Goal: Task Accomplishment & Management: Manage account settings

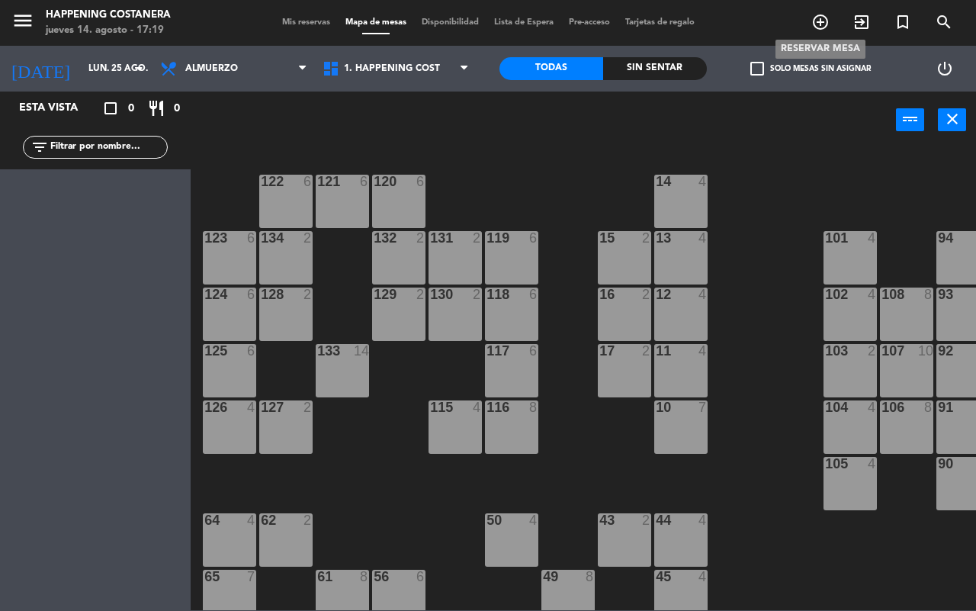
click at [818, 24] on icon "add_circle_outline" at bounding box center [821, 22] width 18 height 18
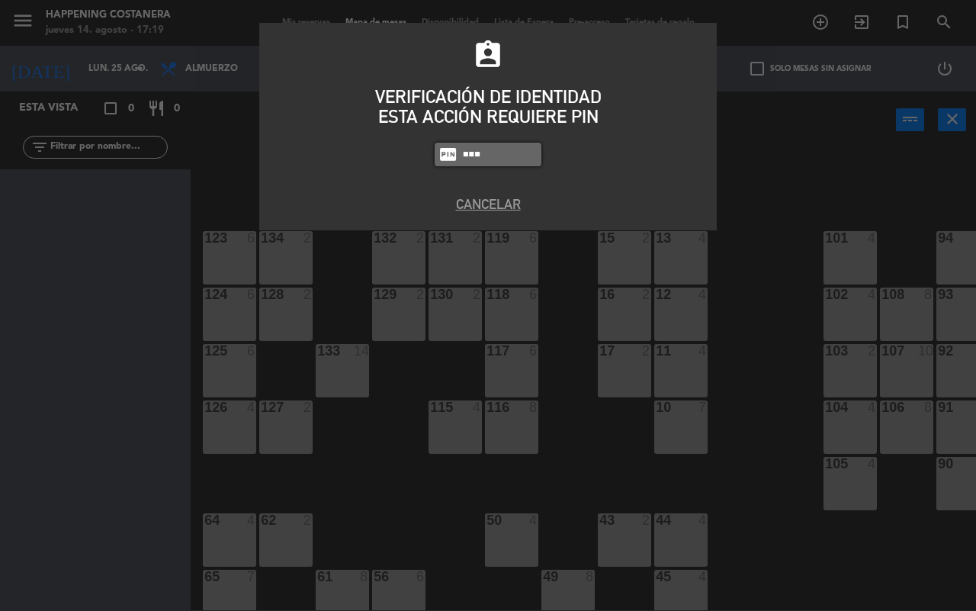
type input "9660"
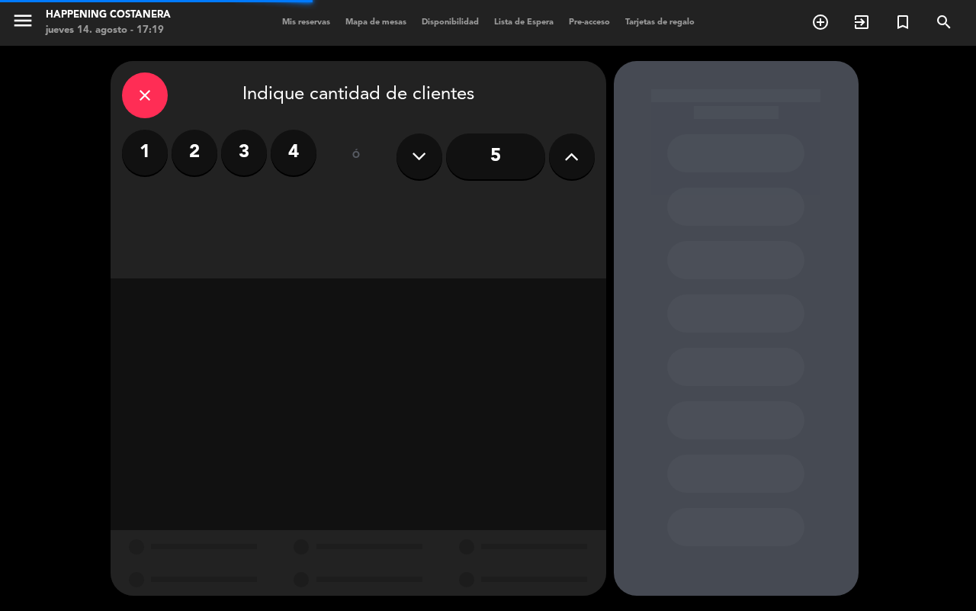
click at [191, 143] on label "2" at bounding box center [195, 153] width 46 height 46
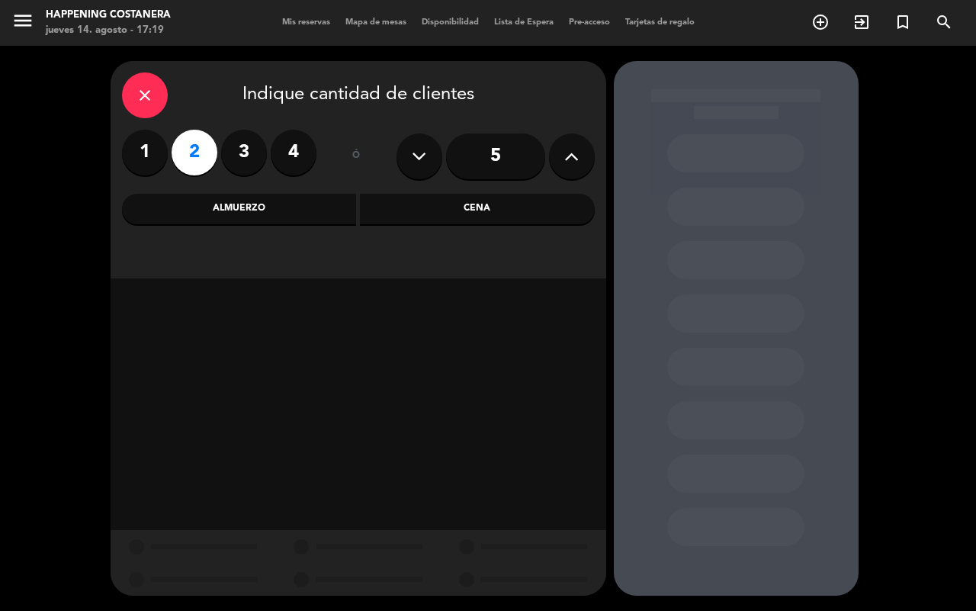
click at [218, 215] on div "Almuerzo" at bounding box center [239, 209] width 235 height 31
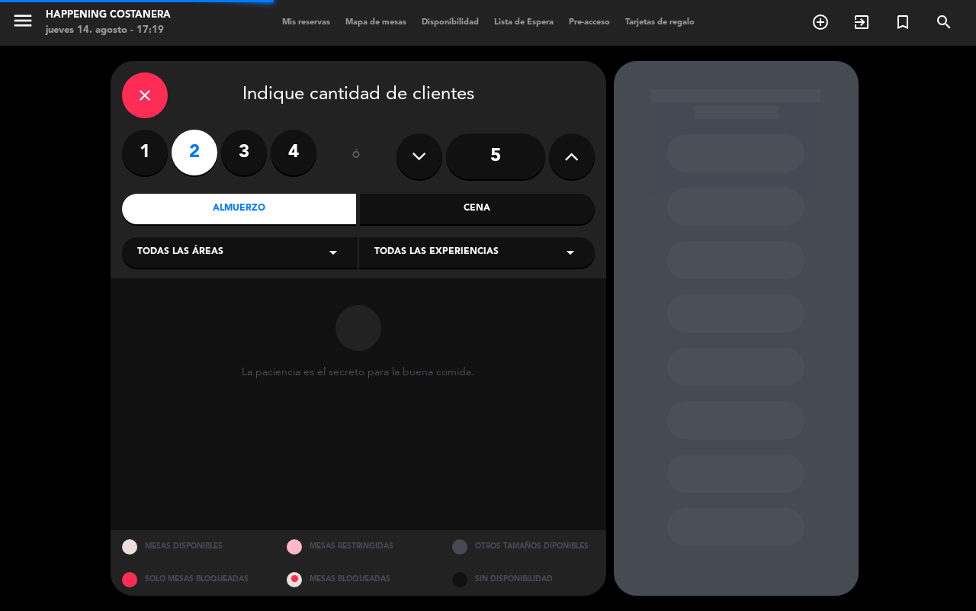
click at [201, 262] on div "Todas las áreas arrow_drop_down" at bounding box center [240, 252] width 236 height 31
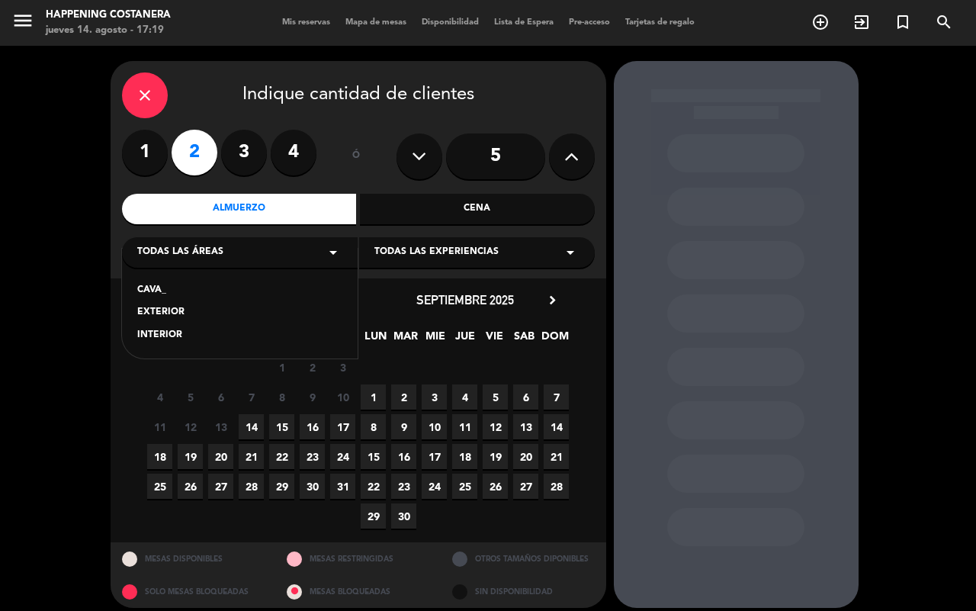
click at [170, 333] on div "INTERIOR" at bounding box center [239, 335] width 205 height 15
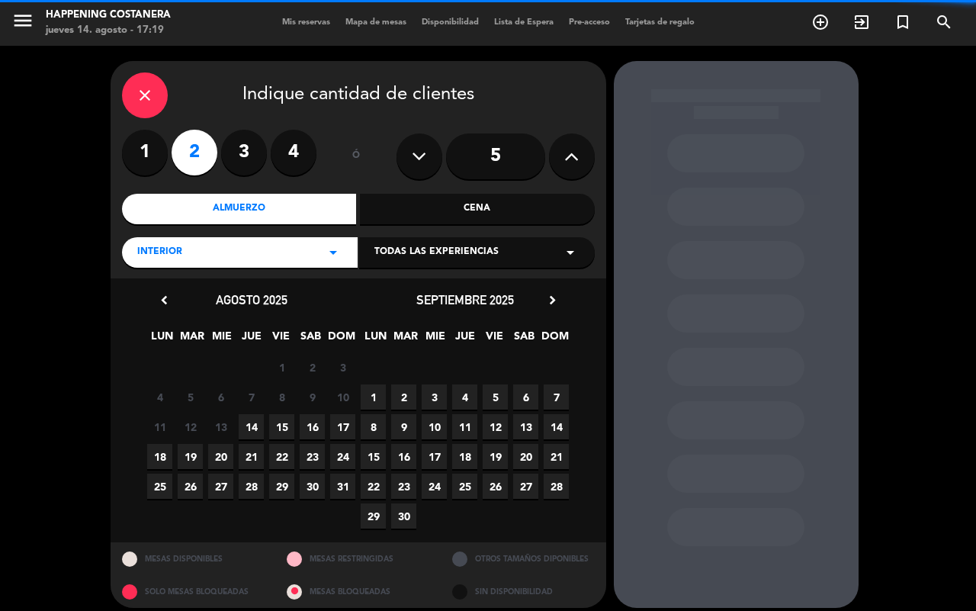
click at [136, 101] on icon "close" at bounding box center [145, 95] width 18 height 18
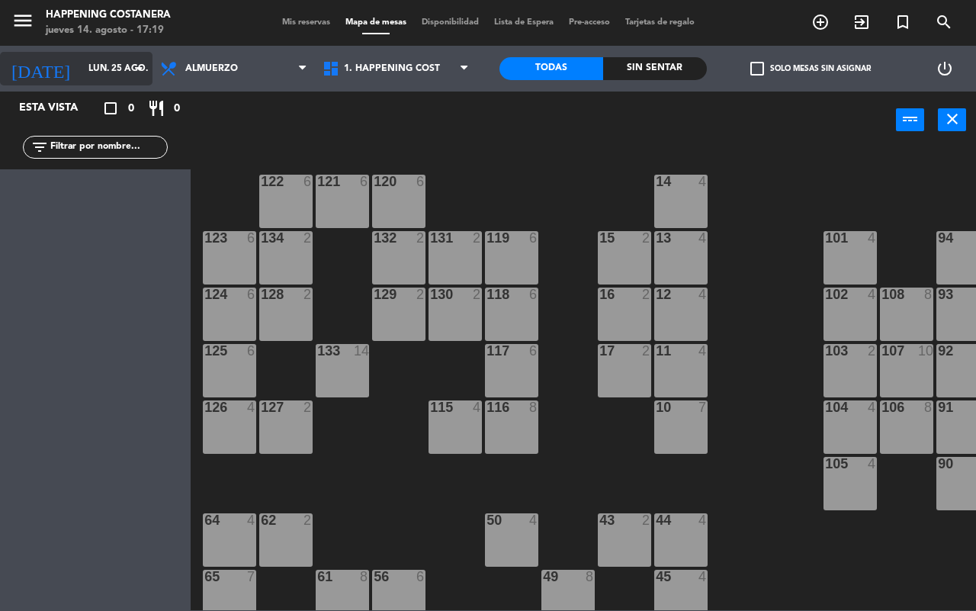
click at [111, 69] on input "lun. 25 ago." at bounding box center [141, 69] width 121 height 26
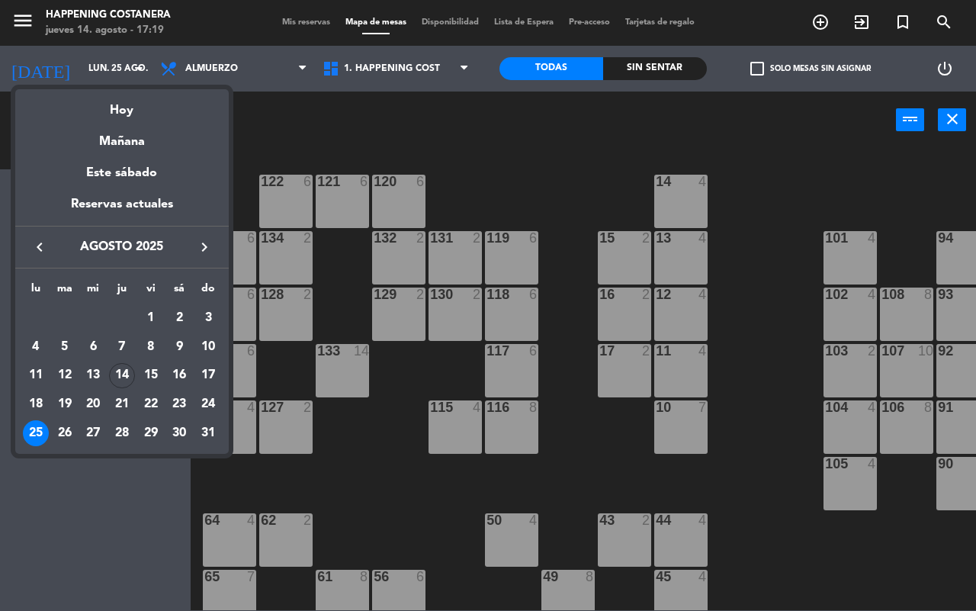
click at [201, 256] on icon "keyboard_arrow_right" at bounding box center [204, 247] width 18 height 18
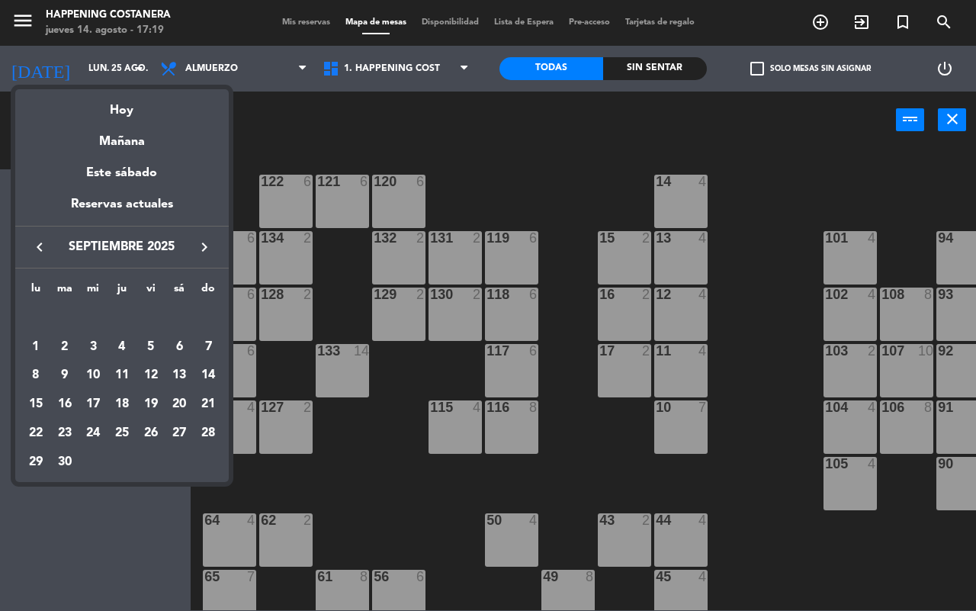
click at [42, 242] on icon "keyboard_arrow_left" at bounding box center [40, 247] width 18 height 18
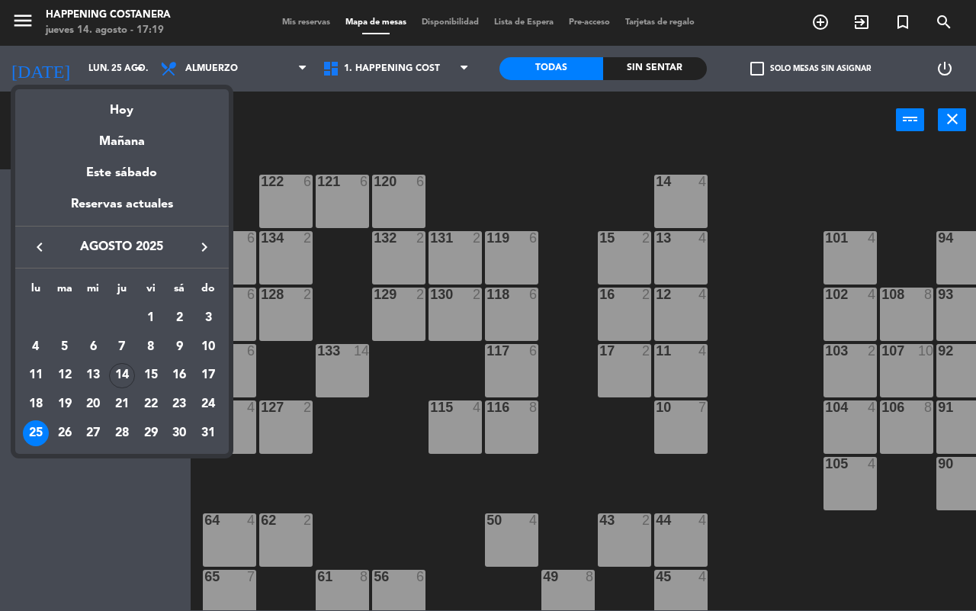
click at [39, 433] on div "25" at bounding box center [36, 433] width 26 height 26
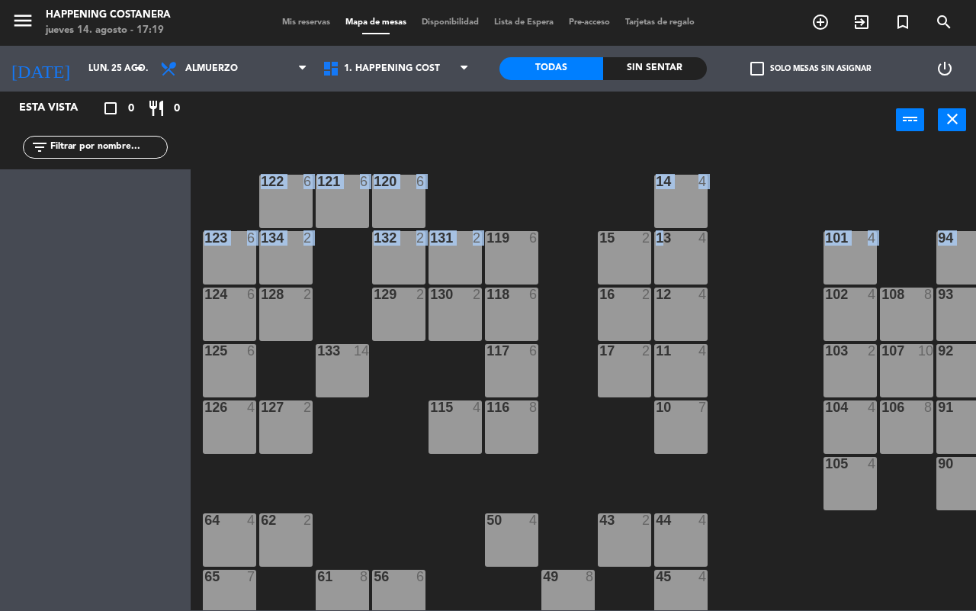
drag, startPoint x: 397, startPoint y: 151, endPoint x: 670, endPoint y: 252, distance: 290.3
click at [670, 252] on div "69 2 122 6 121 6 120 6 14 4 CAVA 22 101 4 94 2 70 2 123 6 131 2 134 2 132 2 13 …" at bounding box center [589, 379] width 776 height 462
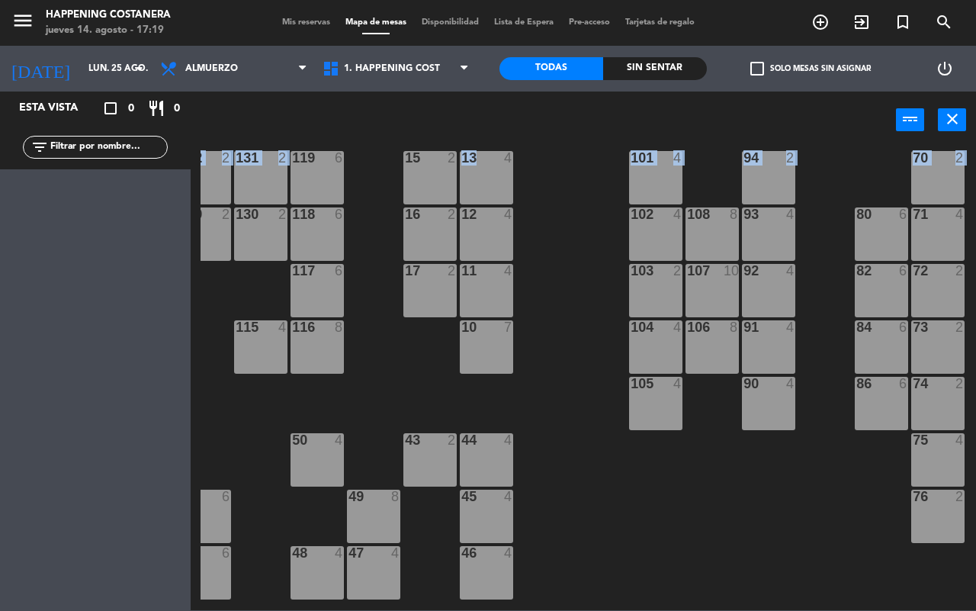
scroll to position [0, 194]
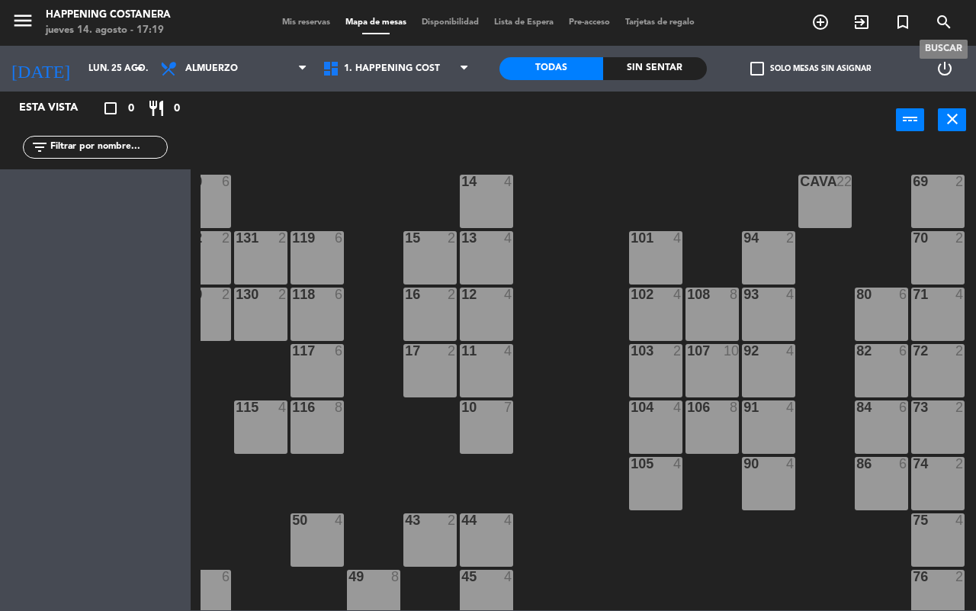
click at [942, 21] on icon "search" at bounding box center [944, 22] width 18 height 18
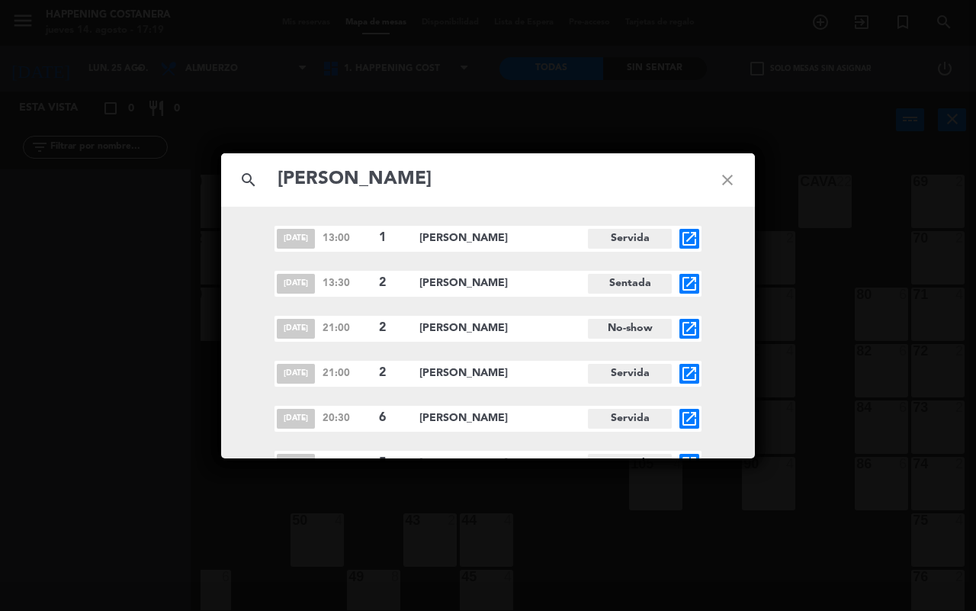
type input "[PERSON_NAME]"
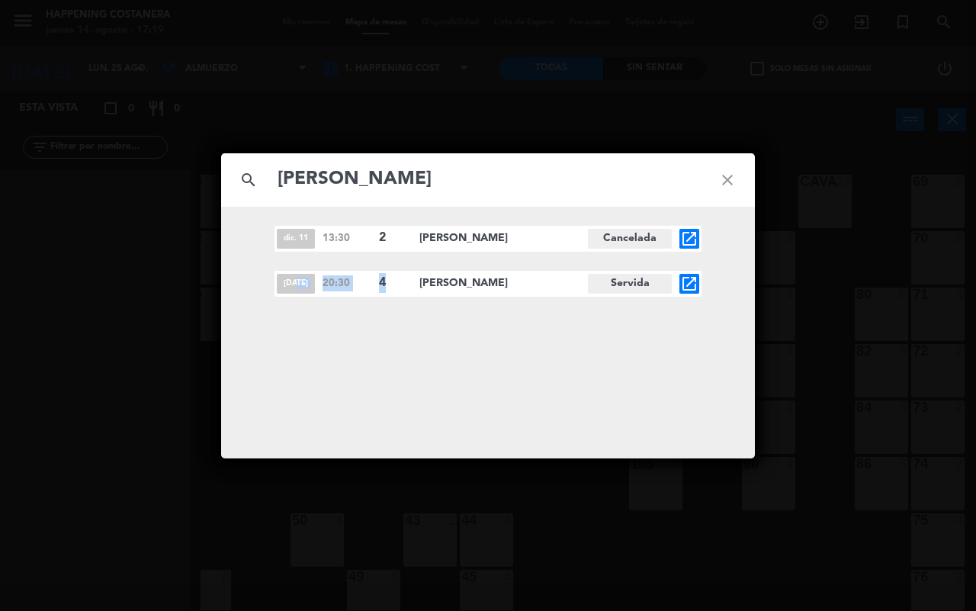
drag, startPoint x: 296, startPoint y: 288, endPoint x: 395, endPoint y: 283, distance: 99.3
click at [395, 283] on div "[DATE] 20:30 4 [PERSON_NAME] Servida open_in_new" at bounding box center [488, 284] width 427 height 26
drag, startPoint x: 448, startPoint y: 177, endPoint x: 278, endPoint y: 196, distance: 171.2
click at [278, 196] on div "search [PERSON_NAME] close" at bounding box center [488, 179] width 534 height 53
click at [727, 178] on icon "close" at bounding box center [727, 180] width 55 height 55
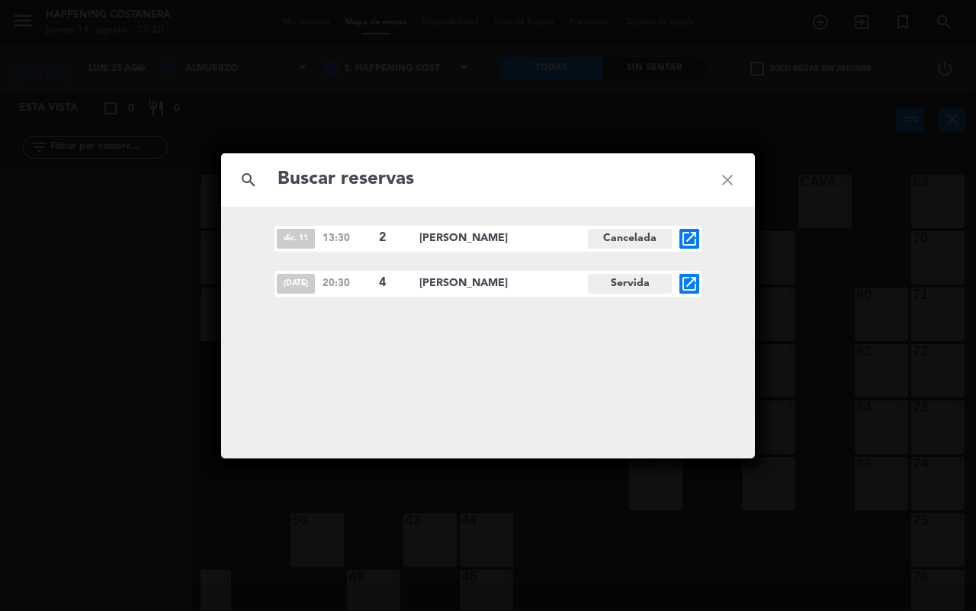
click at [722, 183] on icon "close" at bounding box center [727, 180] width 55 height 55
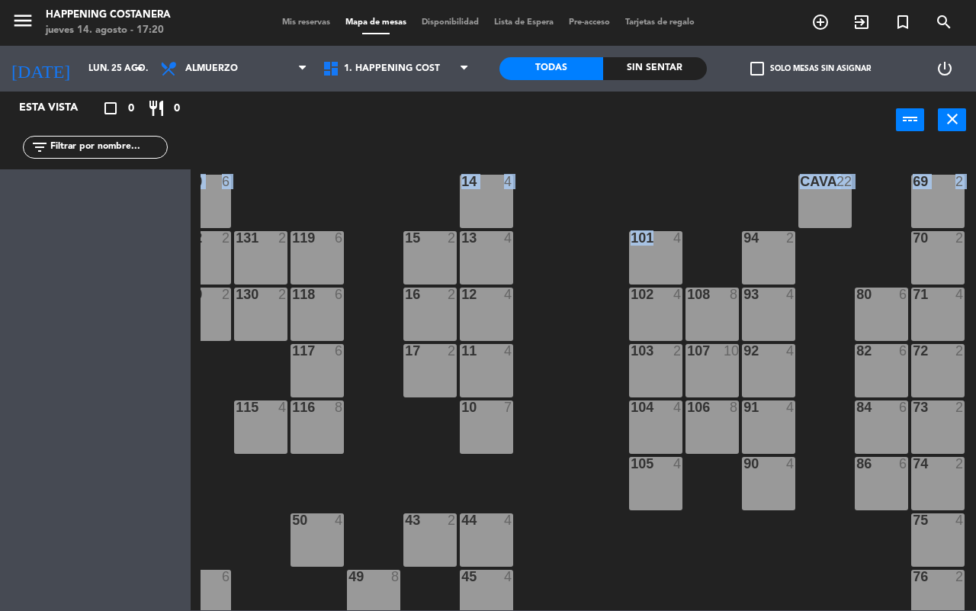
drag, startPoint x: 603, startPoint y: 191, endPoint x: 673, endPoint y: 195, distance: 71.1
click at [673, 195] on div "69 2 122 6 121 6 120 6 14 4 CAVA 22 101 4 94 2 70 2 123 6 131 2 134 2 132 2 13 …" at bounding box center [589, 379] width 776 height 462
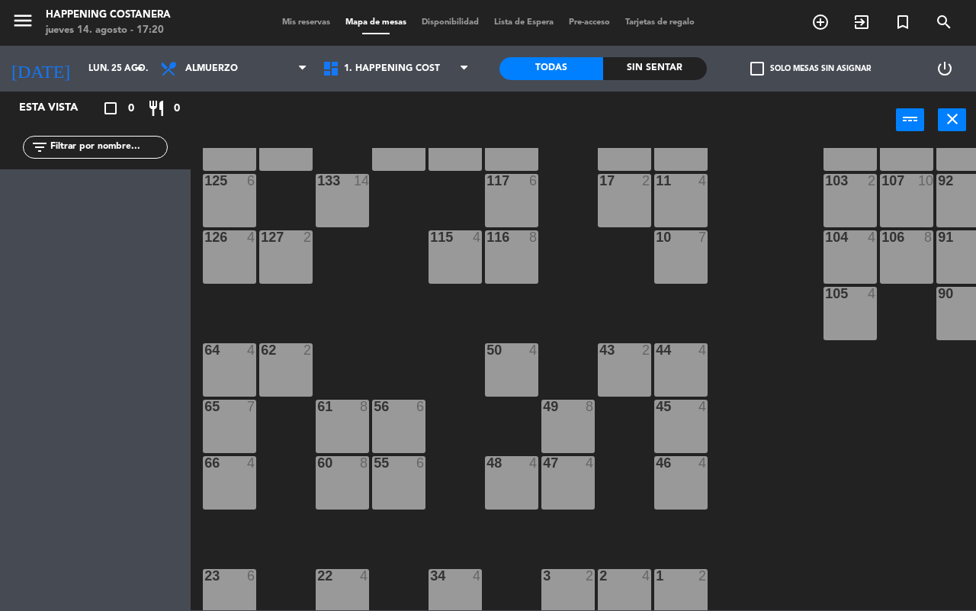
scroll to position [416, 0]
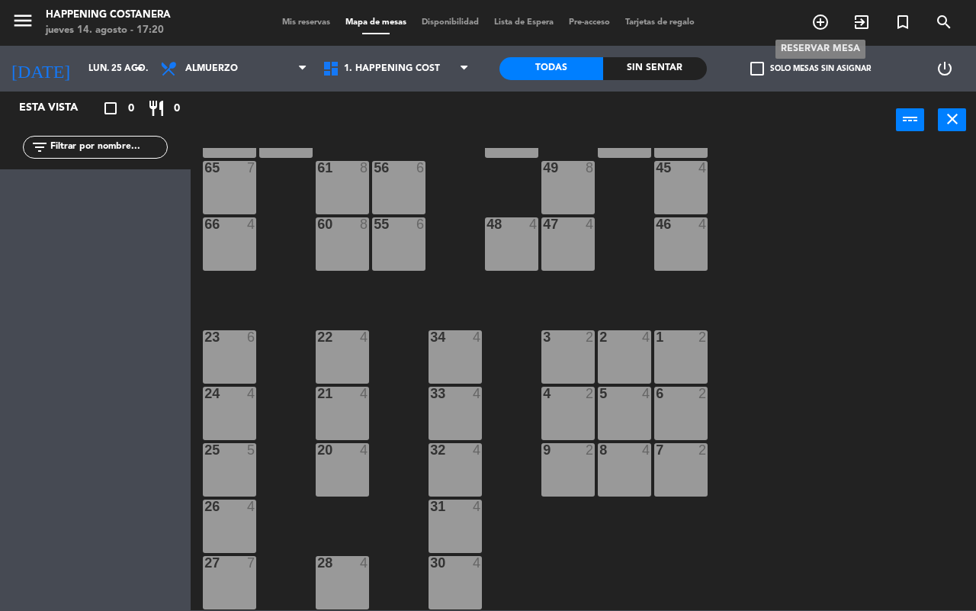
click at [818, 20] on icon "add_circle_outline" at bounding box center [821, 22] width 18 height 18
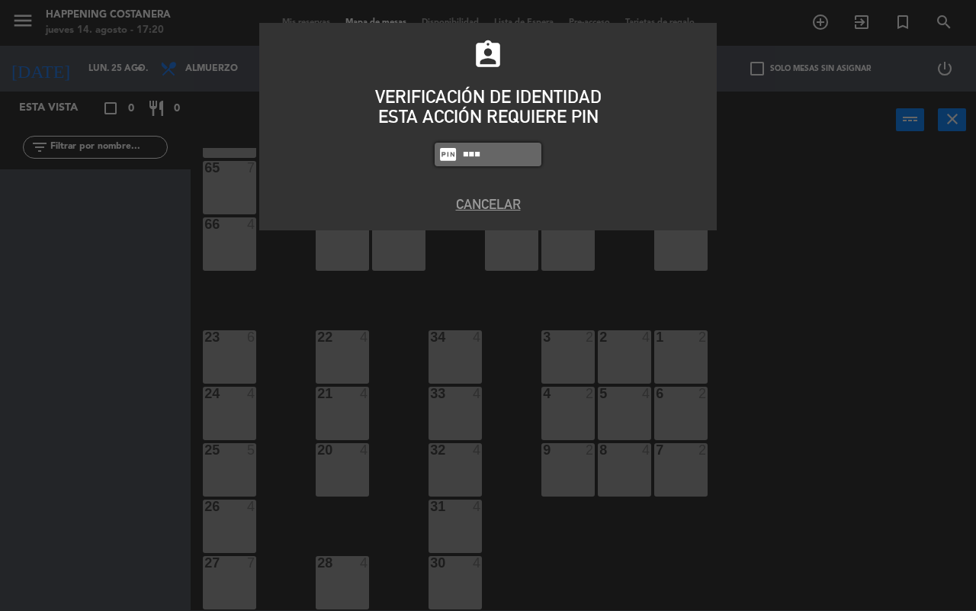
type input "9660"
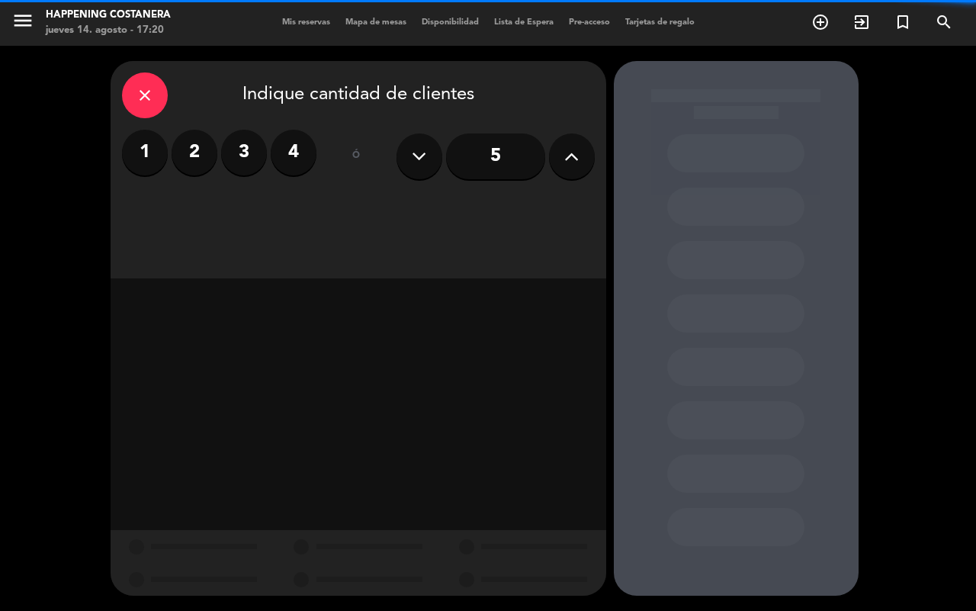
click at [567, 173] on button at bounding box center [572, 156] width 46 height 46
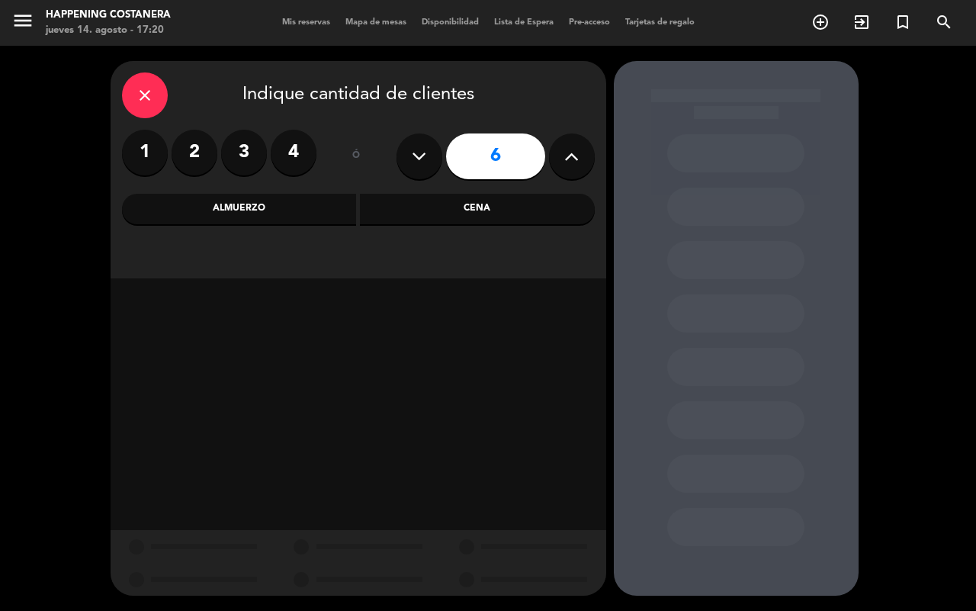
drag, startPoint x: 485, startPoint y: 211, endPoint x: 234, endPoint y: 217, distance: 251.0
click at [483, 211] on div "Cena" at bounding box center [477, 209] width 235 height 31
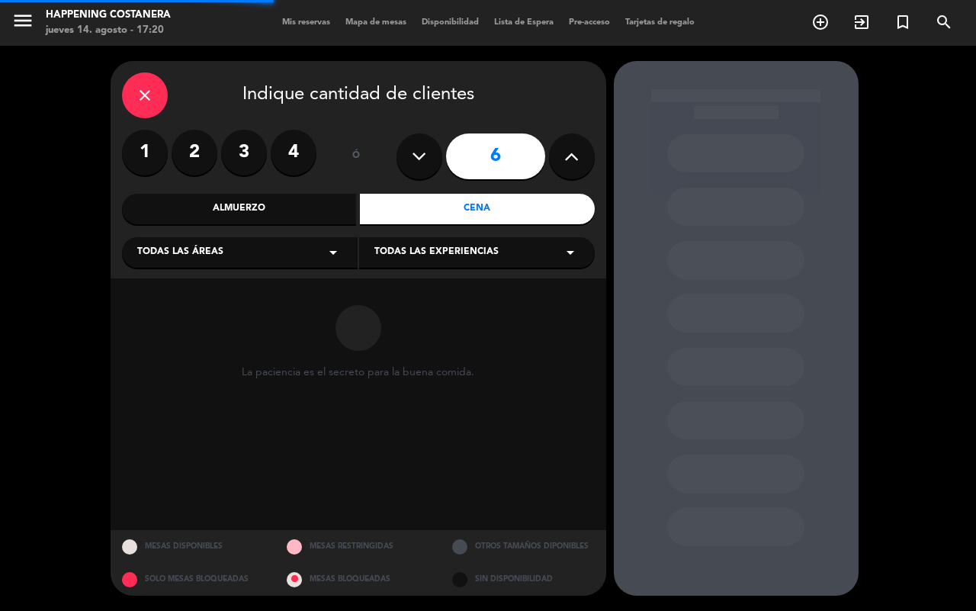
click at [159, 218] on div "Almuerzo" at bounding box center [239, 209] width 235 height 31
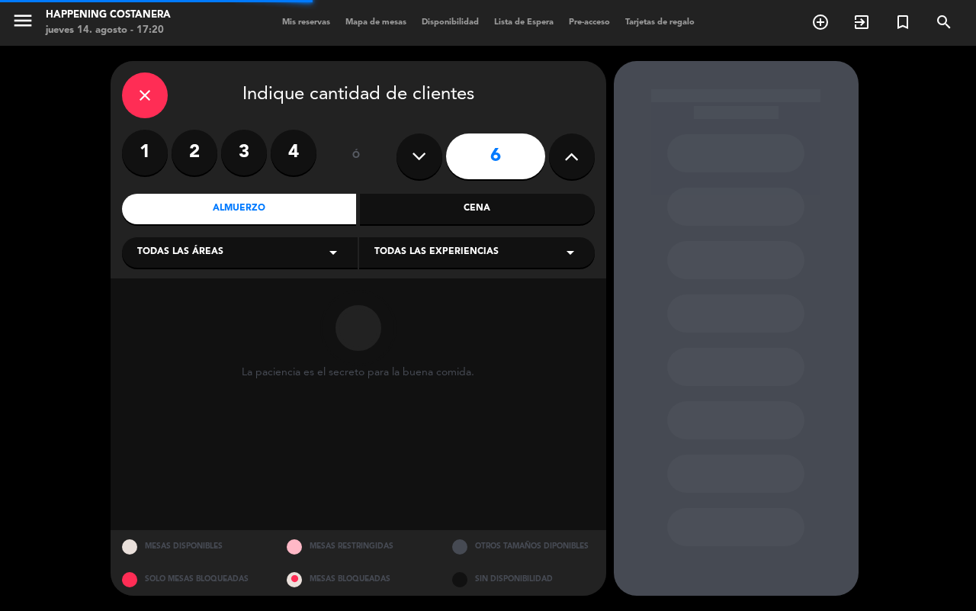
click at [211, 264] on div "Todas las áreas arrow_drop_down" at bounding box center [240, 252] width 236 height 31
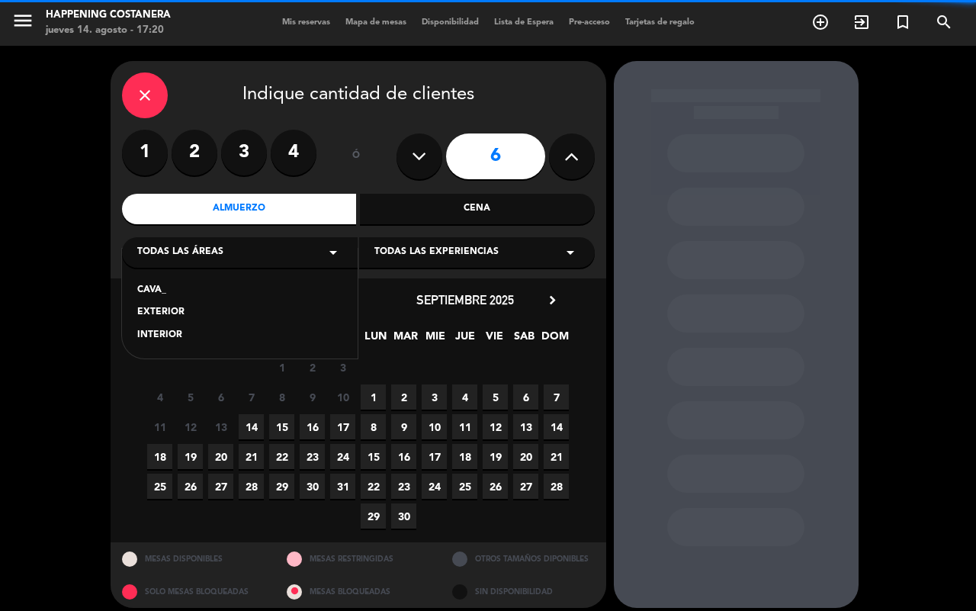
click at [160, 329] on div "INTERIOR" at bounding box center [239, 335] width 205 height 15
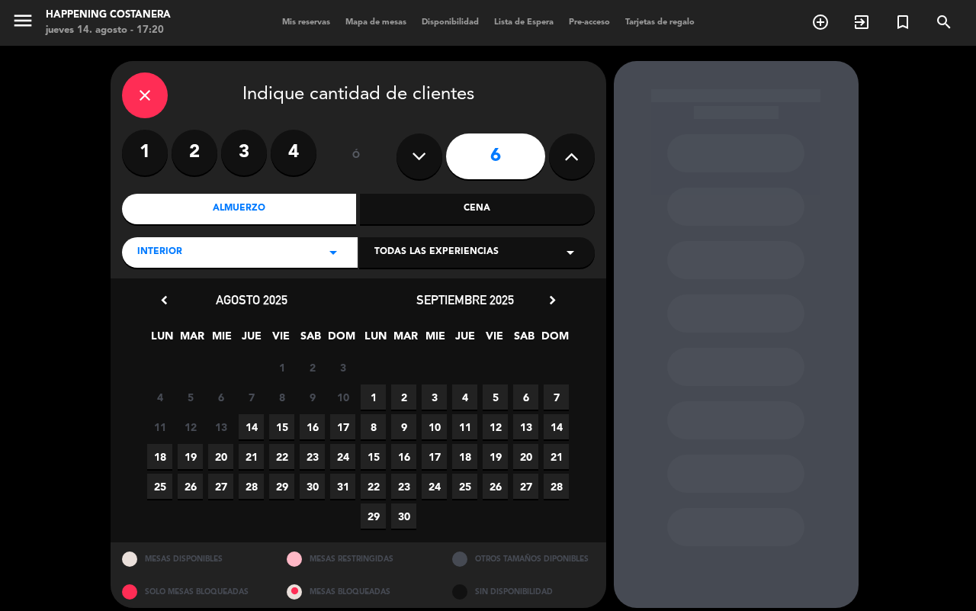
drag, startPoint x: 155, startPoint y: 489, endPoint x: 294, endPoint y: 416, distance: 156.6
click at [158, 489] on span "25" at bounding box center [159, 486] width 25 height 25
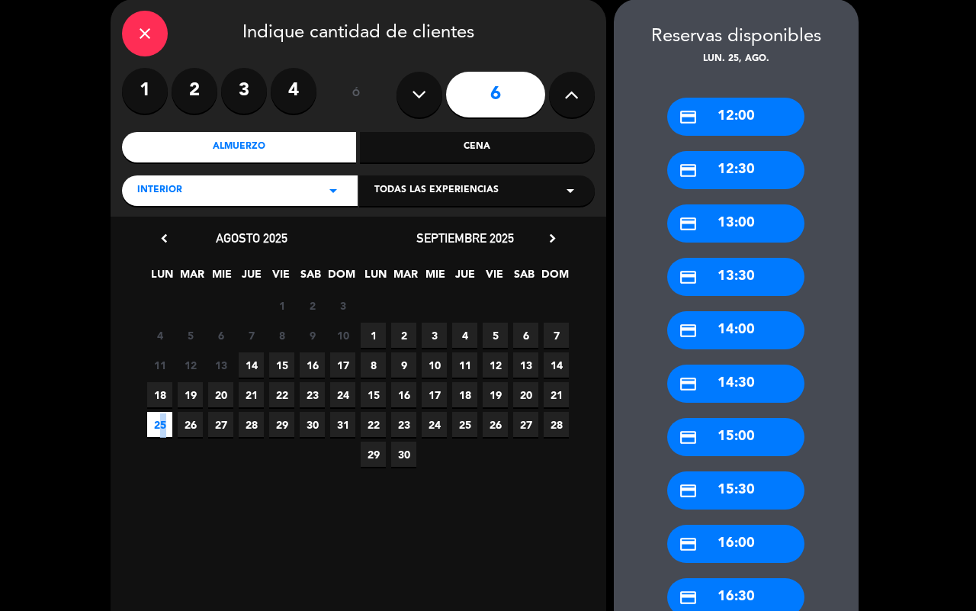
scroll to position [105, 0]
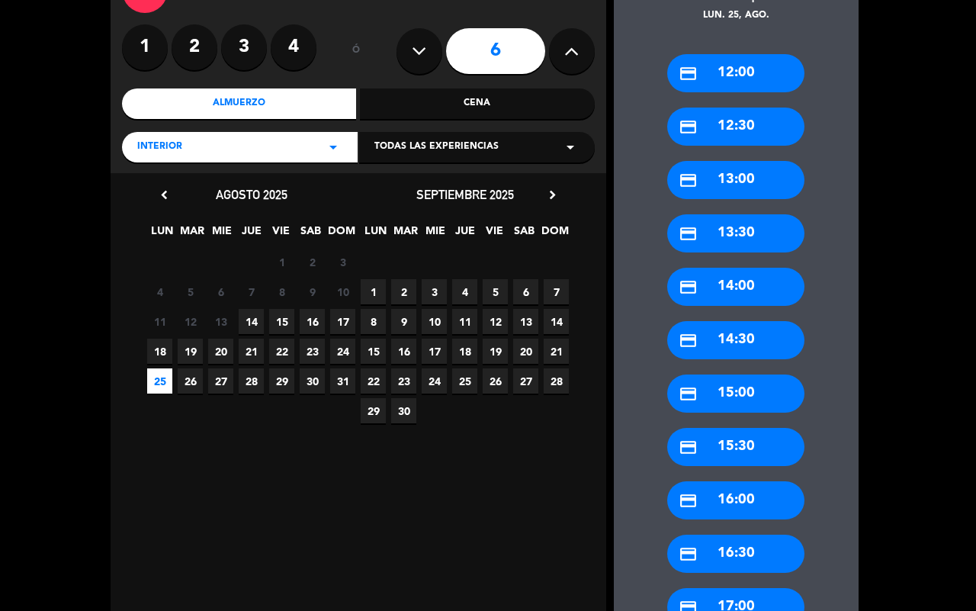
drag, startPoint x: 728, startPoint y: 126, endPoint x: 563, endPoint y: 141, distance: 166.2
click at [725, 126] on div "credit_card 12:30" at bounding box center [735, 127] width 137 height 38
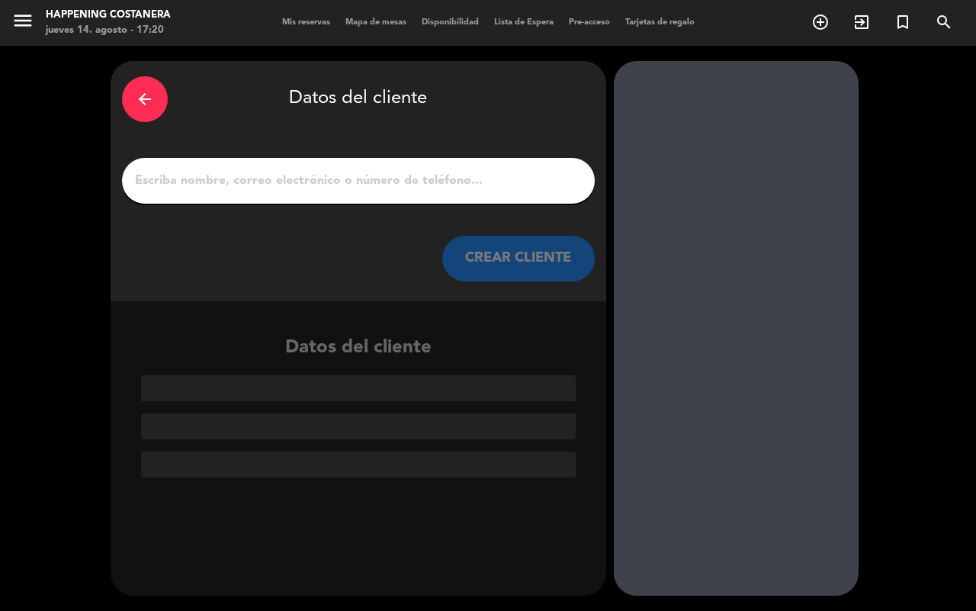
scroll to position [0, 0]
click at [383, 189] on input "1" at bounding box center [358, 180] width 450 height 21
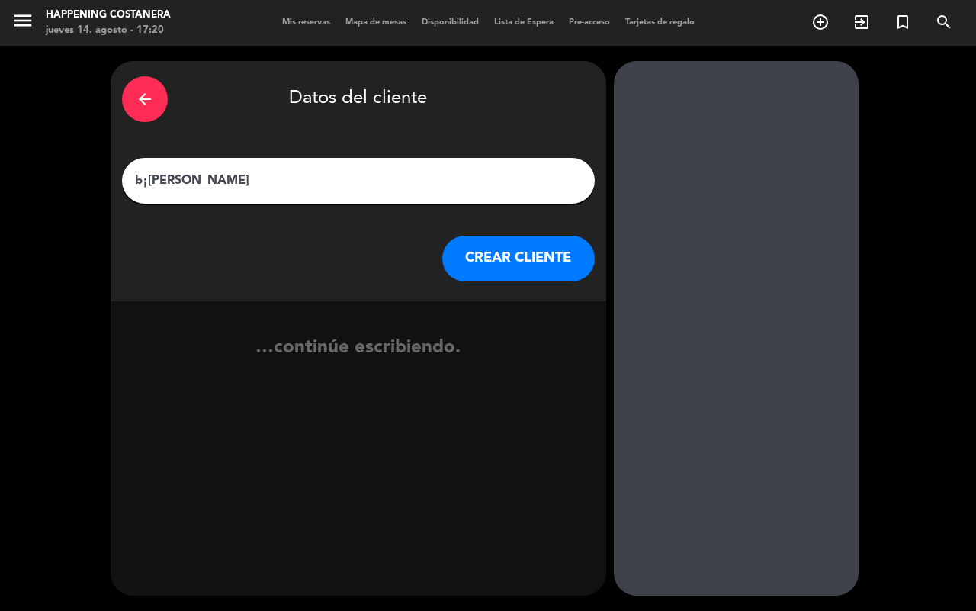
click at [146, 178] on input "b¡[PERSON_NAME]" at bounding box center [358, 180] width 450 height 21
type input "[PERSON_NAME]"
click at [525, 268] on button "CREAR CLIENTE" at bounding box center [518, 259] width 153 height 46
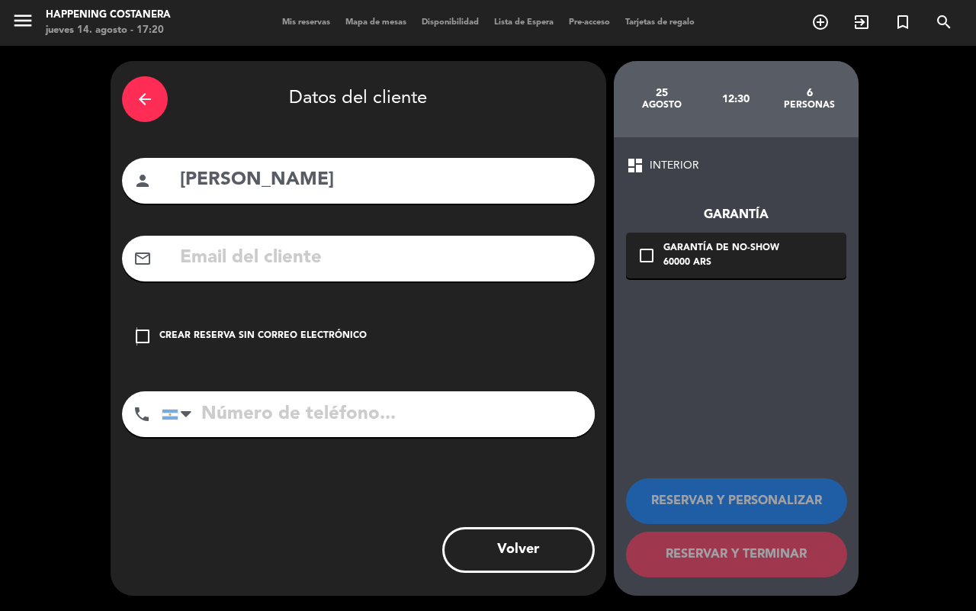
click at [136, 334] on icon "check_box_outline_blank" at bounding box center [142, 336] width 18 height 18
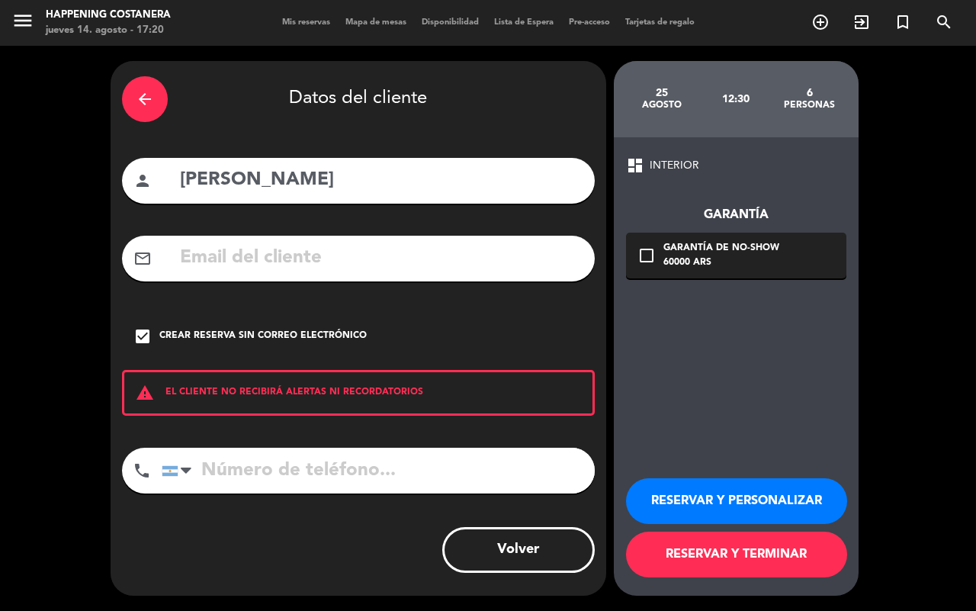
click at [294, 485] on input "tel" at bounding box center [378, 471] width 433 height 46
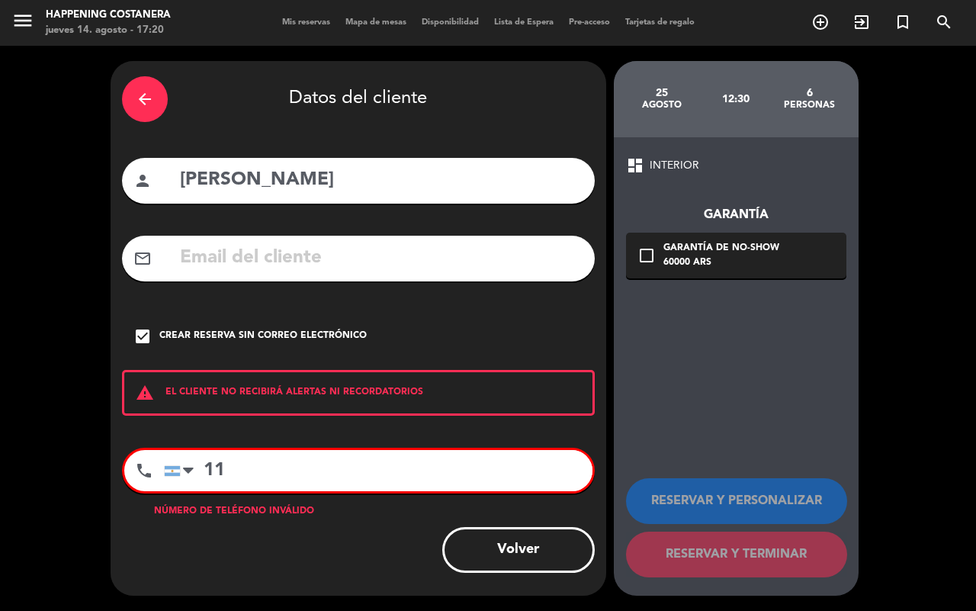
click at [405, 444] on div "arrow_back Datos del cliente person [PERSON_NAME] mail_outline check_box Crear …" at bounding box center [359, 328] width 496 height 535
click at [439, 467] on input "11" at bounding box center [378, 470] width 429 height 41
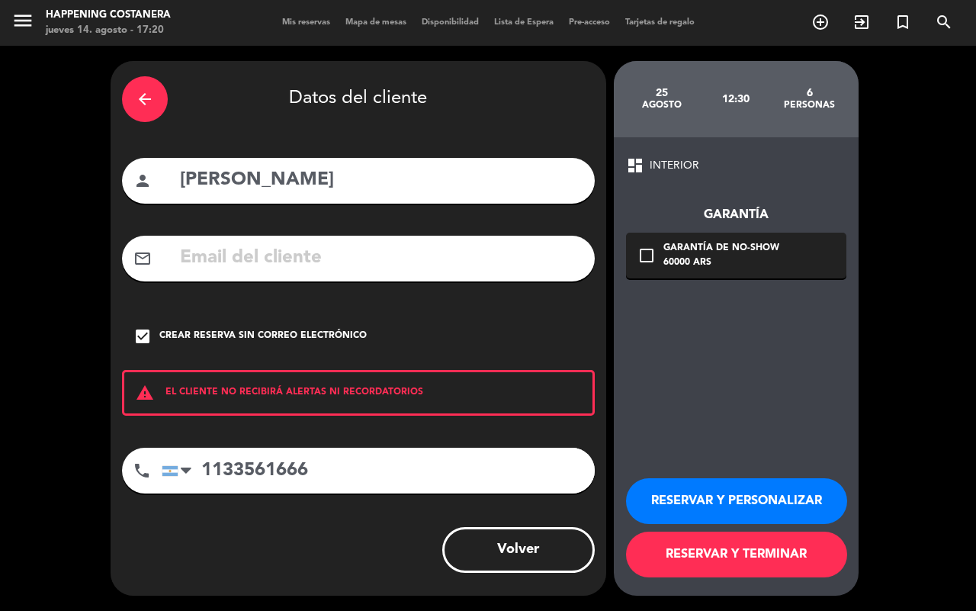
type input "1133561666"
click at [702, 558] on button "RESERVAR Y TERMINAR" at bounding box center [736, 555] width 221 height 46
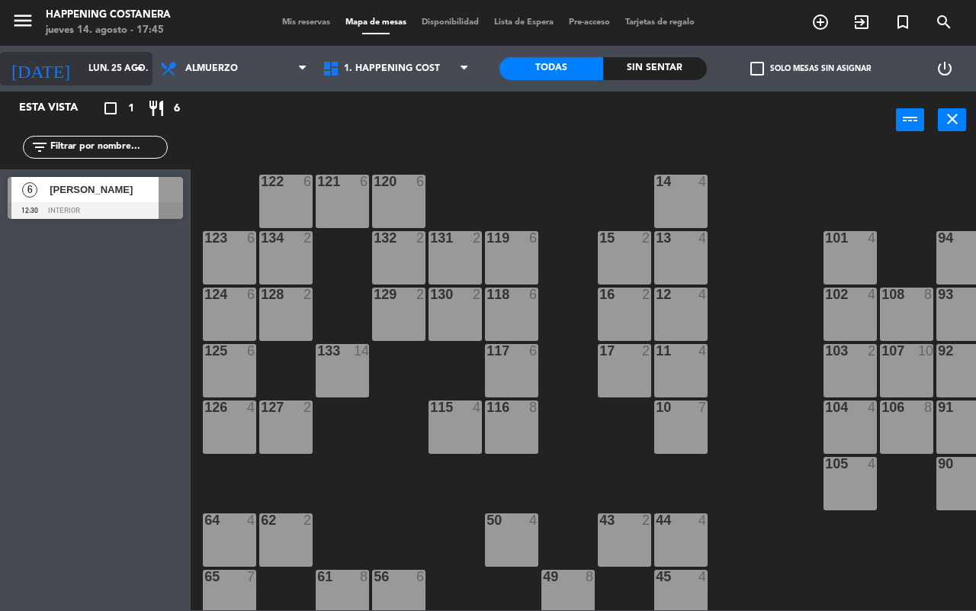
click at [123, 56] on input "lun. 25 ago." at bounding box center [141, 69] width 121 height 26
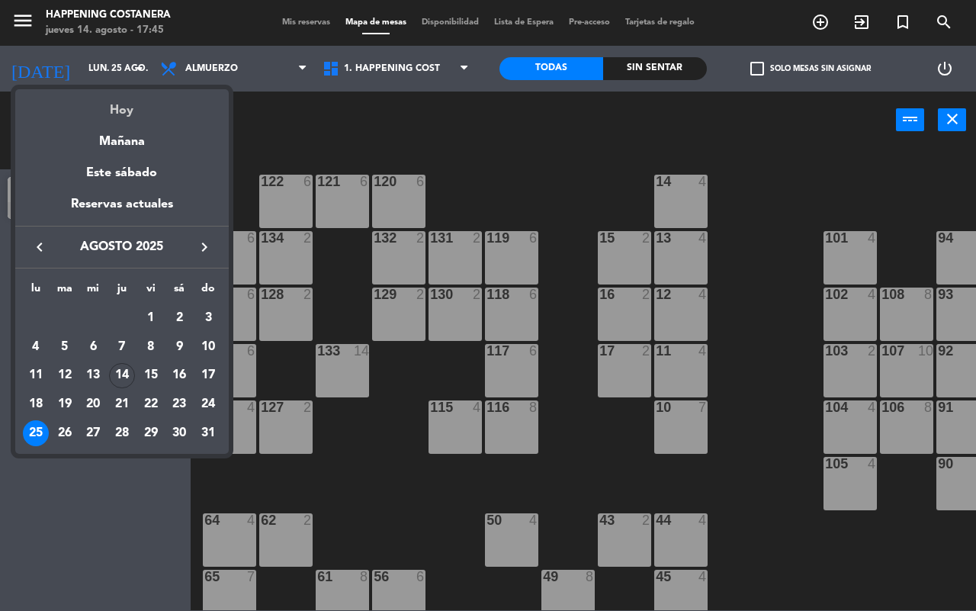
click at [119, 101] on div "Hoy" at bounding box center [122, 104] width 214 height 31
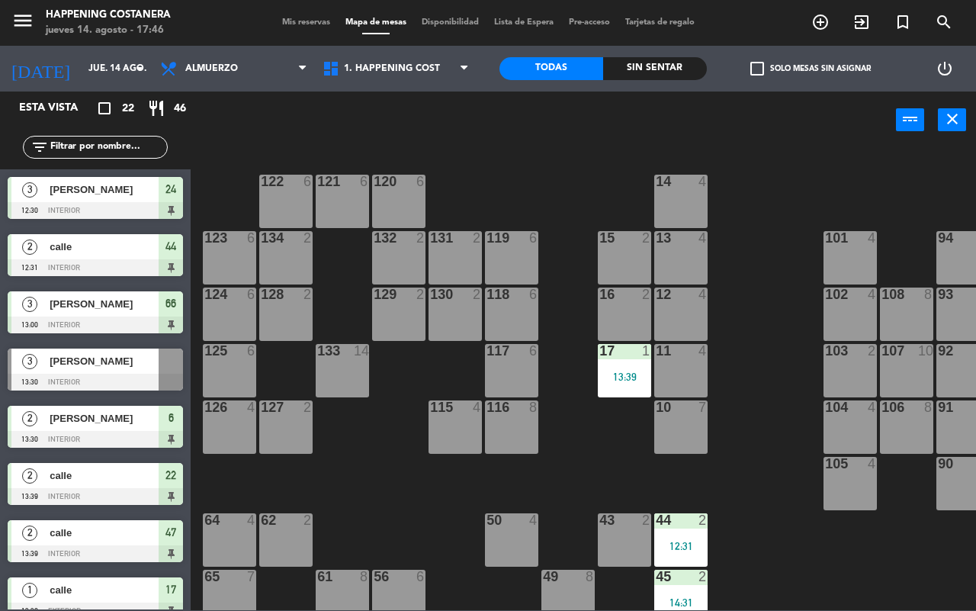
click at [211, 50] on div "Almuerzo Cena Almuerzo Almuerzo Cena" at bounding box center [234, 69] width 162 height 46
click at [211, 63] on span "Almuerzo" at bounding box center [211, 68] width 53 height 11
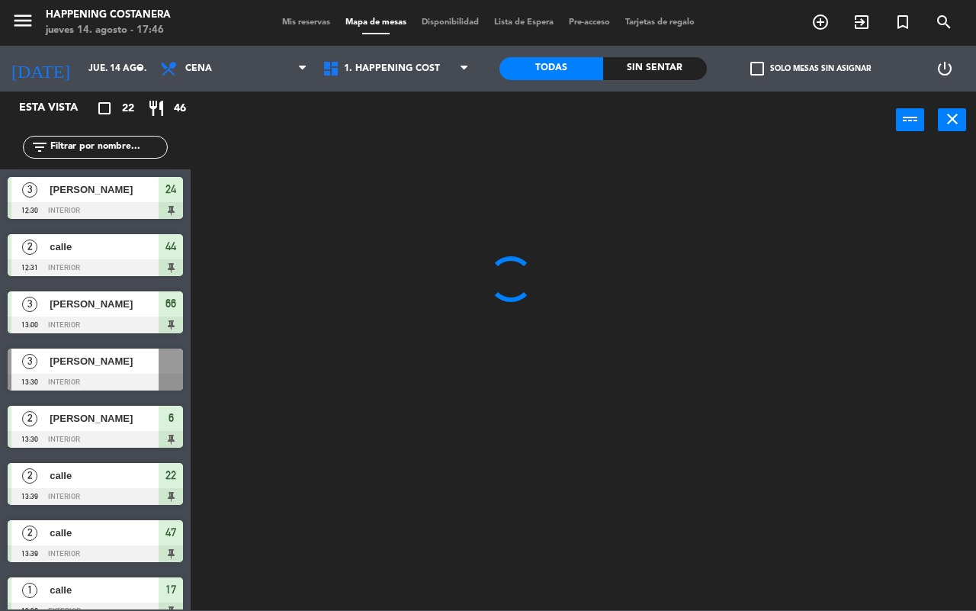
click at [196, 128] on ng-component "menu Happening Costanera jueves 14. agosto - 17:46 Mis reservas Mapa de mesas D…" at bounding box center [488, 305] width 976 height 610
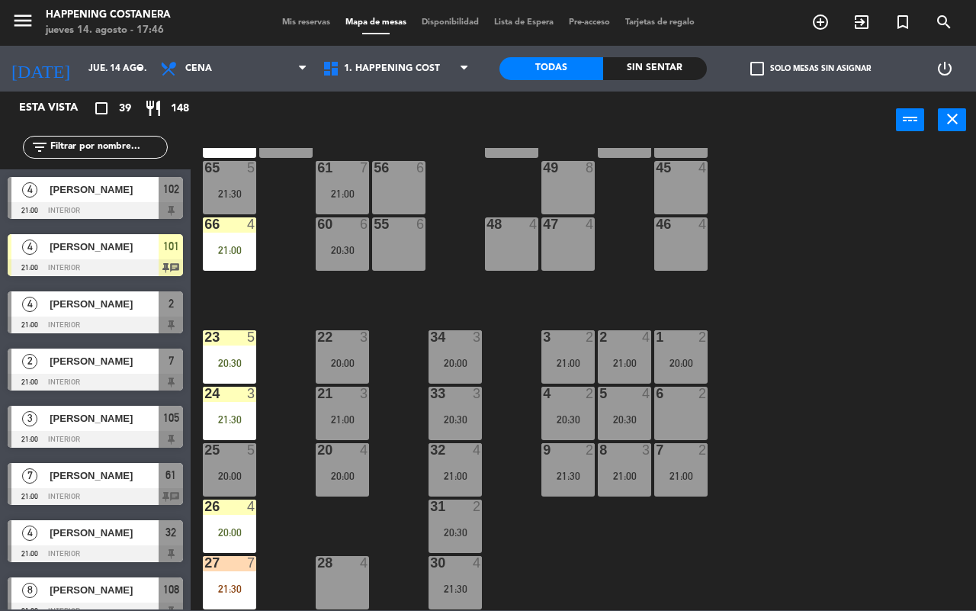
scroll to position [953, 0]
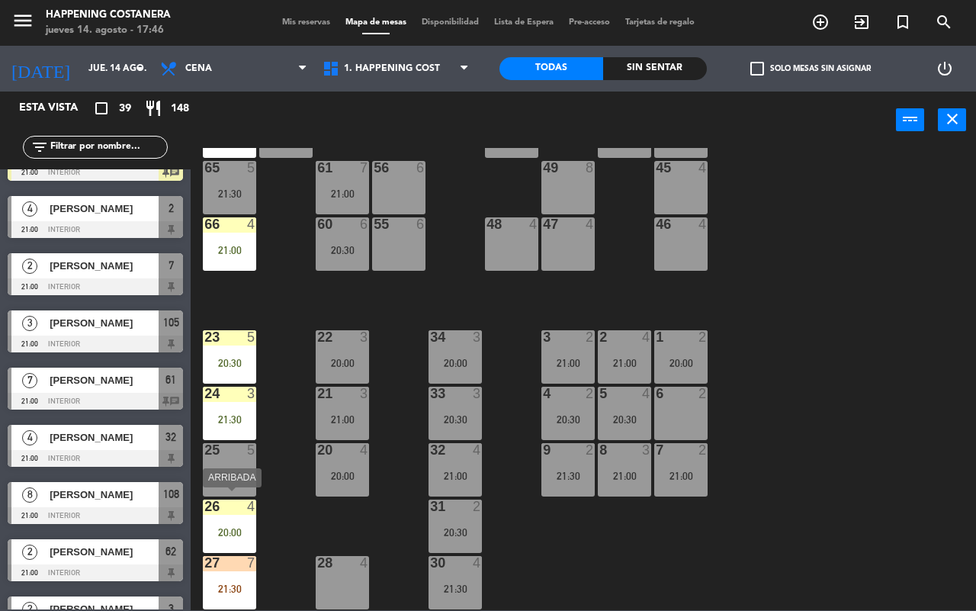
click at [236, 515] on div "26 4 20:00" at bounding box center [229, 526] width 53 height 53
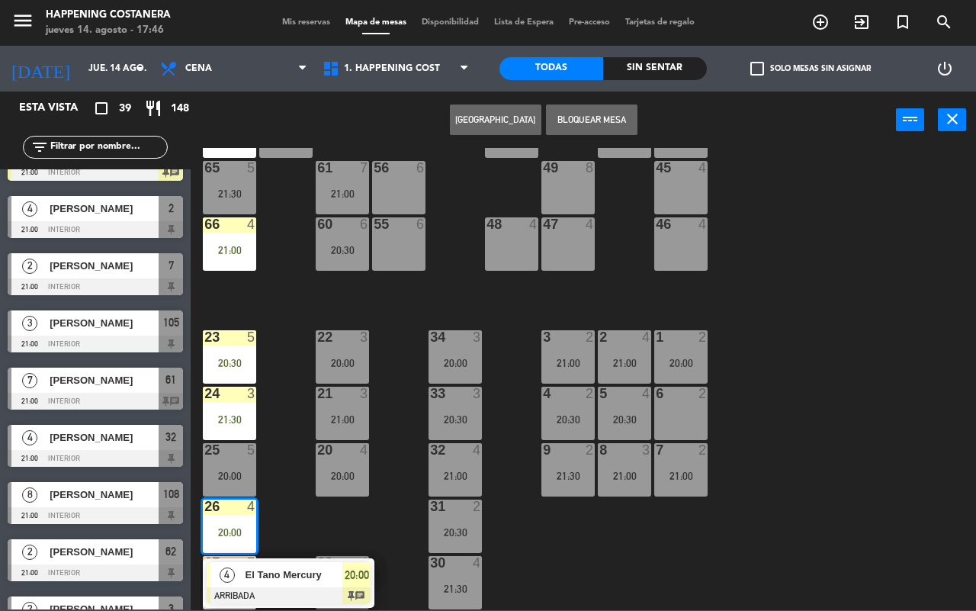
click at [284, 503] on div "69 2 122 6 121 6 120 6 14 4 CAVA 22 101 4 21:00 94 2 70 2 123 6 131 2 134 2 132…" at bounding box center [589, 379] width 776 height 462
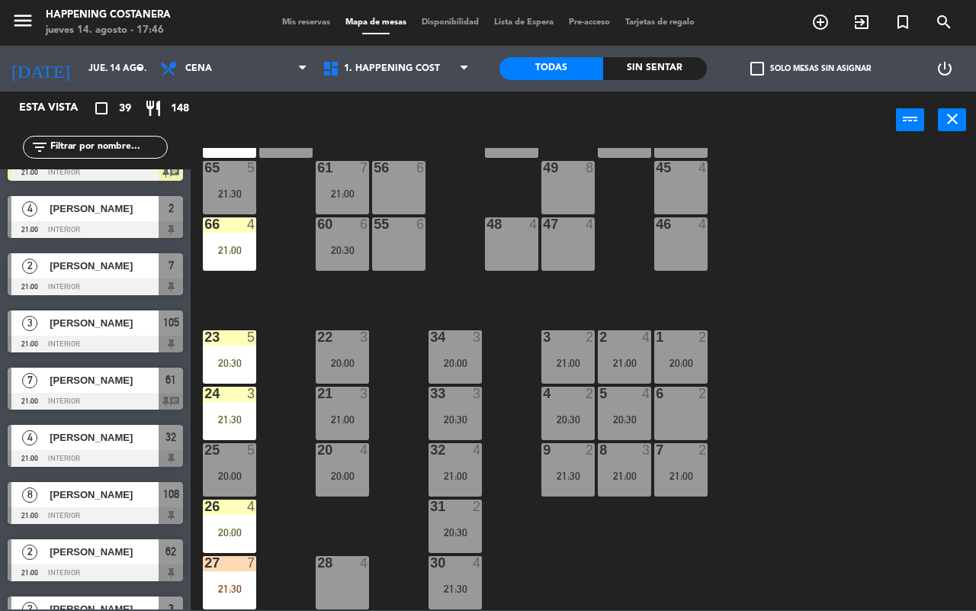
click at [208, 573] on div "27 7 21:30" at bounding box center [229, 582] width 53 height 53
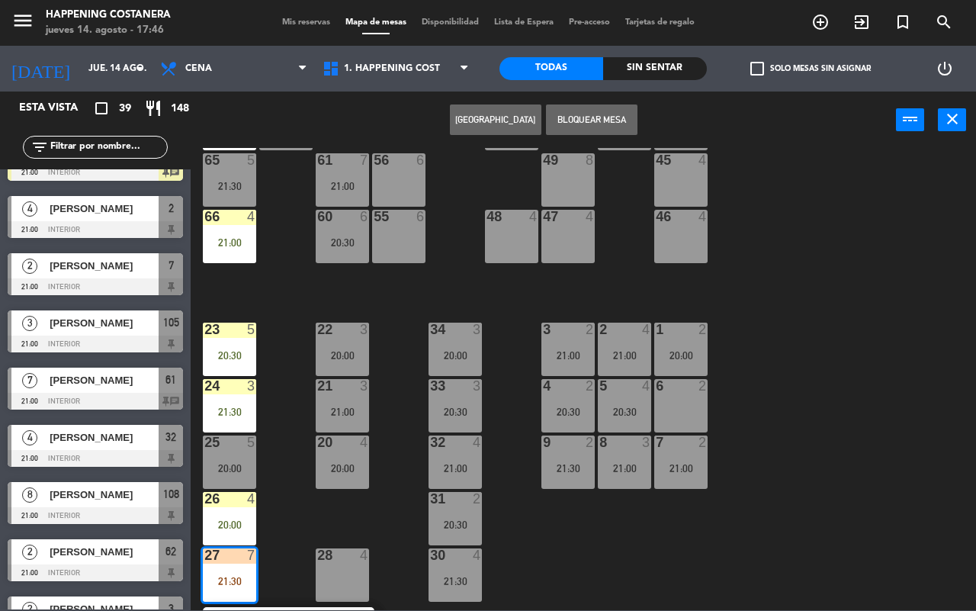
click at [292, 500] on div "69 2 122 6 121 6 120 6 14 4 CAVA 22 101 4 21:00 94 2 70 2 123 6 131 2 134 2 132…" at bounding box center [589, 379] width 776 height 462
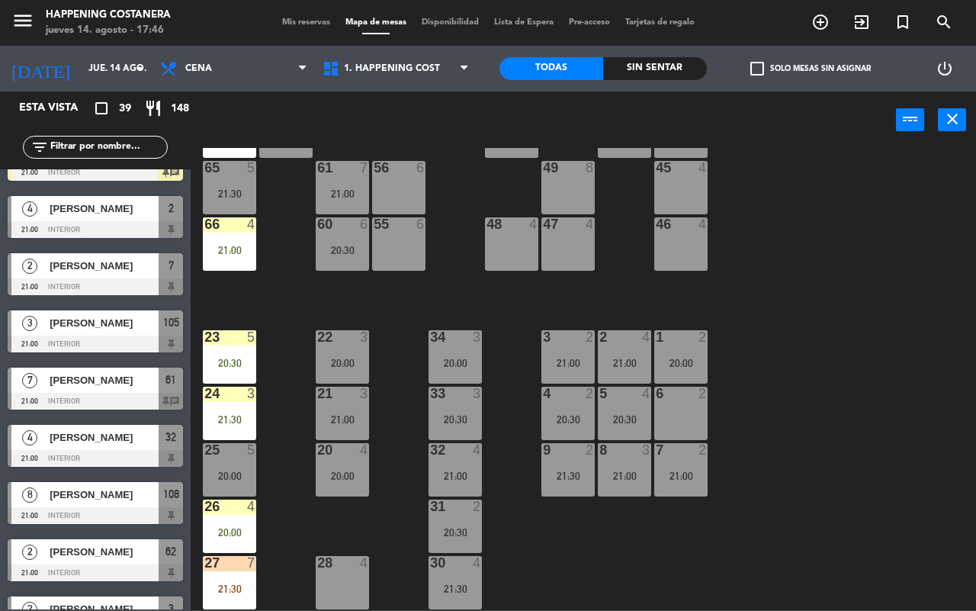
click at [241, 358] on div "20:30" at bounding box center [229, 363] width 53 height 11
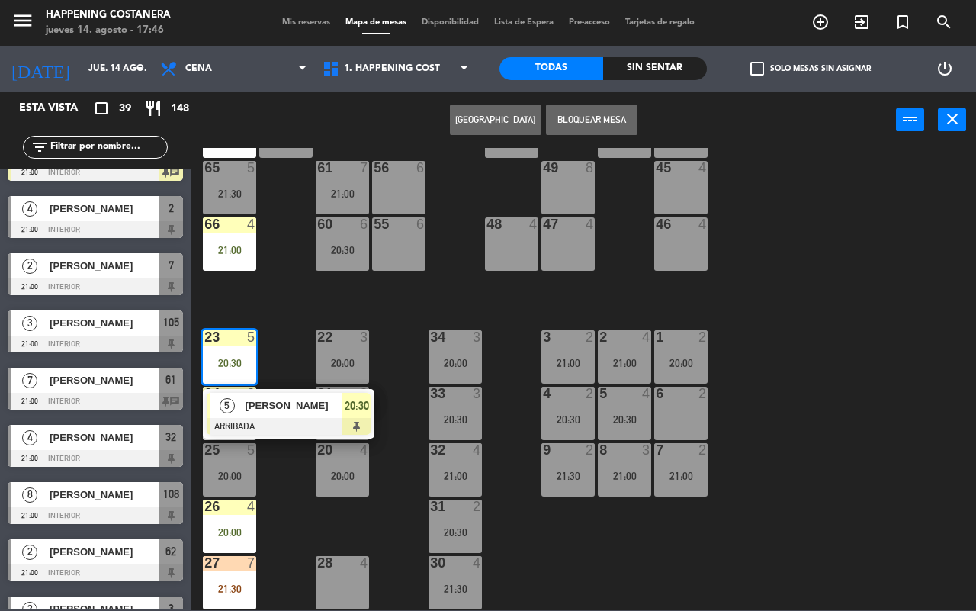
click at [279, 310] on div "69 2 122 6 121 6 120 6 14 4 CAVA 22 101 4 21:00 94 2 70 2 123 6 131 2 134 2 132…" at bounding box center [589, 379] width 776 height 462
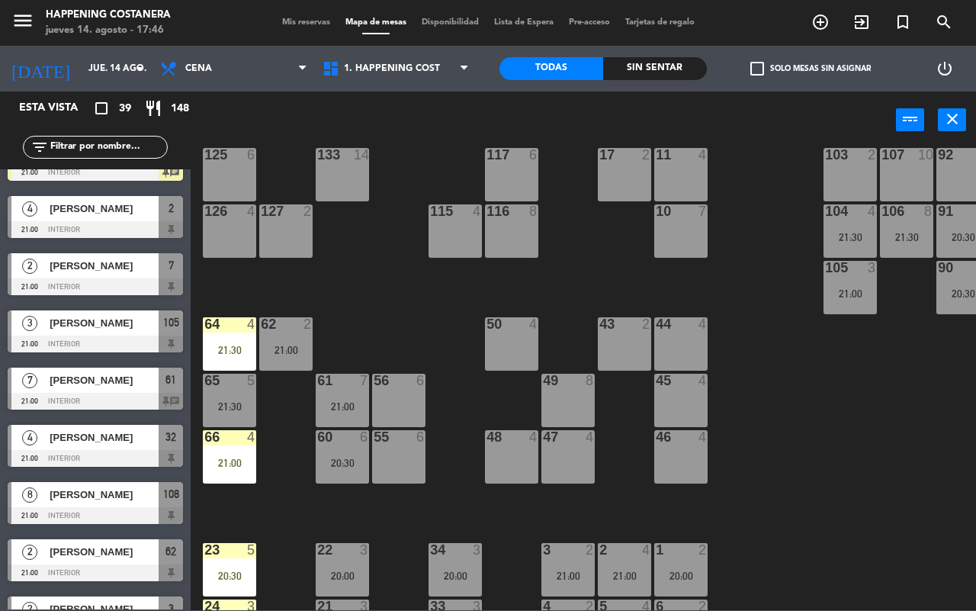
scroll to position [130, 0]
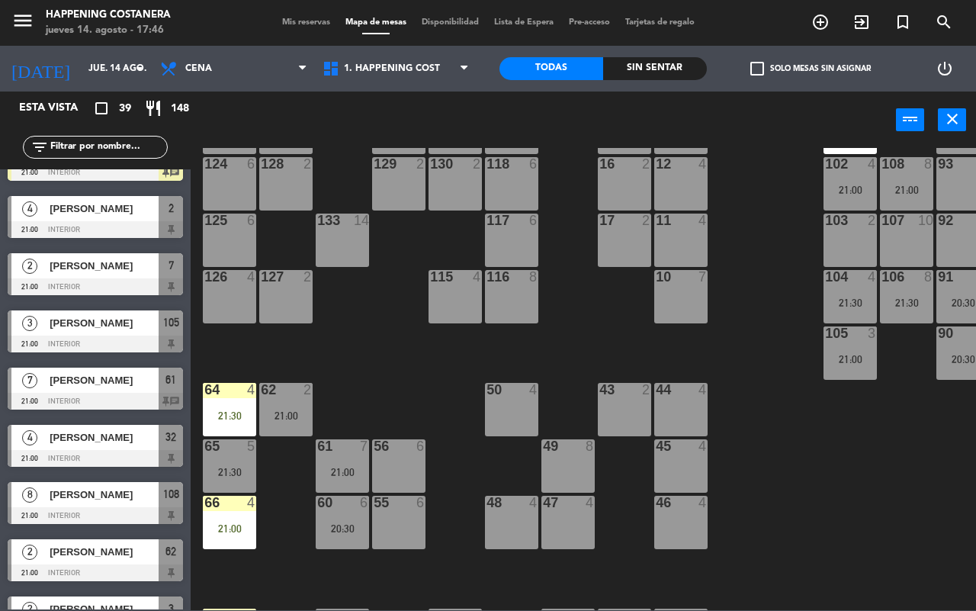
click at [221, 400] on div "64 4 21:30" at bounding box center [229, 409] width 53 height 53
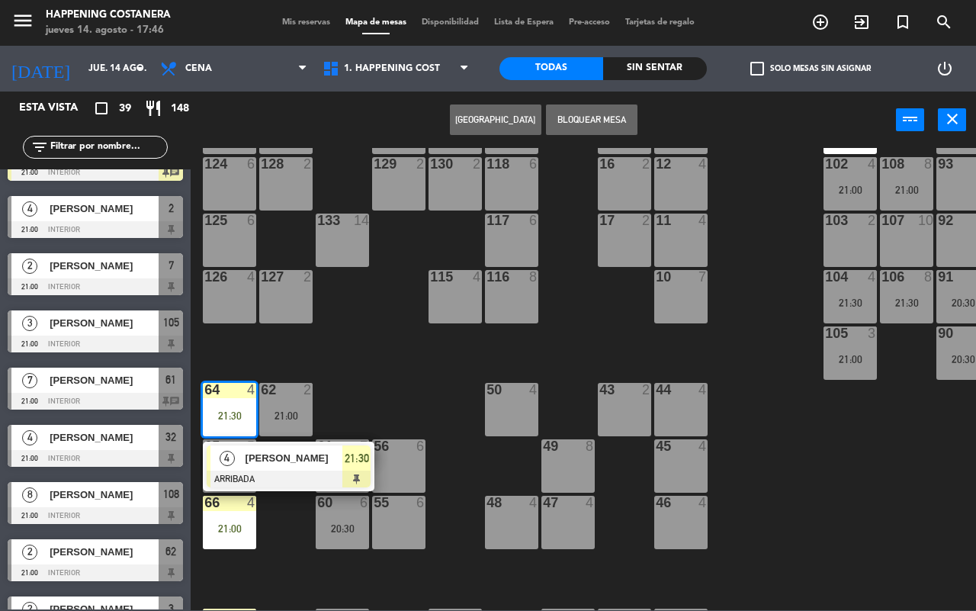
click at [382, 358] on div "69 2 122 6 121 6 120 6 14 4 CAVA 22 101 4 21:00 94 2 70 2 123 6 131 2 134 2 132…" at bounding box center [589, 379] width 776 height 462
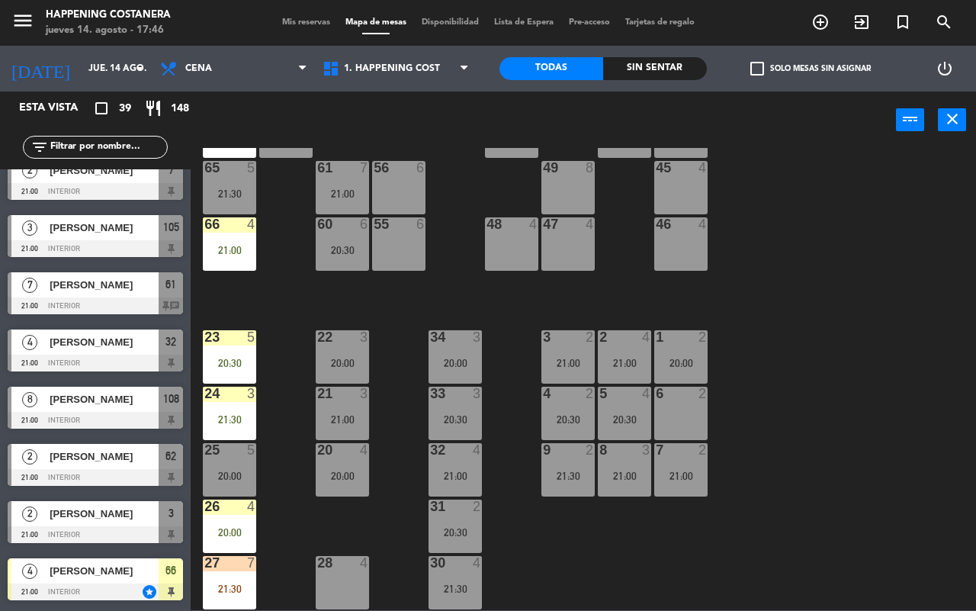
scroll to position [1144, 0]
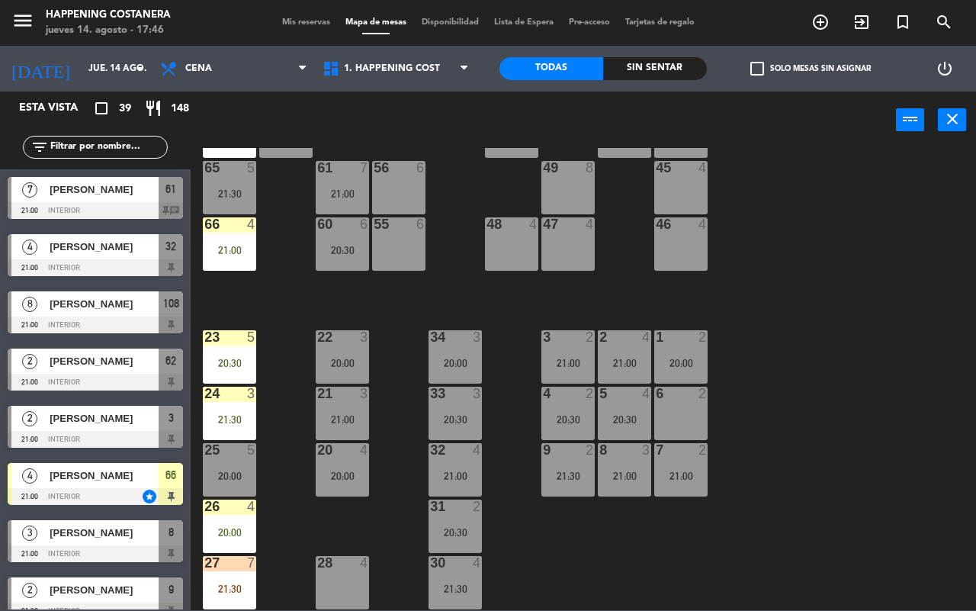
click at [259, 222] on div "4" at bounding box center [255, 224] width 25 height 14
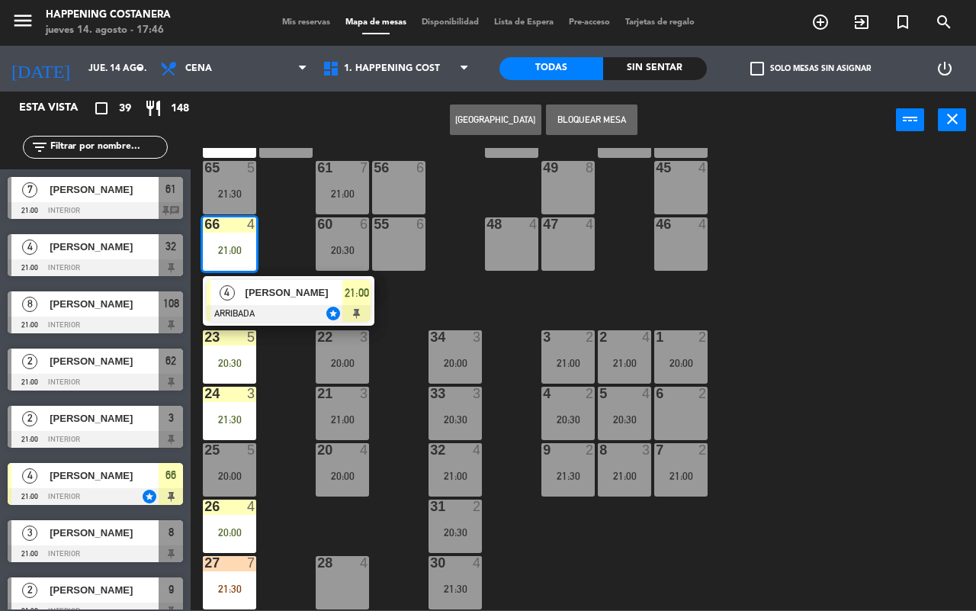
click at [252, 225] on div "66 4" at bounding box center [229, 224] width 53 height 15
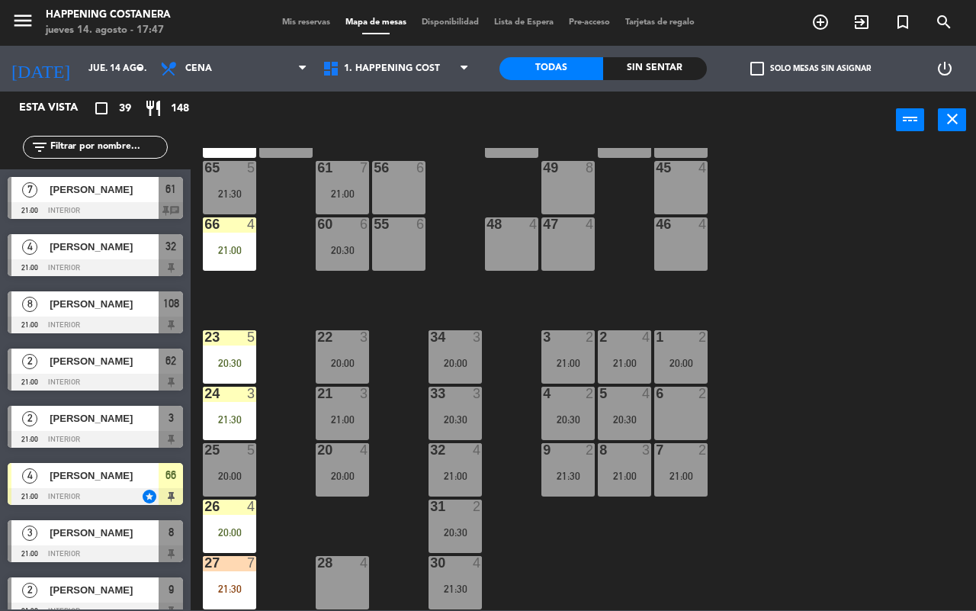
click at [242, 231] on div "66 4 21:00" at bounding box center [229, 243] width 53 height 53
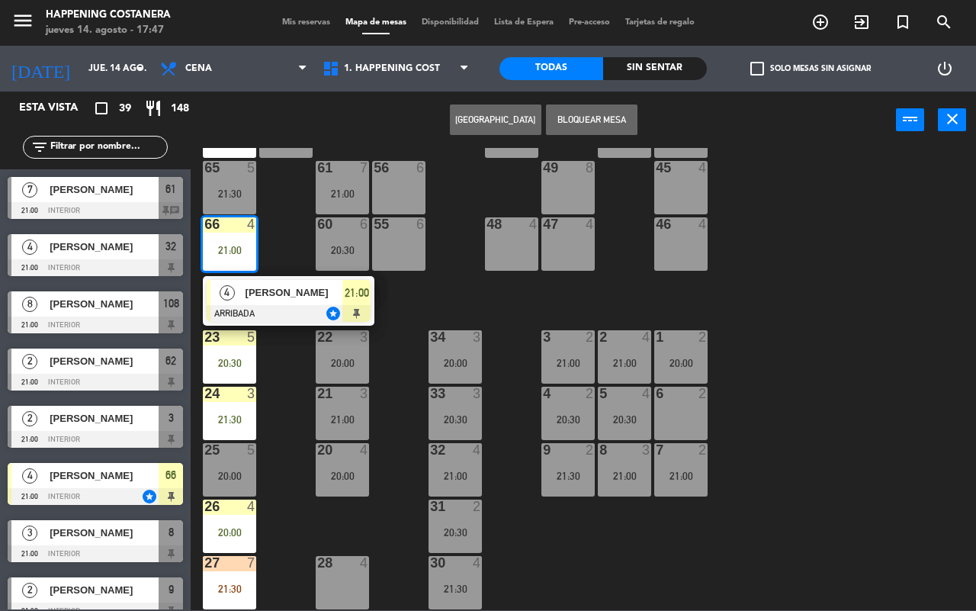
click at [280, 284] on span "[PERSON_NAME]" at bounding box center [295, 292] width 98 height 16
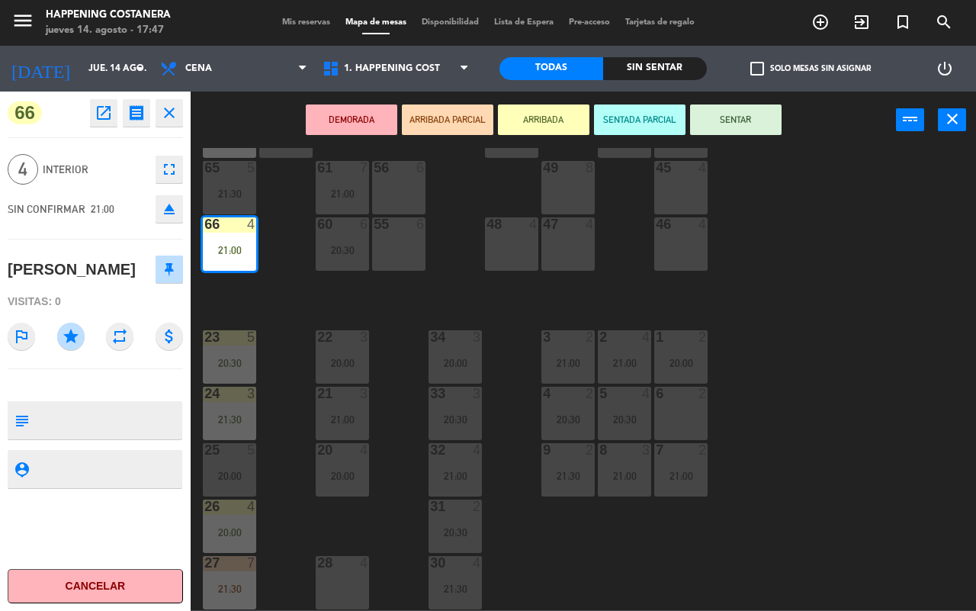
click at [280, 279] on div "69 2 122 6 121 6 120 6 14 4 CAVA 22 101 4 21:00 94 2 70 2 123 6 131 2 134 2 132…" at bounding box center [589, 379] width 776 height 462
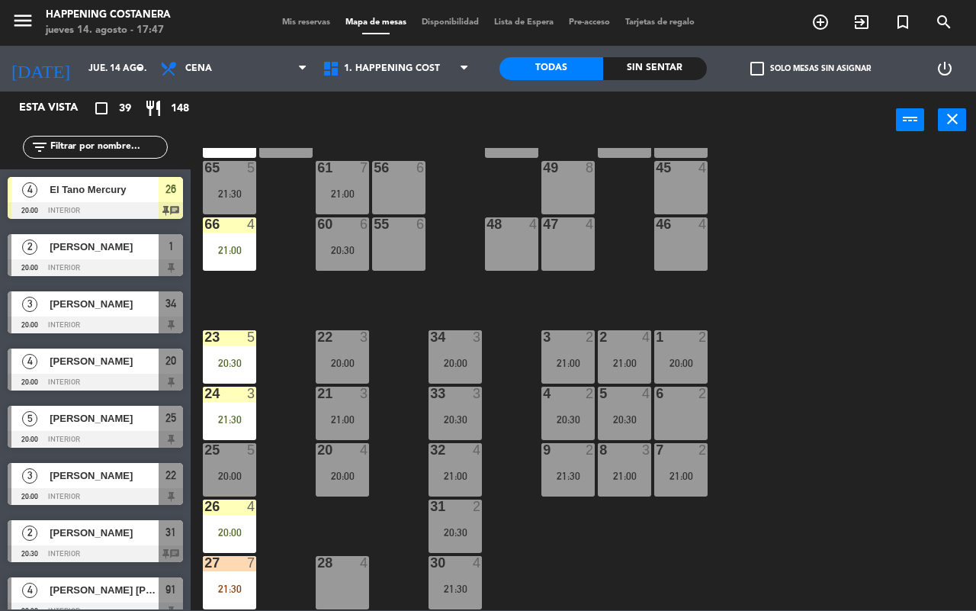
scroll to position [0, 0]
click at [235, 398] on div "24 3 21:30" at bounding box center [229, 413] width 53 height 53
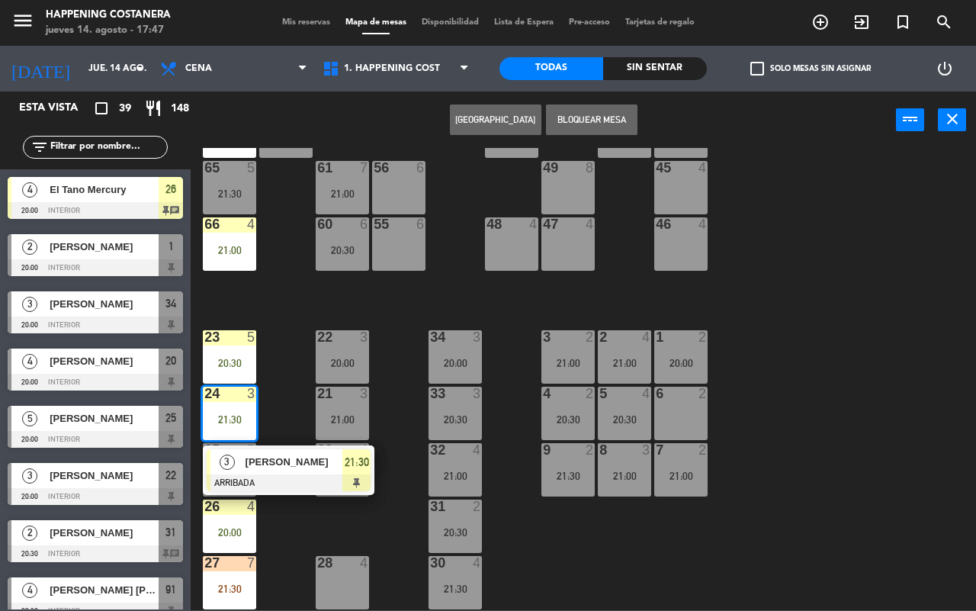
click at [284, 389] on div "69 2 122 6 121 6 120 6 14 4 CAVA 22 101 4 21:00 94 2 70 2 123 6 131 2 134 2 132…" at bounding box center [589, 379] width 776 height 462
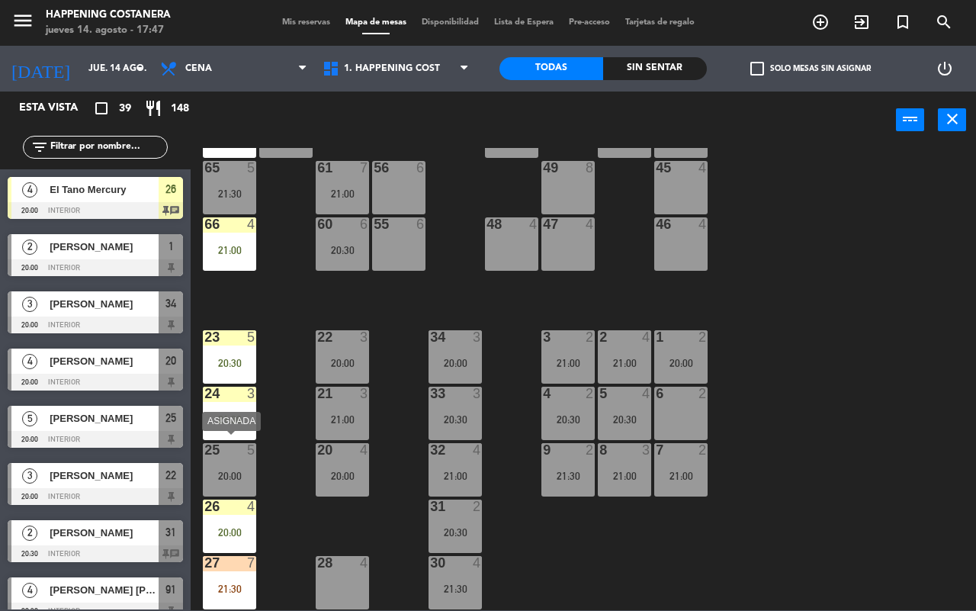
click at [252, 471] on div "20:00" at bounding box center [229, 476] width 53 height 11
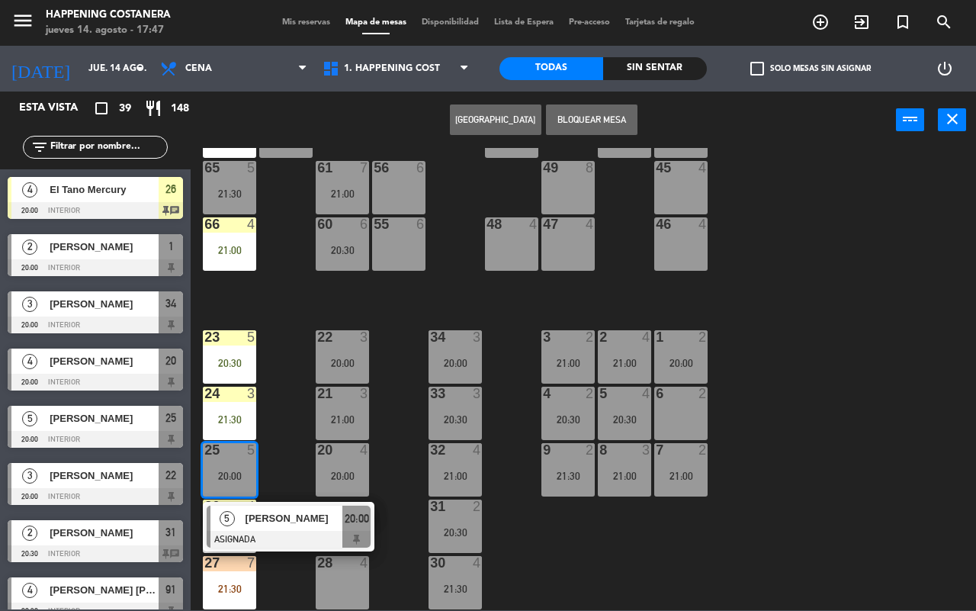
click at [271, 454] on div "69 2 122 6 121 6 120 6 14 4 CAVA 22 101 4 21:00 94 2 70 2 123 6 131 2 134 2 132…" at bounding box center [589, 379] width 776 height 462
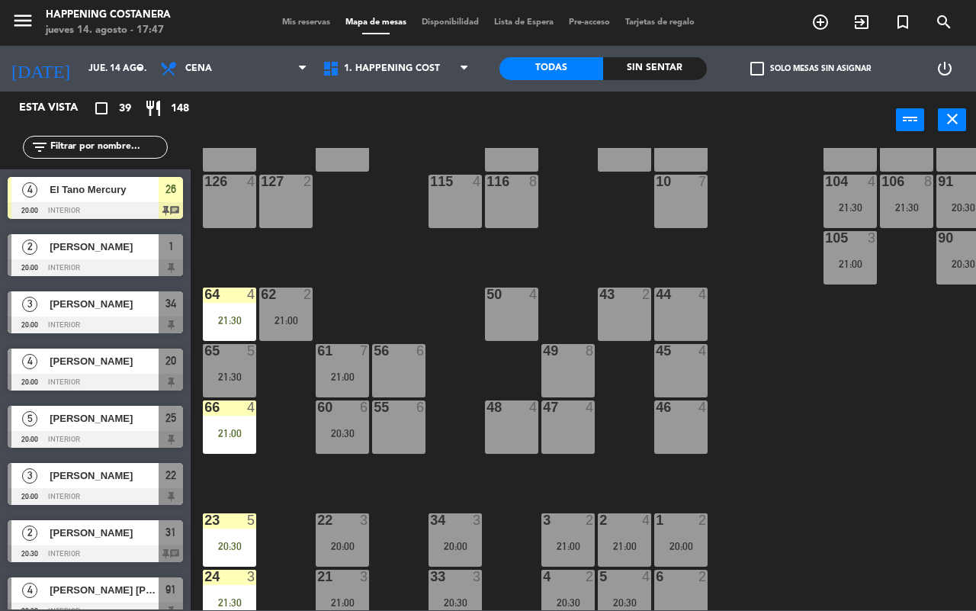
scroll to position [416, 0]
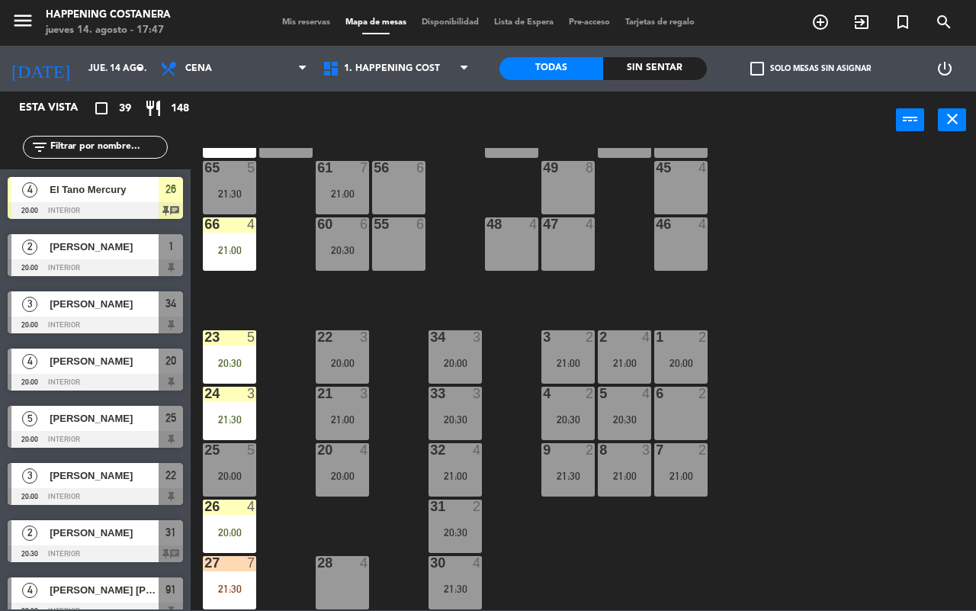
click at [243, 414] on div "21:30" at bounding box center [229, 419] width 53 height 11
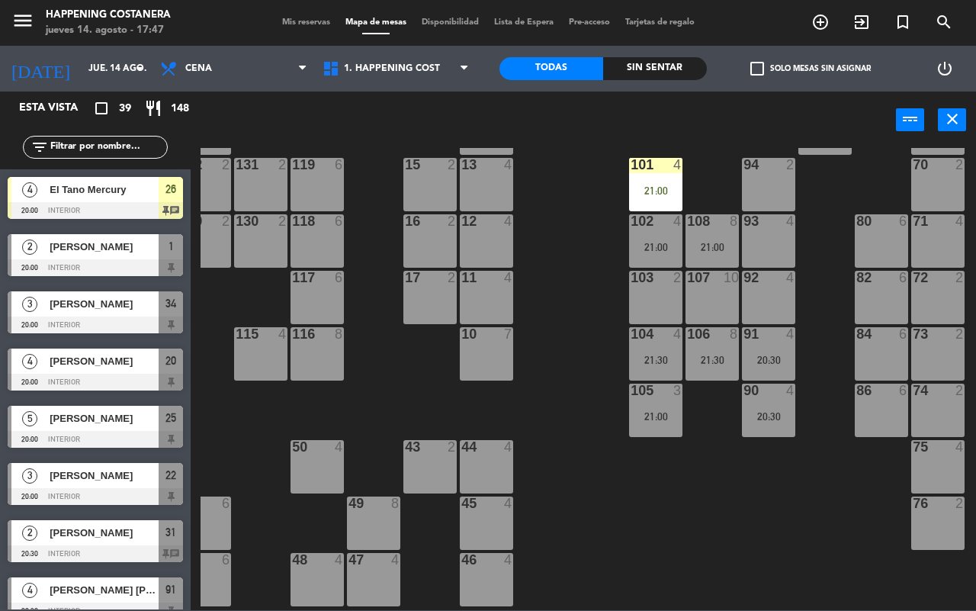
scroll to position [69, 194]
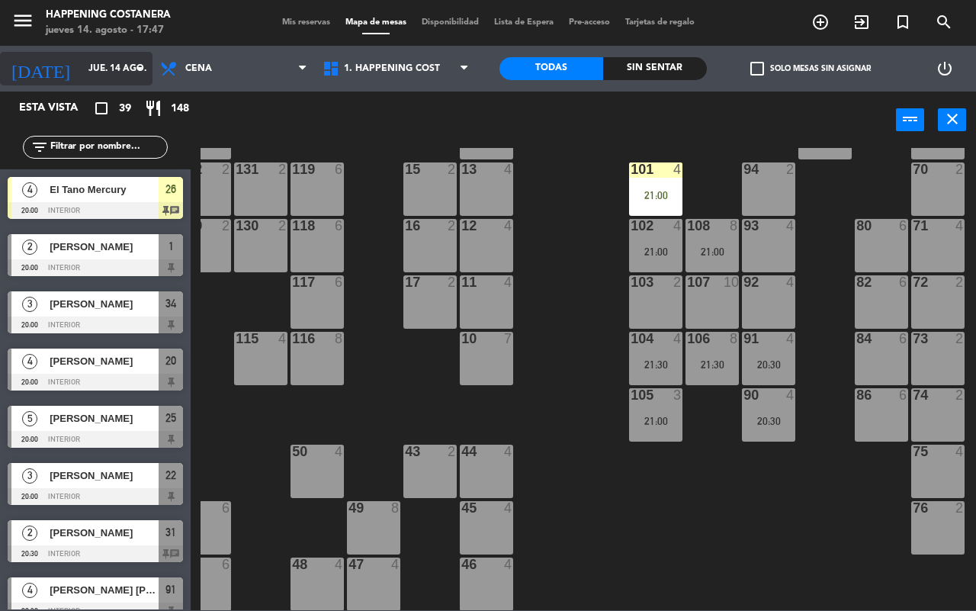
click at [117, 53] on div "[DATE] jue. 14 ago. arrow_drop_down" at bounding box center [76, 69] width 153 height 34
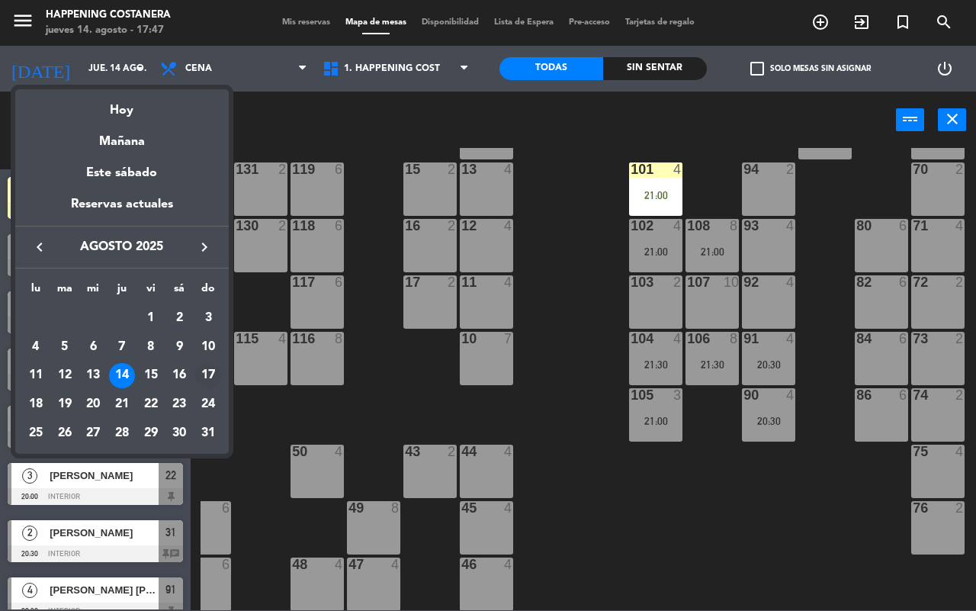
click at [204, 370] on div "17" at bounding box center [208, 376] width 26 height 26
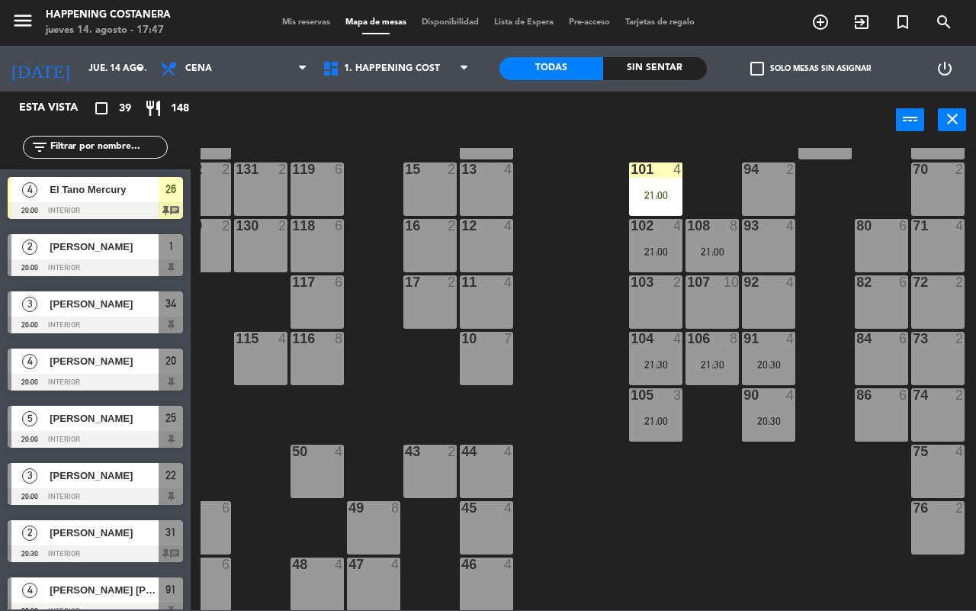
type input "dom. 17 ago."
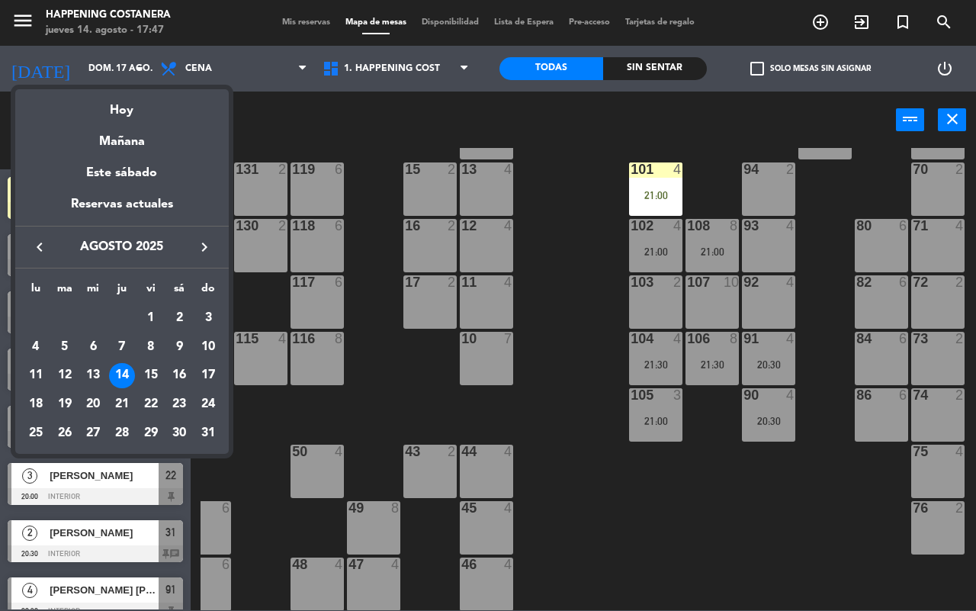
scroll to position [0, 0]
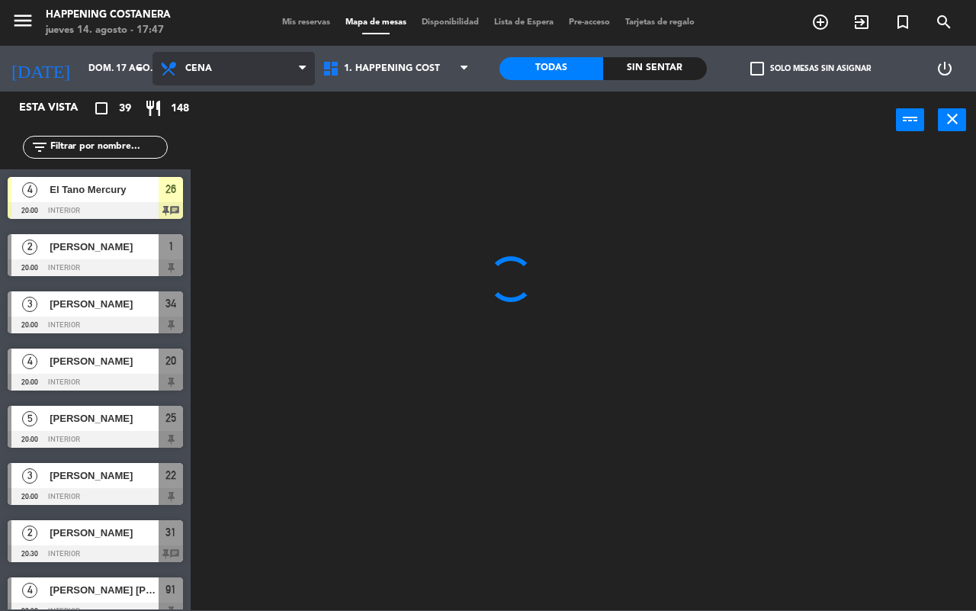
click at [271, 62] on span "Cena" at bounding box center [234, 69] width 162 height 34
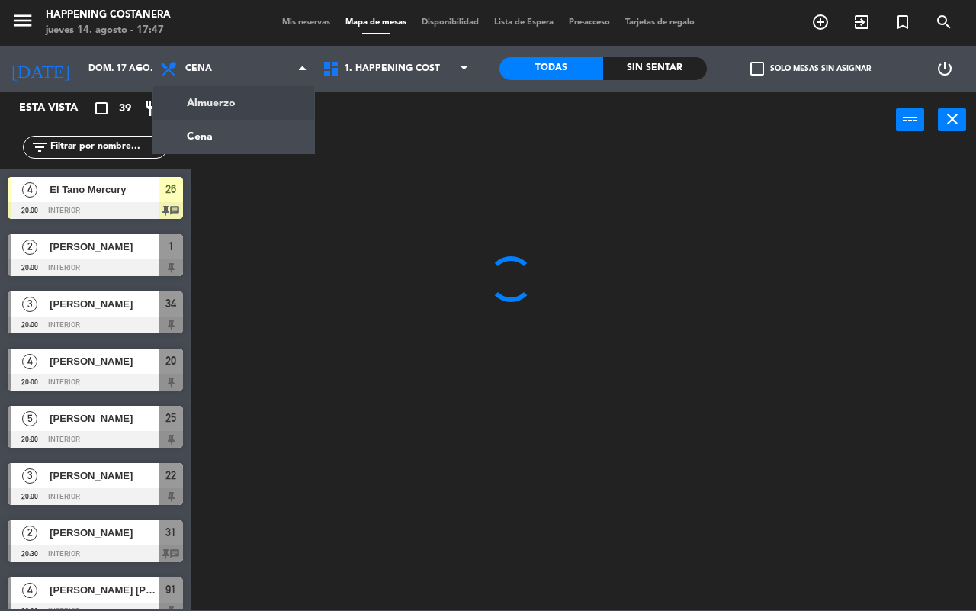
click at [246, 103] on ng-component "menu Happening Costanera jueves 14. agosto - 17:47 Mis reservas Mapa de mesas D…" at bounding box center [488, 305] width 976 height 610
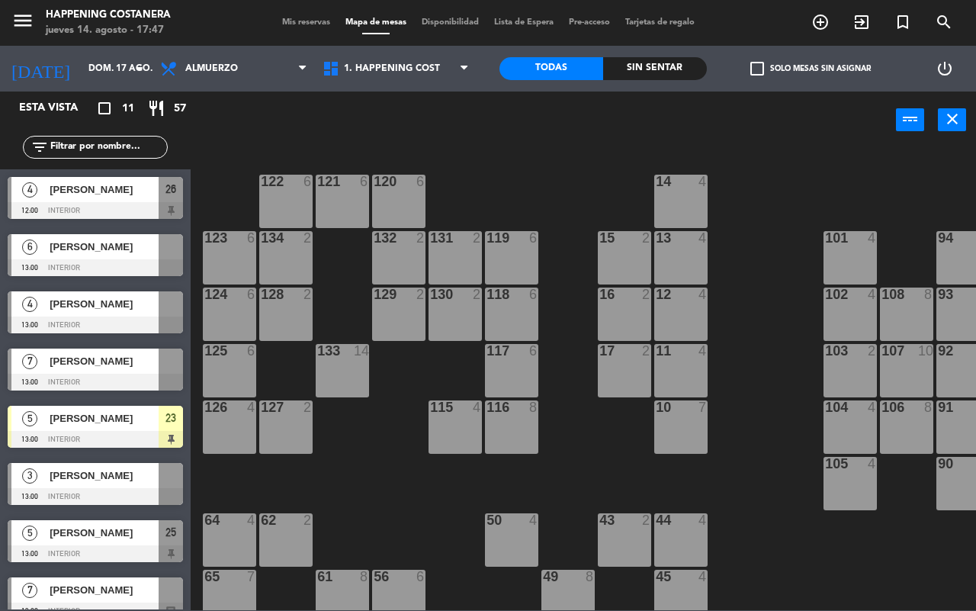
click at [755, 69] on span "check_box_outline_blank" at bounding box center [758, 69] width 14 height 14
click at [811, 69] on input "check_box_outline_blank Solo mesas sin asignar" at bounding box center [811, 69] width 0 height 0
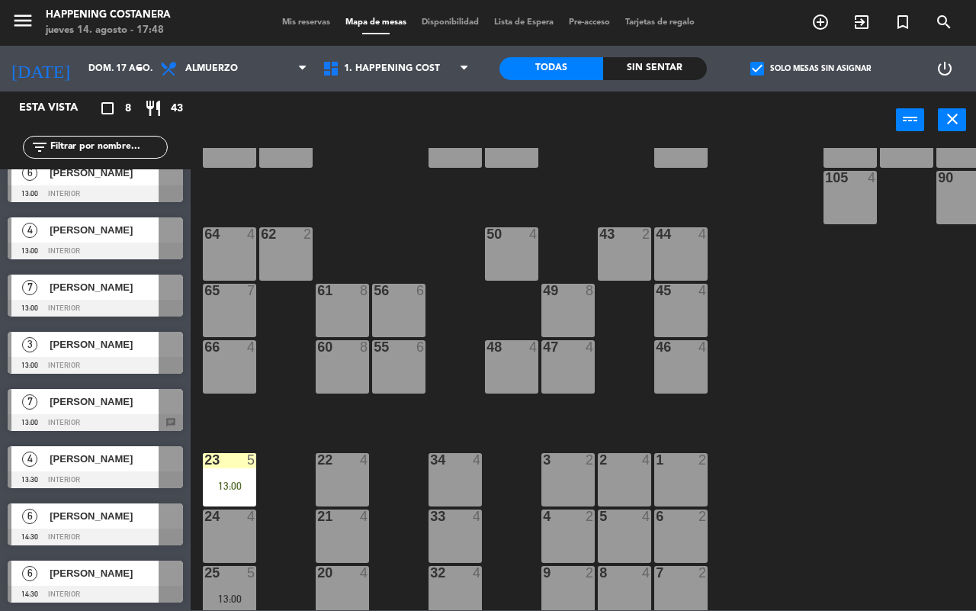
scroll to position [286, 194]
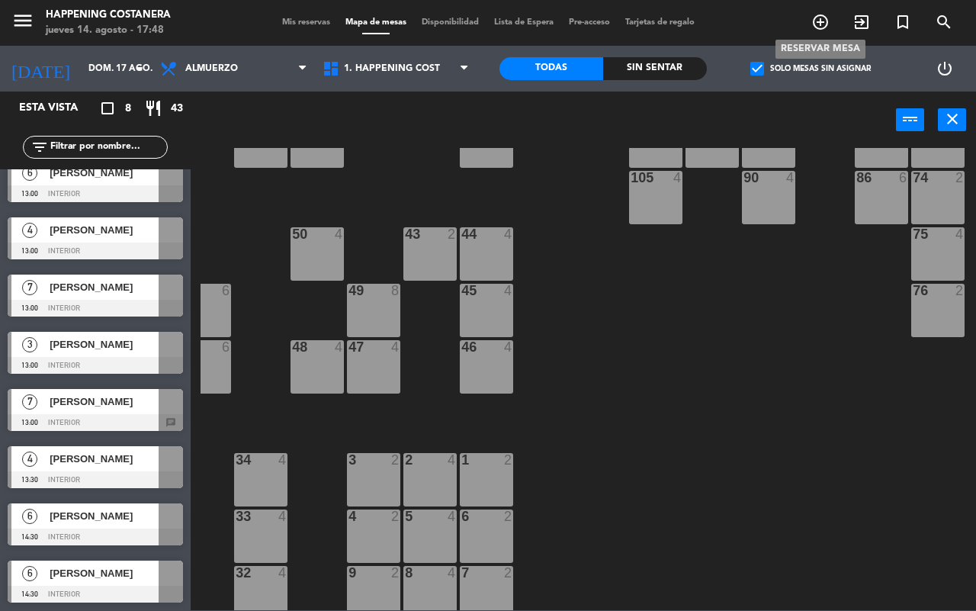
click at [828, 28] on icon "add_circle_outline" at bounding box center [821, 22] width 18 height 18
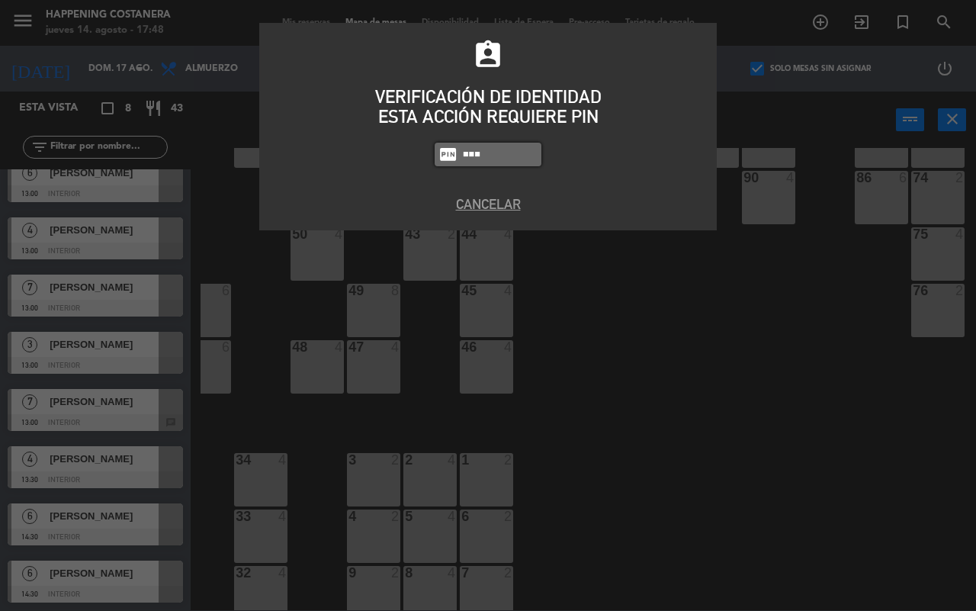
type input "5759"
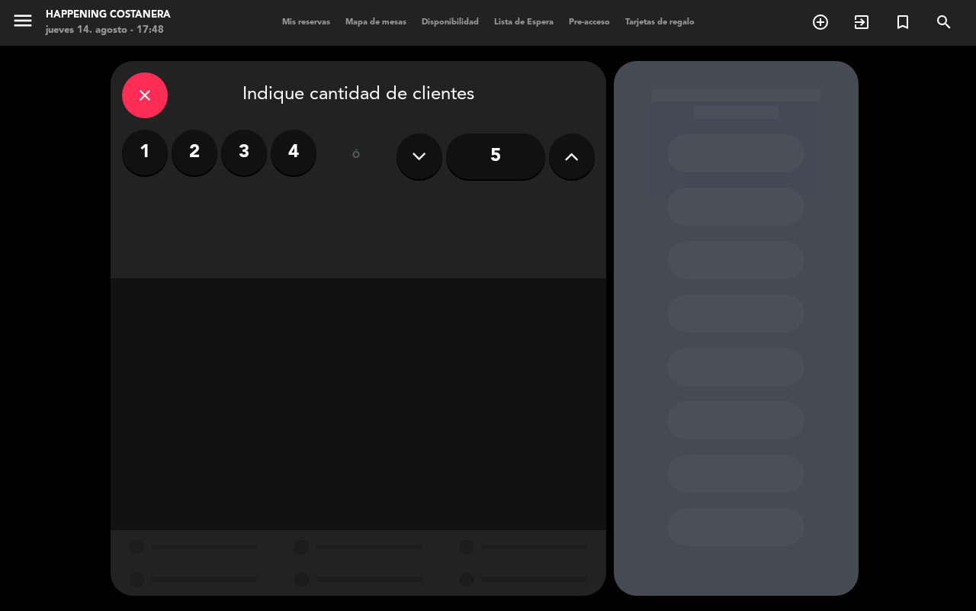
click at [564, 156] on icon at bounding box center [571, 156] width 14 height 23
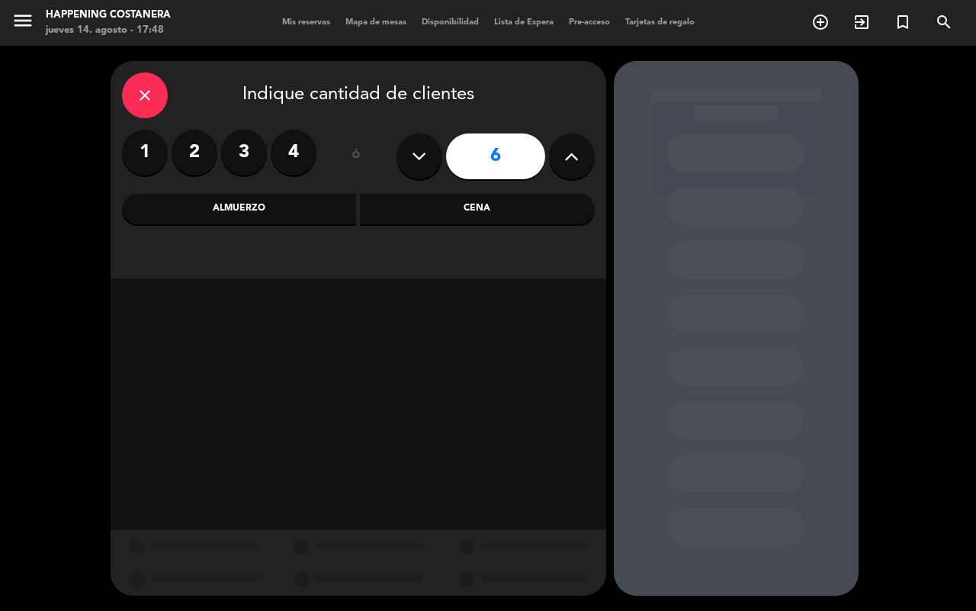
click at [564, 155] on icon at bounding box center [571, 156] width 14 height 23
click at [564, 156] on icon at bounding box center [571, 156] width 14 height 23
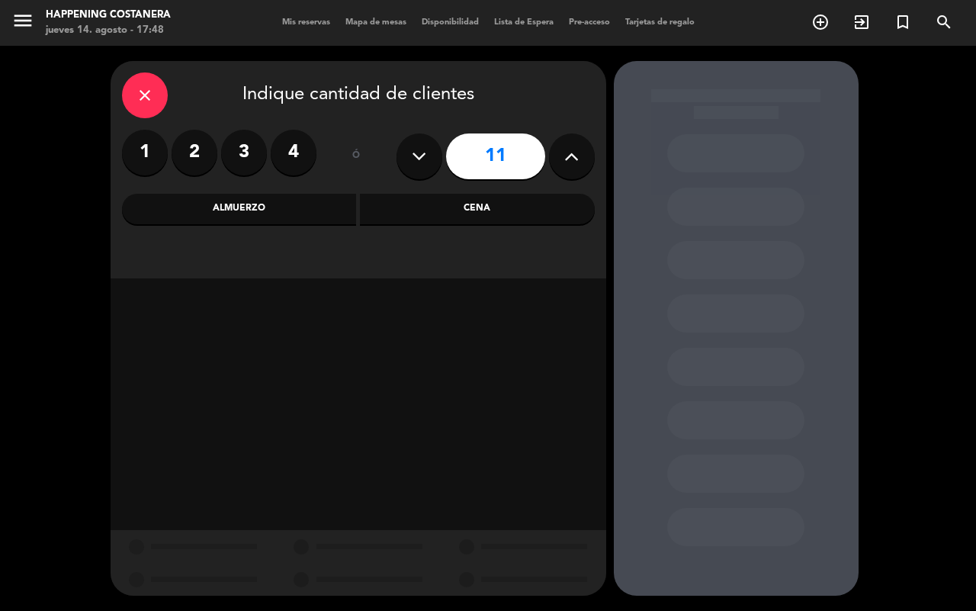
click at [564, 155] on icon at bounding box center [571, 156] width 14 height 23
type input "14"
click at [303, 207] on div "Almuerzo" at bounding box center [239, 209] width 235 height 31
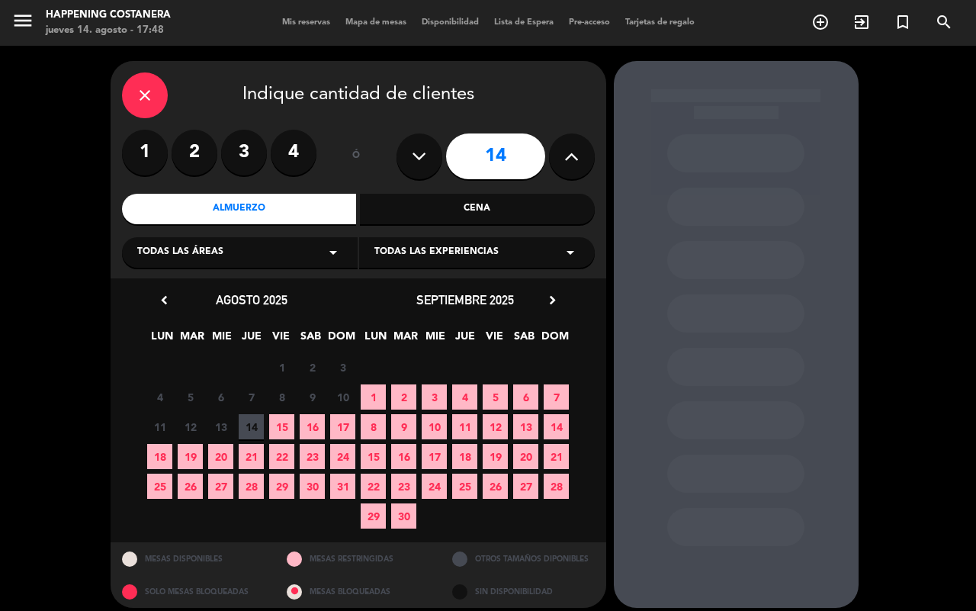
click at [344, 427] on span "17" at bounding box center [342, 426] width 25 height 25
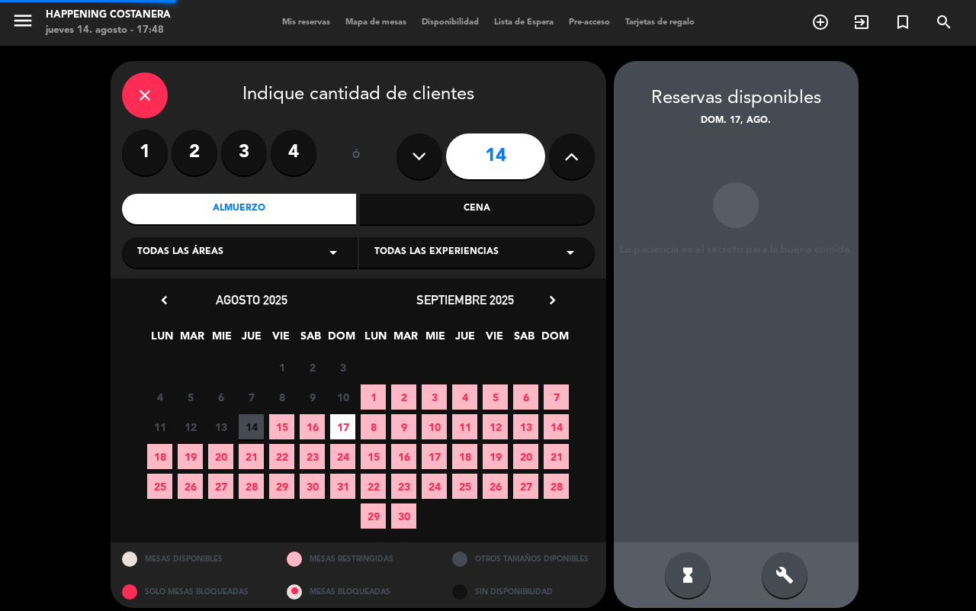
scroll to position [10, 0]
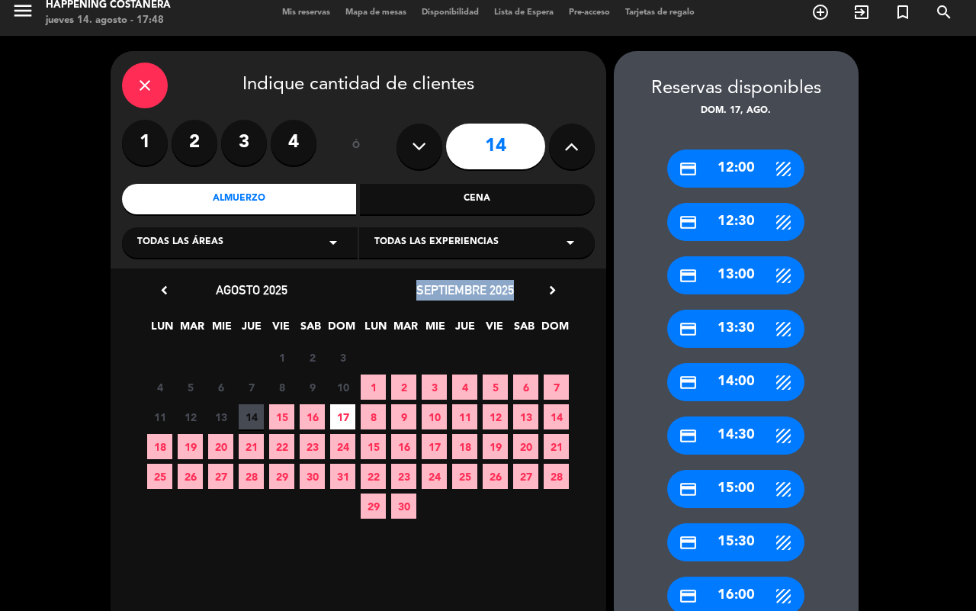
drag, startPoint x: 416, startPoint y: 291, endPoint x: 525, endPoint y: 288, distance: 108.4
click at [525, 288] on div "septiembre 2025 chevron_right" at bounding box center [465, 290] width 214 height 21
click at [535, 291] on div "septiembre 2025 chevron_right" at bounding box center [465, 290] width 214 height 21
click at [725, 325] on div "credit_card 13:30" at bounding box center [735, 329] width 137 height 38
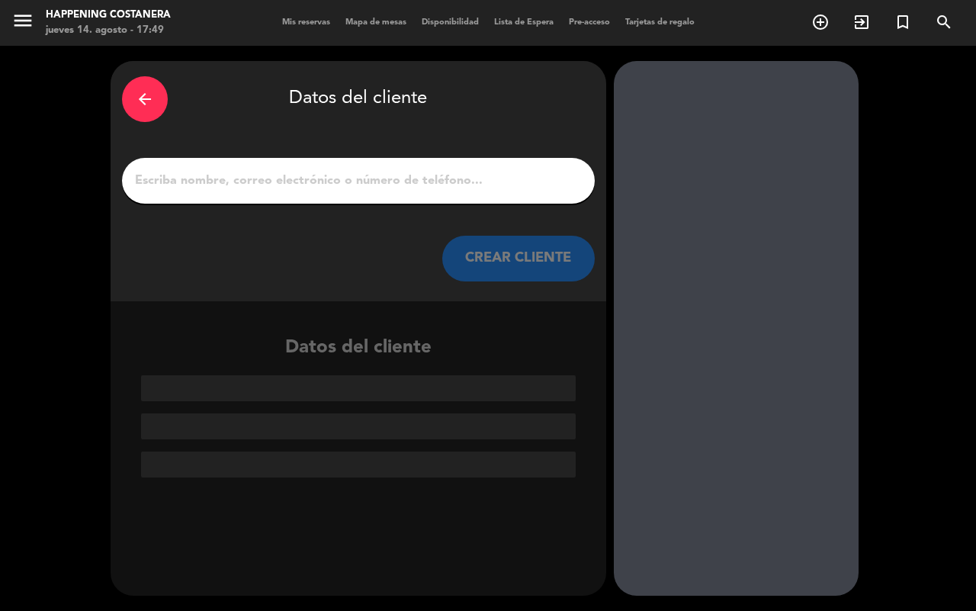
click at [239, 178] on input "1" at bounding box center [358, 180] width 450 height 21
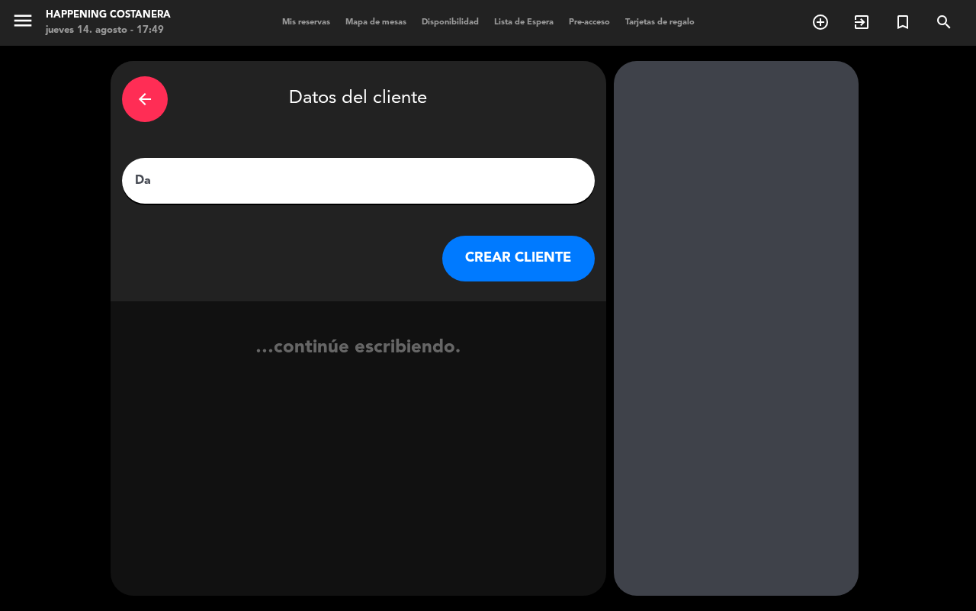
type input "D"
type input "Vanina"
click at [454, 259] on button "CREAR CLIENTE" at bounding box center [518, 259] width 153 height 46
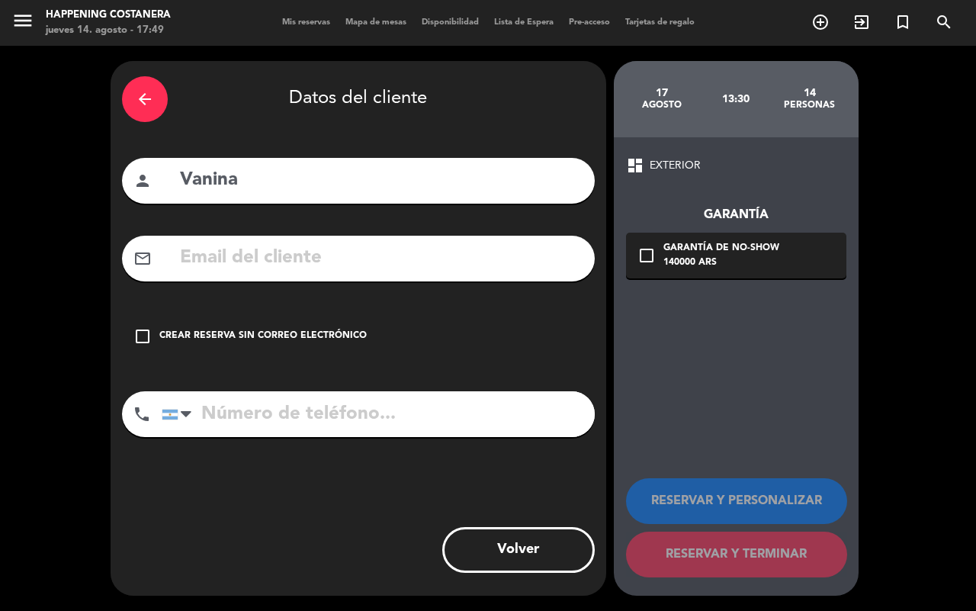
click at [310, 260] on input "text" at bounding box center [380, 258] width 405 height 31
type input "v"
type input "p"
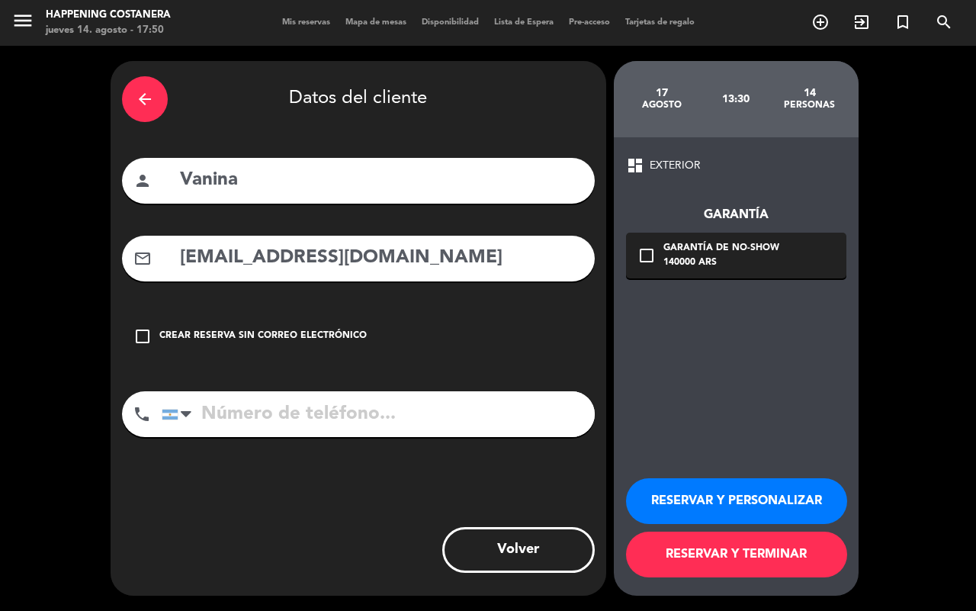
type input "[EMAIL_ADDRESS][DOMAIN_NAME]"
click at [295, 419] on input "tel" at bounding box center [378, 414] width 433 height 46
type input "1165634560"
click at [657, 253] on div "check_box_outline_blank Garantía de no-show 140000 ARS" at bounding box center [736, 256] width 220 height 46
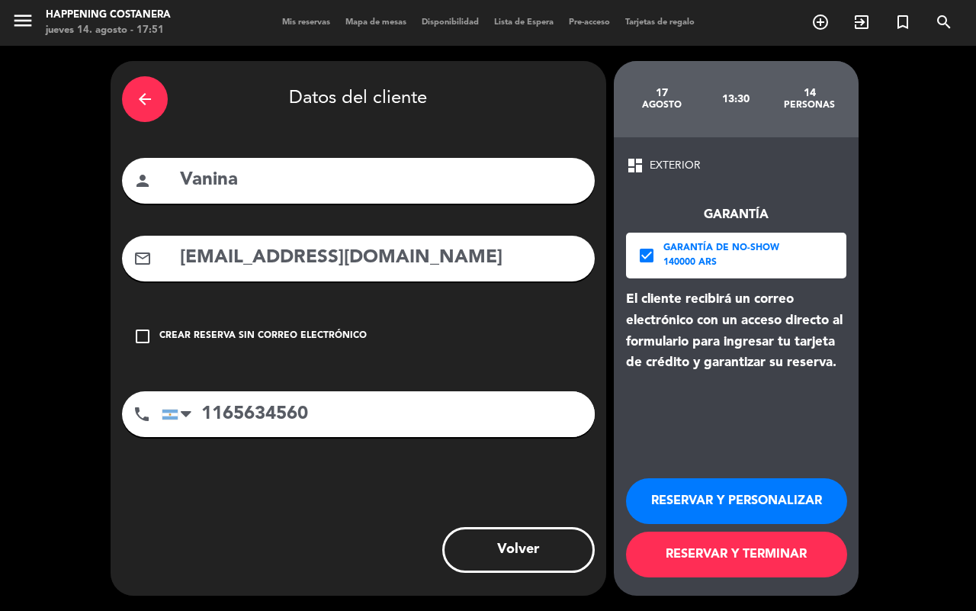
click at [725, 561] on button "RESERVAR Y TERMINAR" at bounding box center [736, 555] width 221 height 46
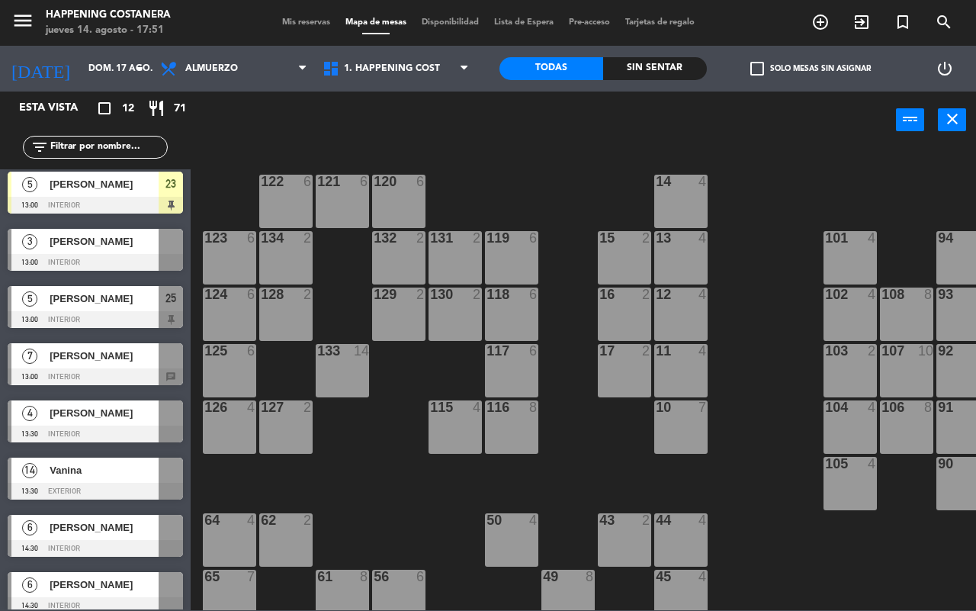
scroll to position [246, 0]
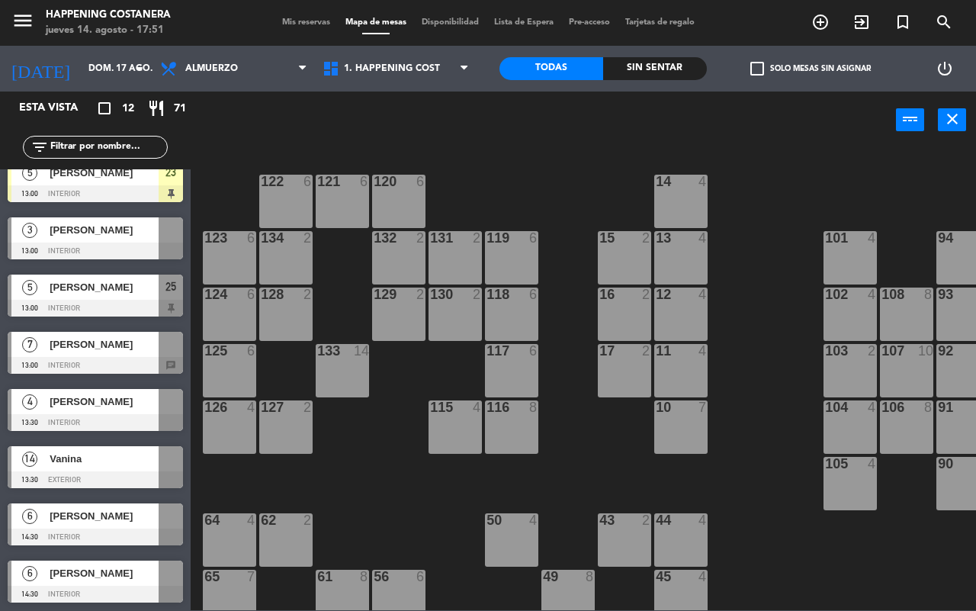
click at [108, 464] on span "Vanina" at bounding box center [104, 459] width 109 height 16
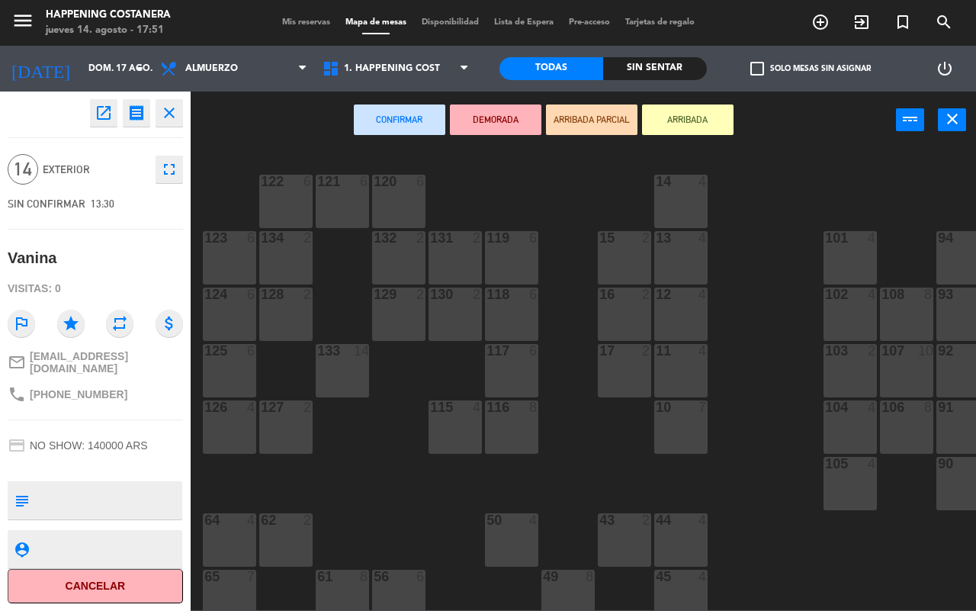
click at [101, 119] on icon "open_in_new" at bounding box center [104, 113] width 18 height 18
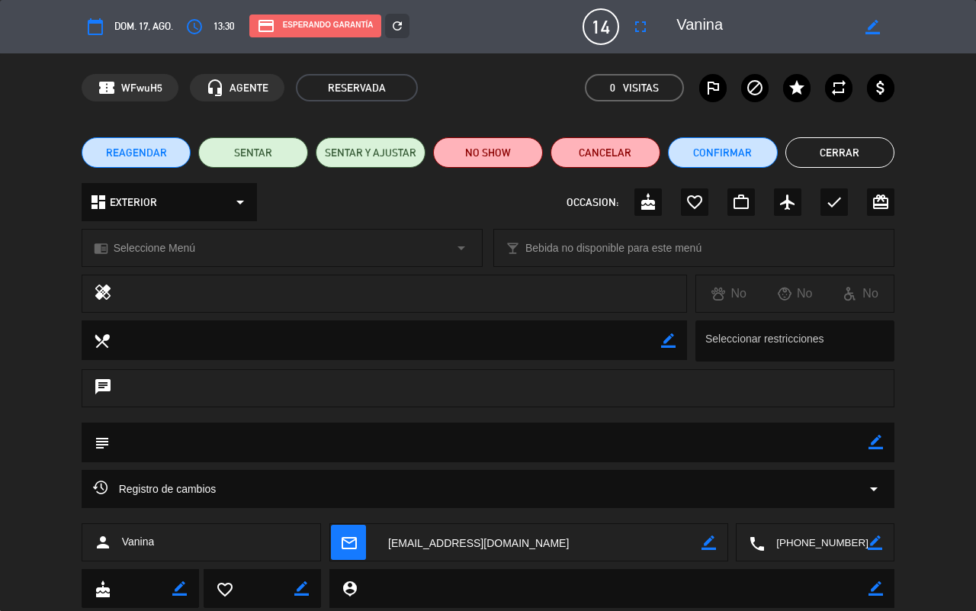
click at [229, 204] on div "dashboard EXTERIOR arrow_drop_down" at bounding box center [169, 202] width 175 height 38
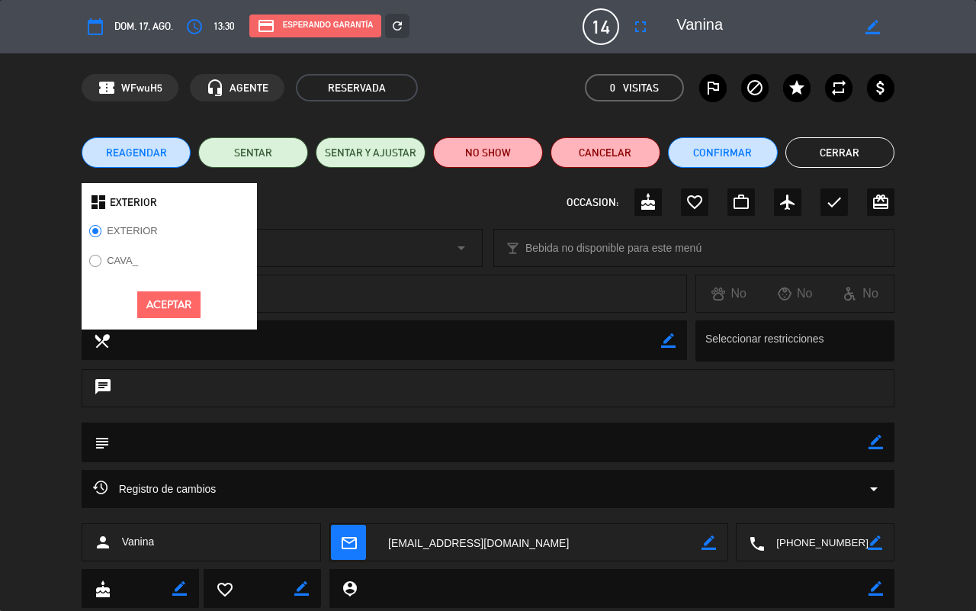
click at [313, 221] on div "dashboard EXTERIOR EXTERIOR CAVA_ Aceptar OCCASION: cake favorite_border work_o…" at bounding box center [488, 209] width 976 height 53
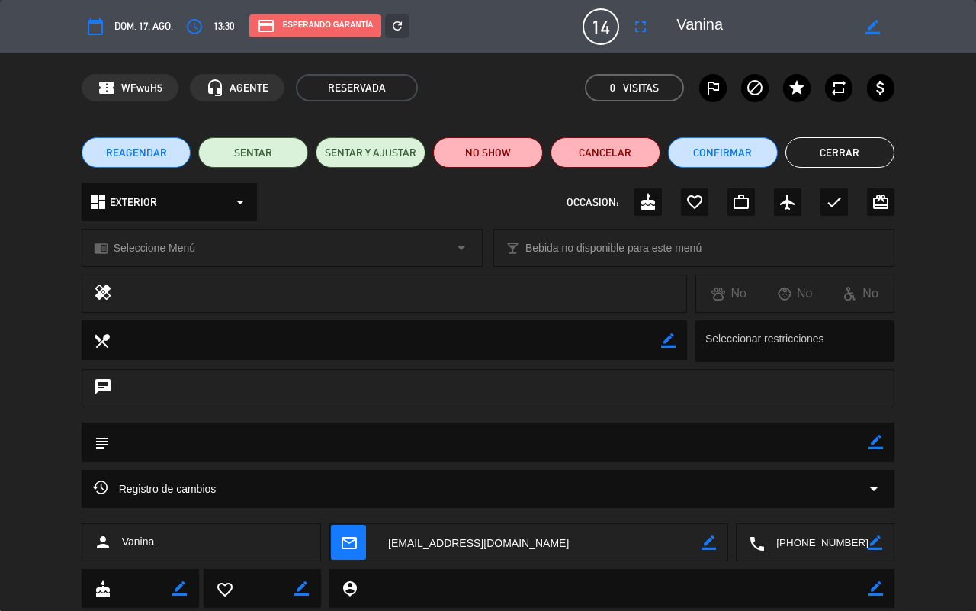
click at [803, 147] on button "Cerrar" at bounding box center [841, 152] width 110 height 31
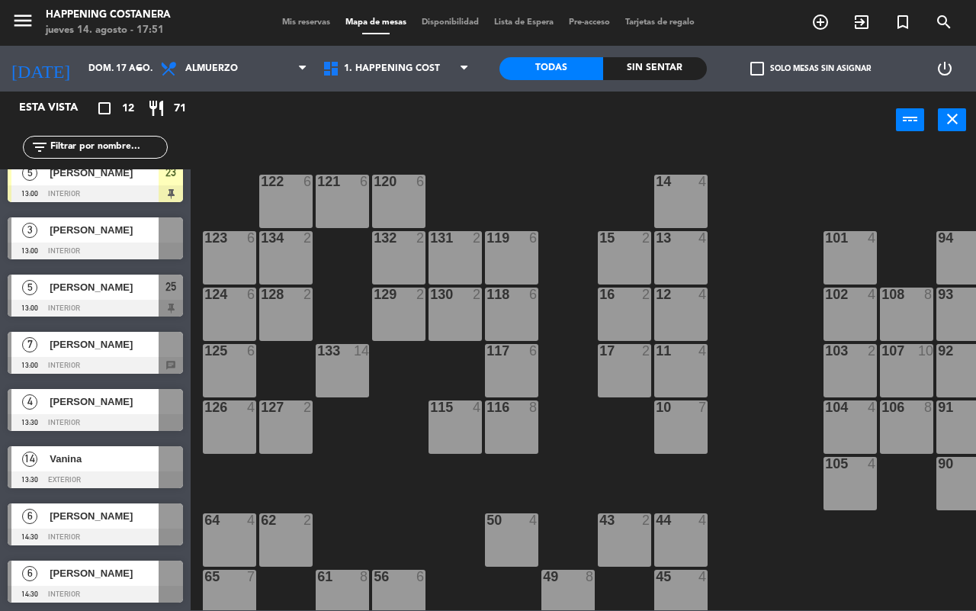
click at [104, 461] on span "Vanina" at bounding box center [104, 459] width 109 height 16
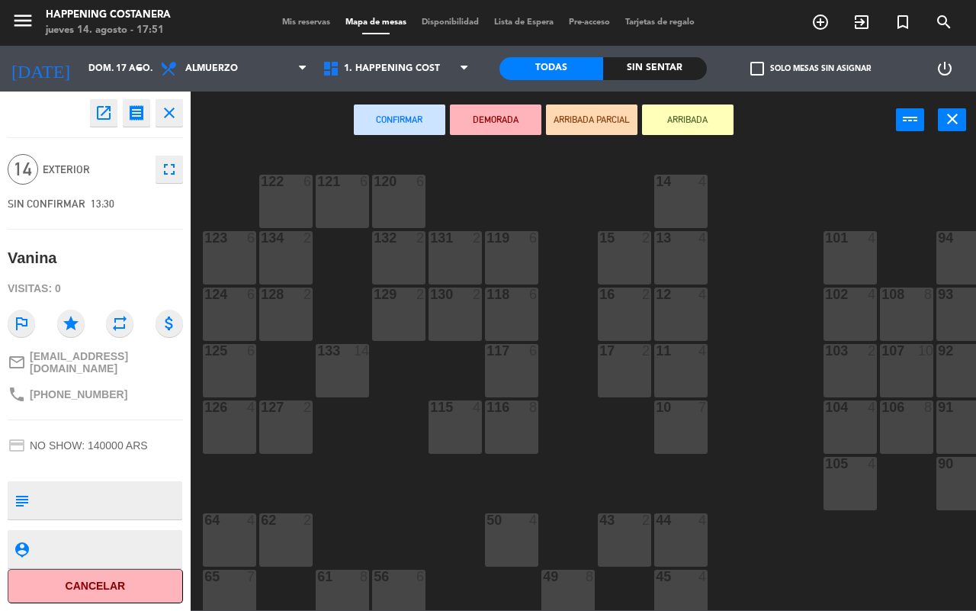
click at [98, 490] on textarea at bounding box center [108, 500] width 146 height 32
type textarea "Adentro, sabe que puede llegar a ser arriba... Donde se [PERSON_NAME] mas comodo"
click at [141, 262] on div "Vanina" at bounding box center [95, 258] width 175 height 36
click at [317, 474] on div "69 2 122 6 121 6 120 6 14 4 CAVA 22 101 4 94 2 70 2 123 6 131 2 134 2 132 2 13 …" at bounding box center [589, 379] width 776 height 462
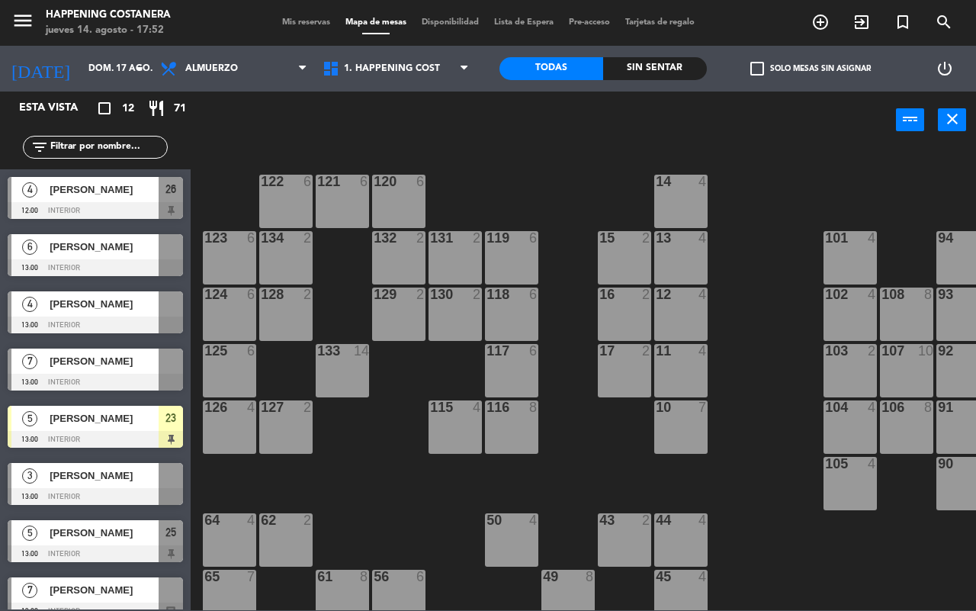
scroll to position [75, 0]
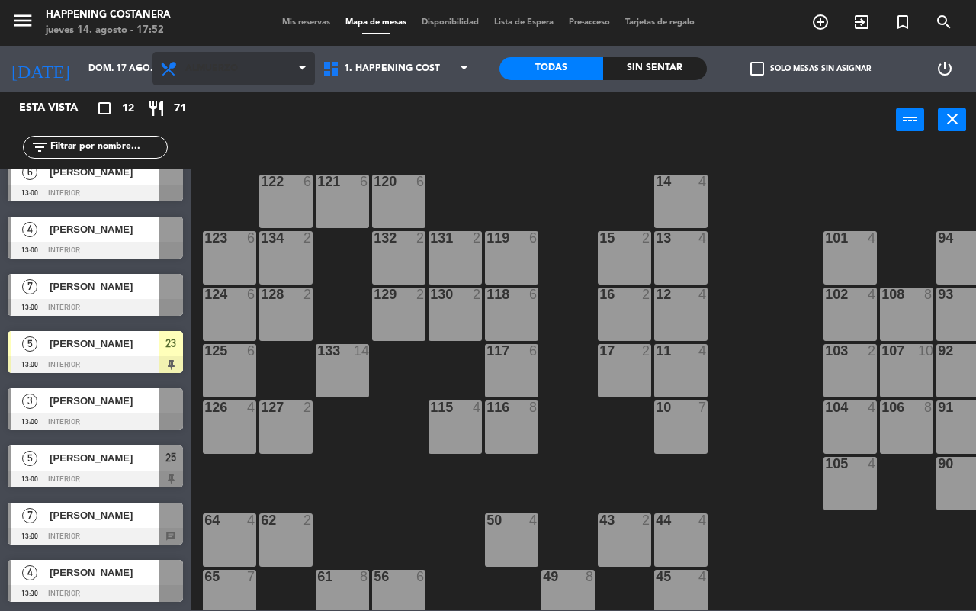
click at [197, 57] on span "Almuerzo" at bounding box center [234, 69] width 162 height 34
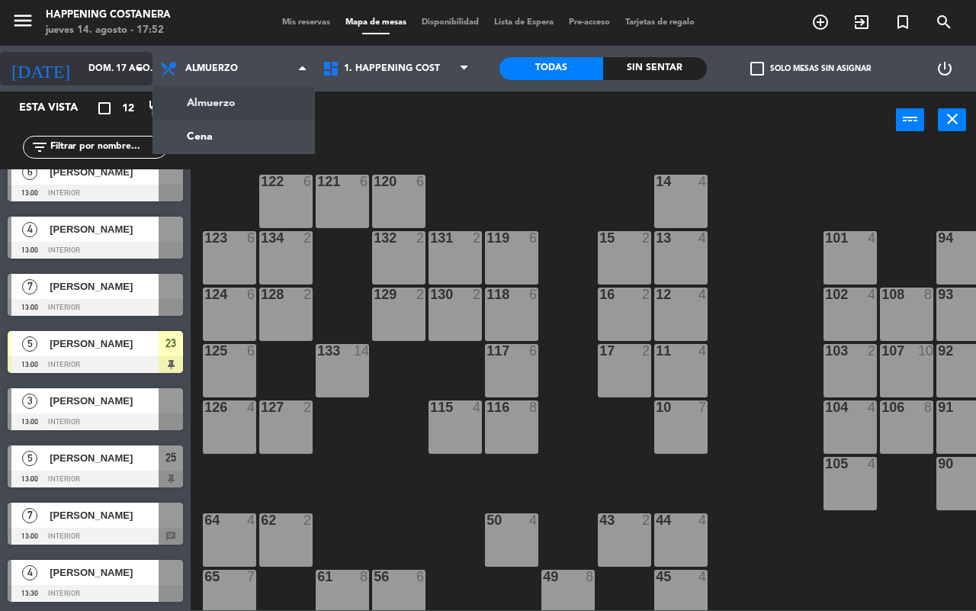
click at [82, 69] on input "dom. 17 ago." at bounding box center [141, 69] width 121 height 26
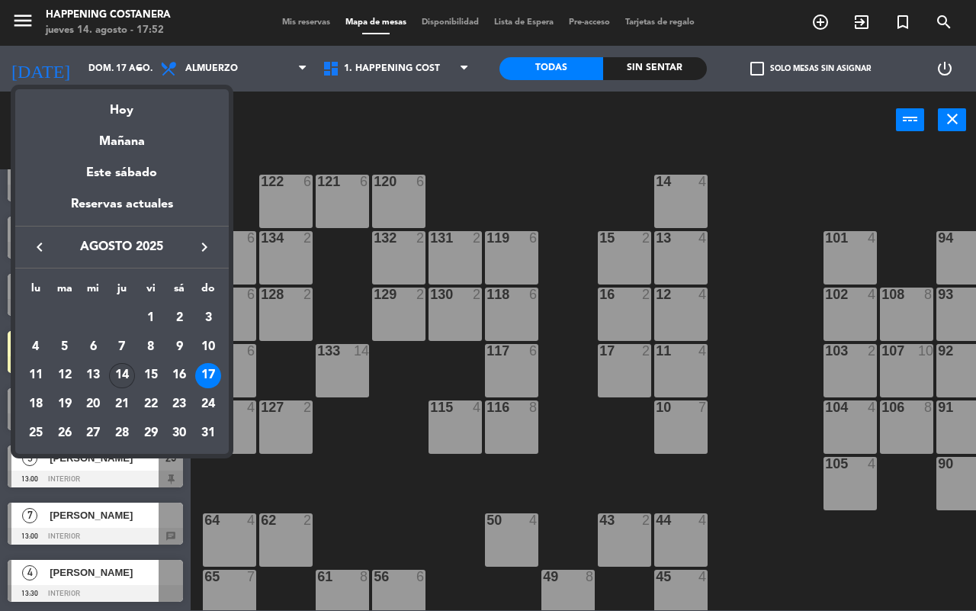
click at [120, 374] on div "14" at bounding box center [122, 376] width 26 height 26
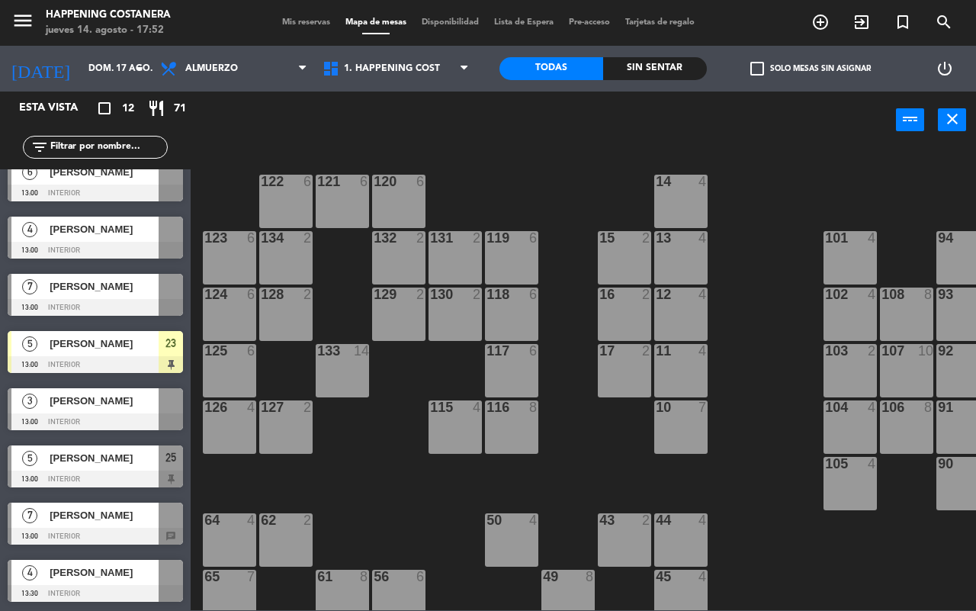
type input "jue. 14 ago."
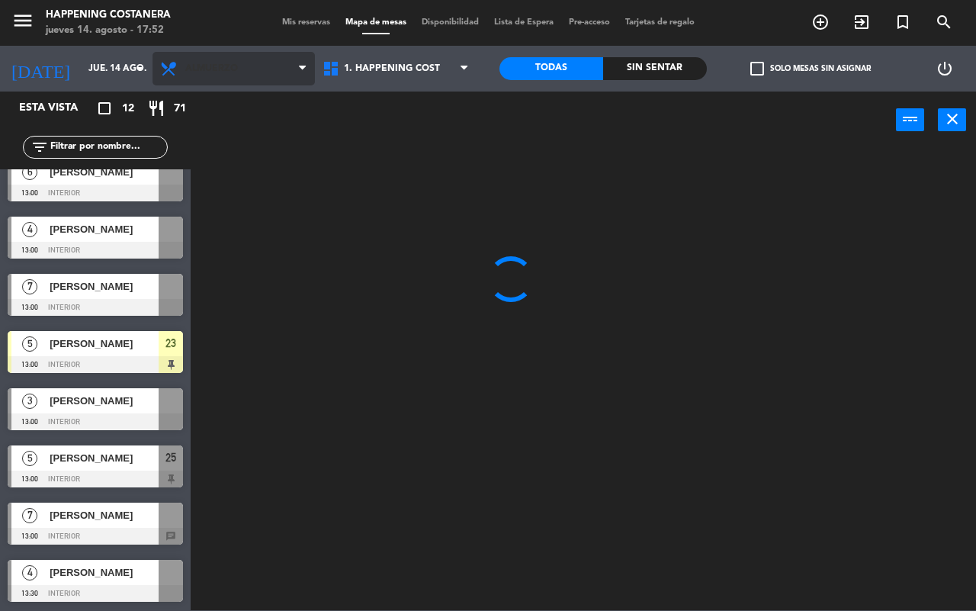
click at [219, 65] on span "Almuerzo" at bounding box center [211, 68] width 53 height 11
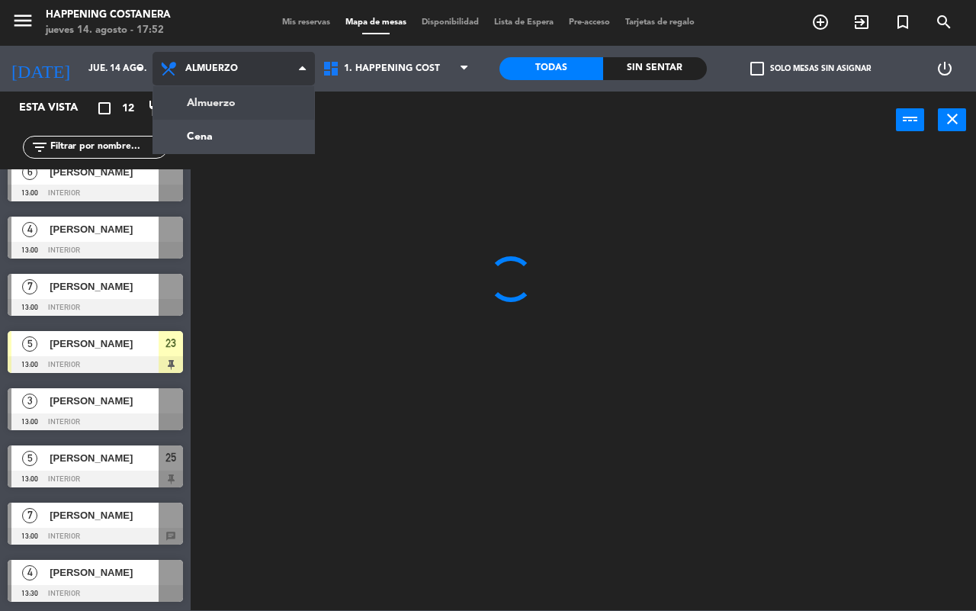
click at [231, 142] on ng-component "menu Happening Costanera jueves 14. agosto - 17:52 Mis reservas Mapa de mesas D…" at bounding box center [488, 305] width 976 height 610
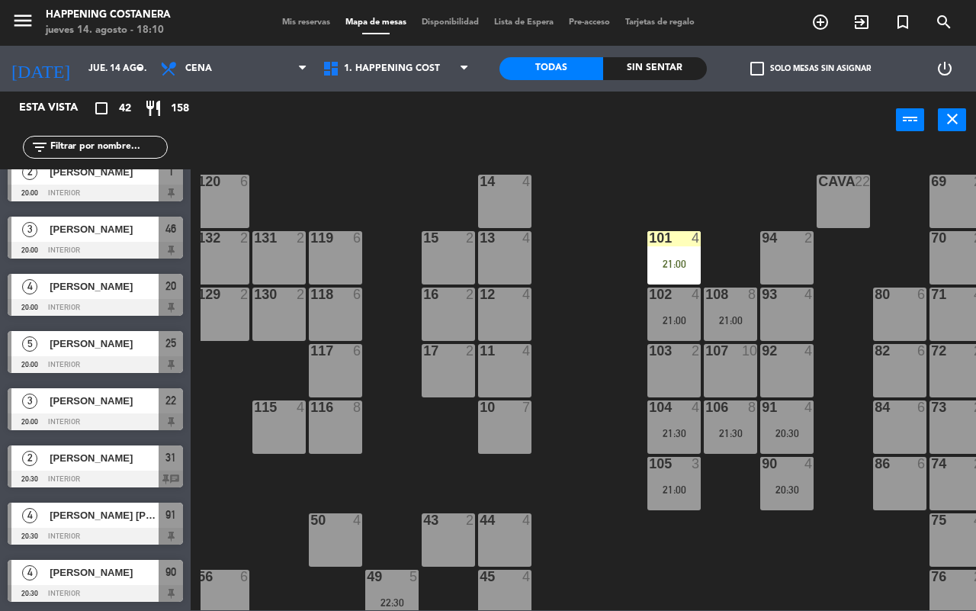
scroll to position [0, 194]
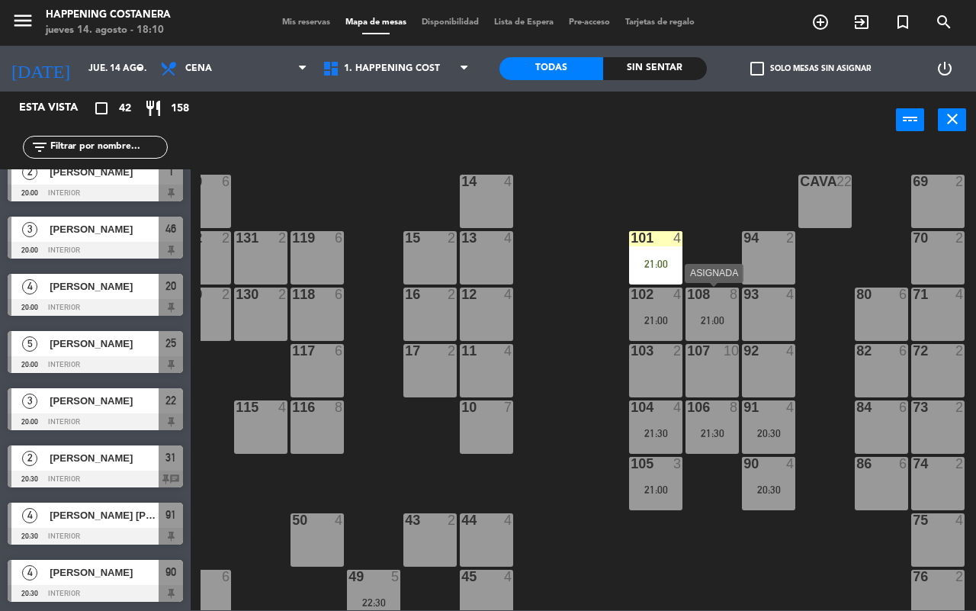
click at [721, 310] on div "108 8 21:00" at bounding box center [712, 314] width 53 height 53
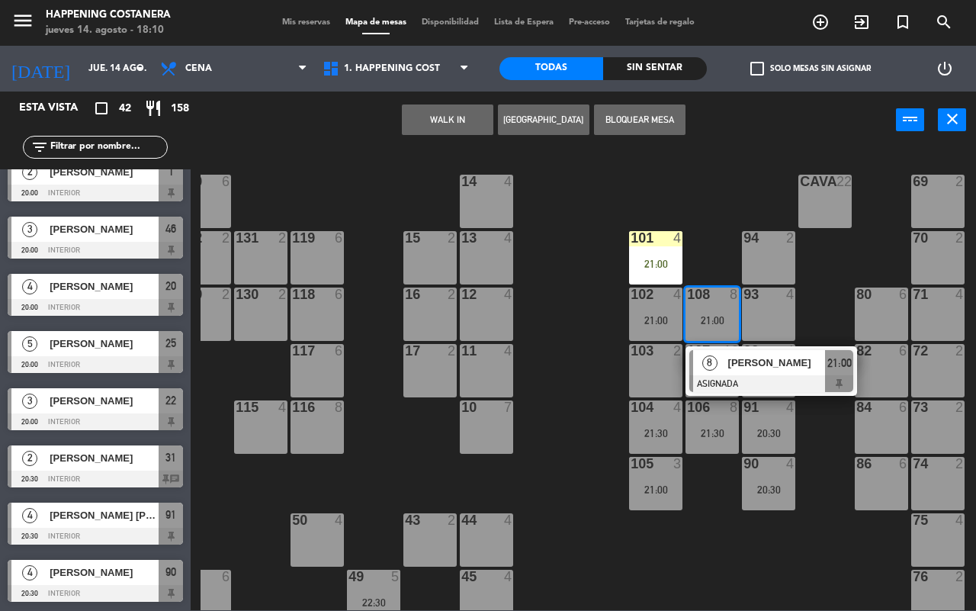
drag, startPoint x: 553, startPoint y: 336, endPoint x: 700, endPoint y: 374, distance: 151.9
click at [554, 336] on div "69 2 122 6 121 6 120 6 14 4 CAVA 22 101 4 21:00 94 2 70 2 123 6 131 2 134 2 132…" at bounding box center [589, 379] width 776 height 462
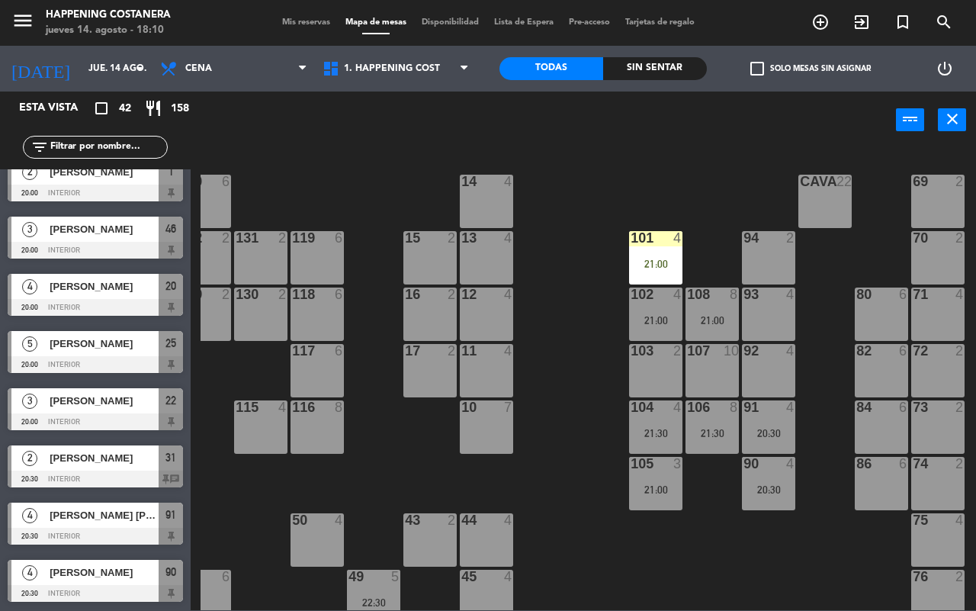
click at [707, 429] on div "21:30" at bounding box center [712, 433] width 53 height 11
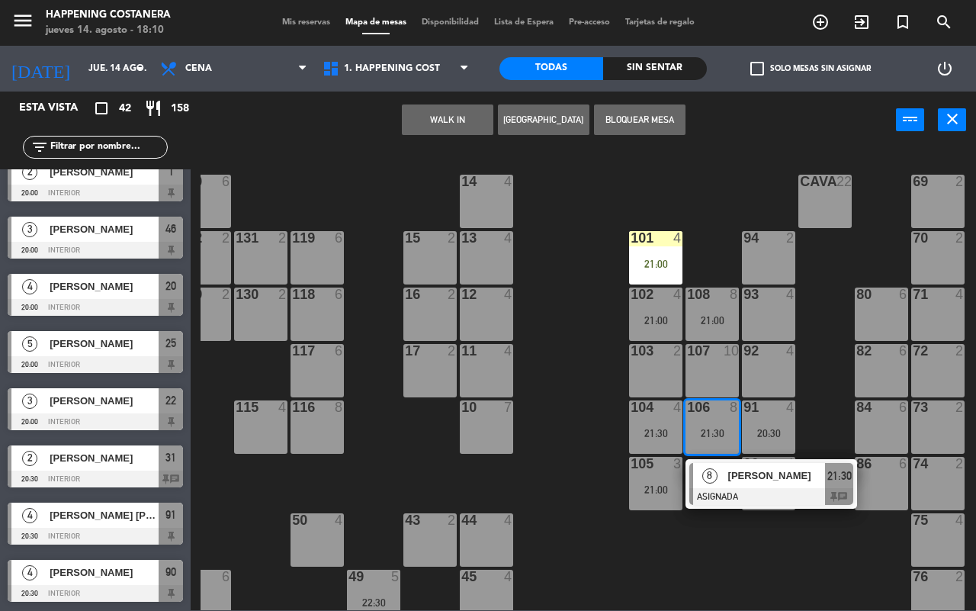
drag, startPoint x: 713, startPoint y: 554, endPoint x: 696, endPoint y: 539, distance: 22.2
click at [712, 551] on div "69 2 122 6 121 6 120 6 14 4 CAVA 22 101 4 21:00 94 2 70 2 123 6 131 2 134 2 132…" at bounding box center [589, 379] width 776 height 462
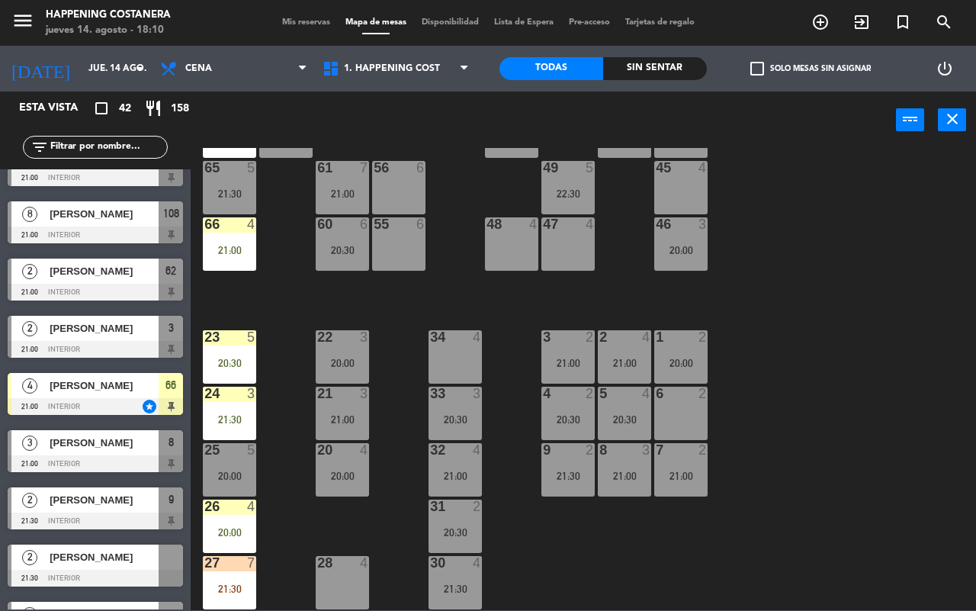
scroll to position [1505, 0]
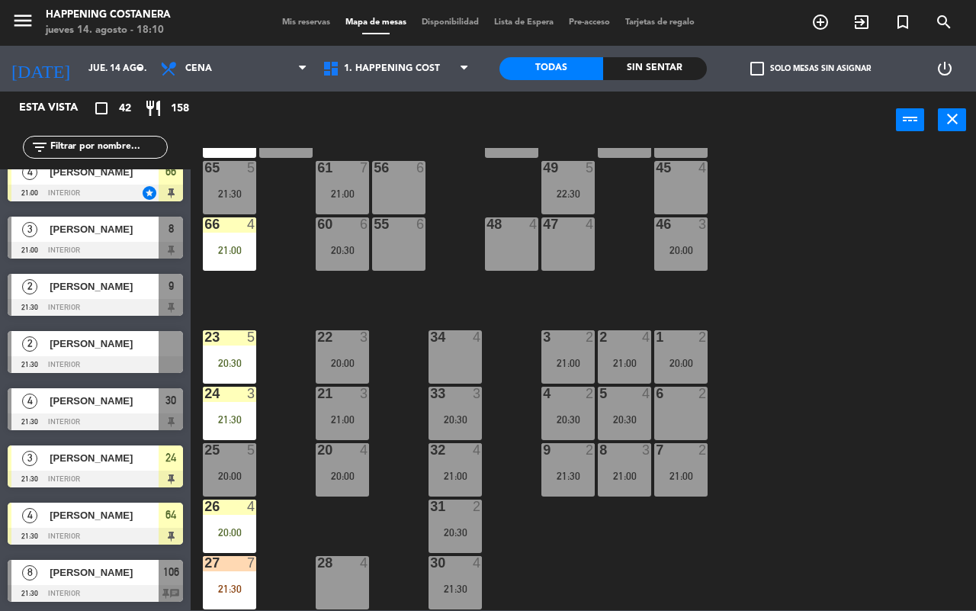
click at [586, 193] on div "49 5 22:30" at bounding box center [568, 187] width 53 height 53
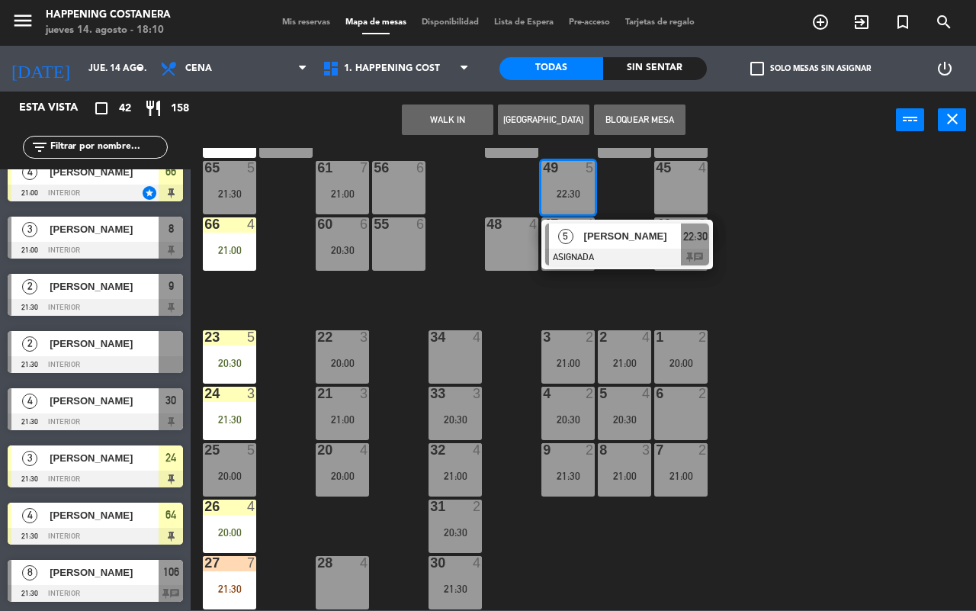
click at [619, 228] on span "[PERSON_NAME]" at bounding box center [633, 236] width 98 height 16
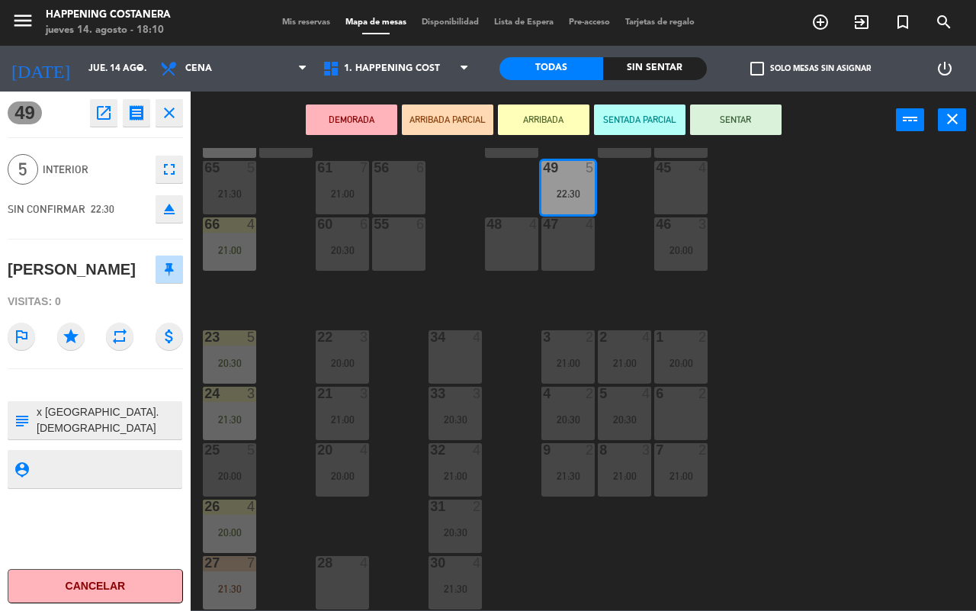
click at [441, 294] on div "69 2 122 6 121 6 120 6 14 4 CAVA 22 101 4 21:00 94 2 70 2 123 6 131 2 134 2 132…" at bounding box center [589, 379] width 776 height 462
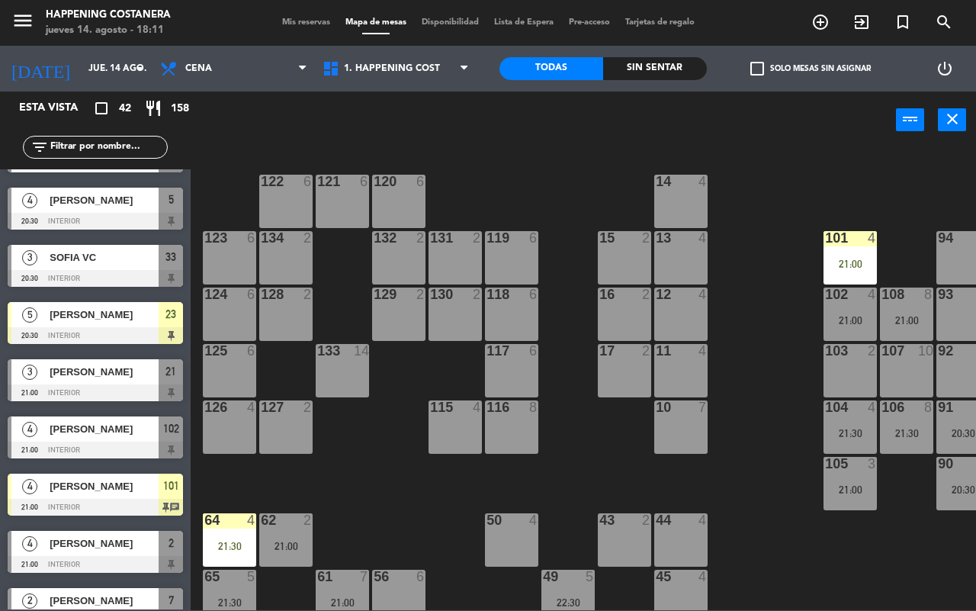
scroll to position [0, 194]
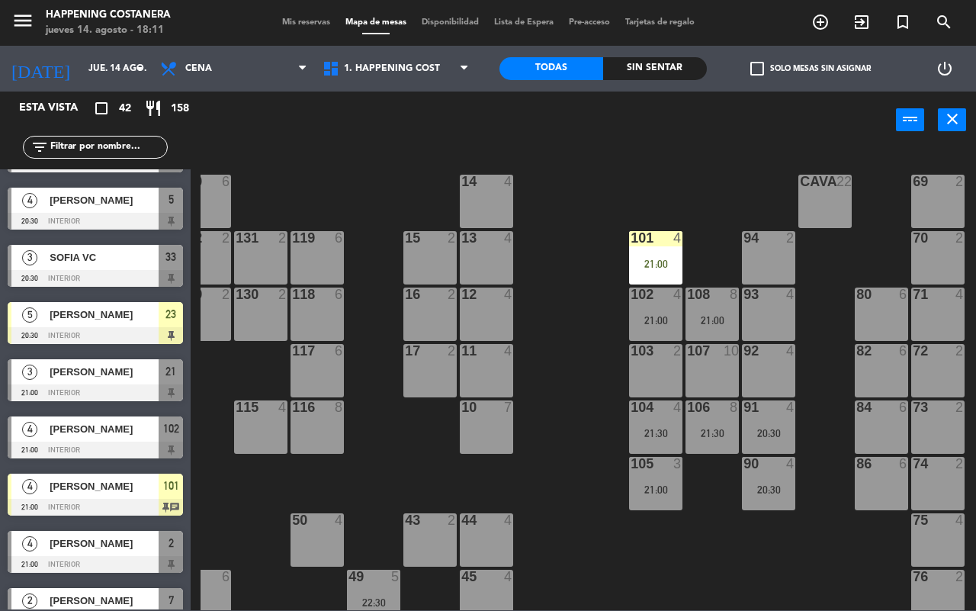
click at [756, 70] on span "check_box_outline_blank" at bounding box center [758, 69] width 14 height 14
click at [811, 69] on input "check_box_outline_blank Solo mesas sin asignar" at bounding box center [811, 69] width 0 height 0
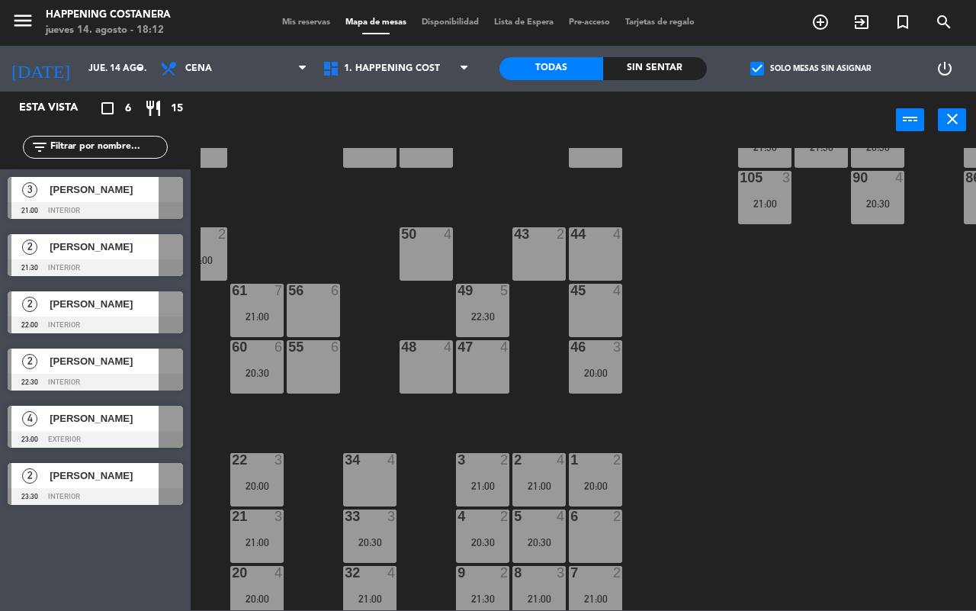
scroll to position [286, 0]
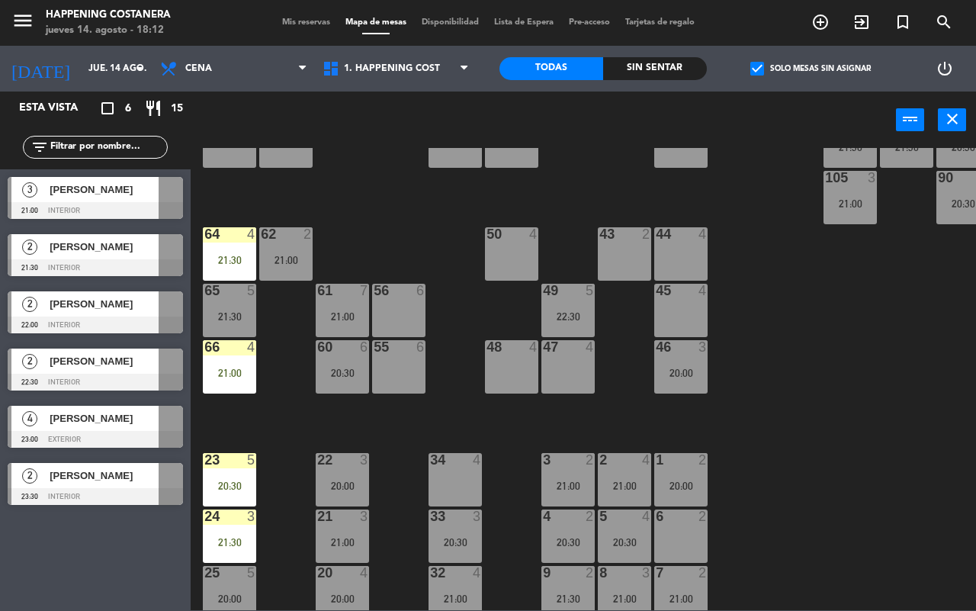
click at [92, 202] on div at bounding box center [95, 210] width 175 height 17
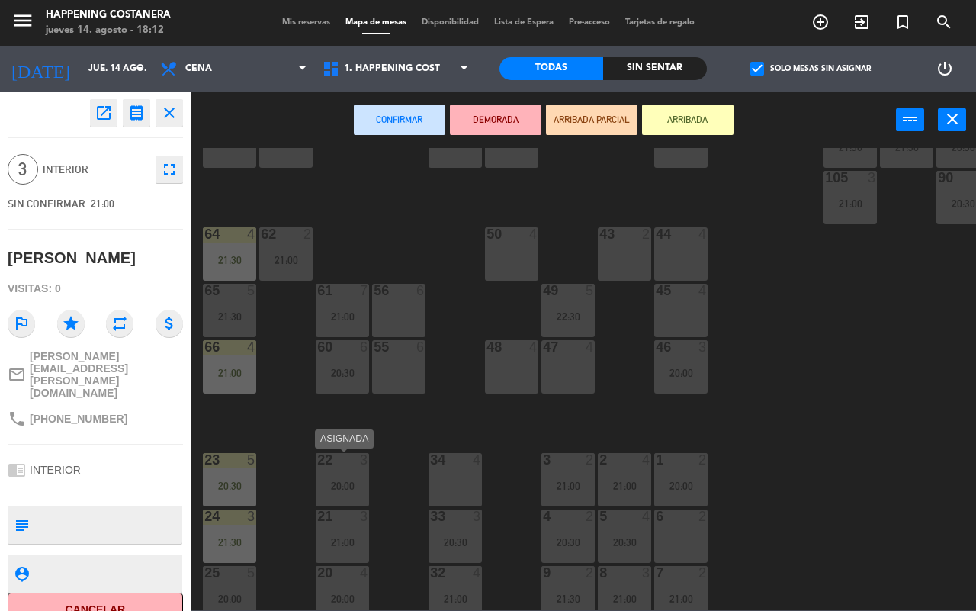
click at [344, 481] on div "20:00" at bounding box center [342, 486] width 53 height 11
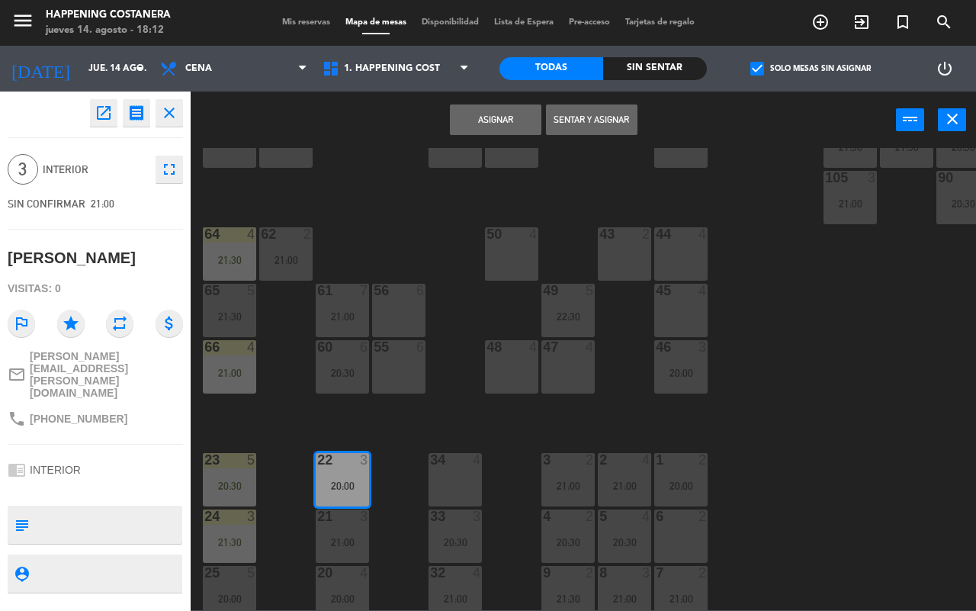
drag, startPoint x: 437, startPoint y: 410, endPoint x: 431, endPoint y: 405, distance: 8.1
click at [436, 409] on div "69 2 122 6 121 6 120 6 14 4 CAVA 22 101 4 21:00 94 2 70 2 123 6 131 2 134 2 132…" at bounding box center [589, 379] width 776 height 462
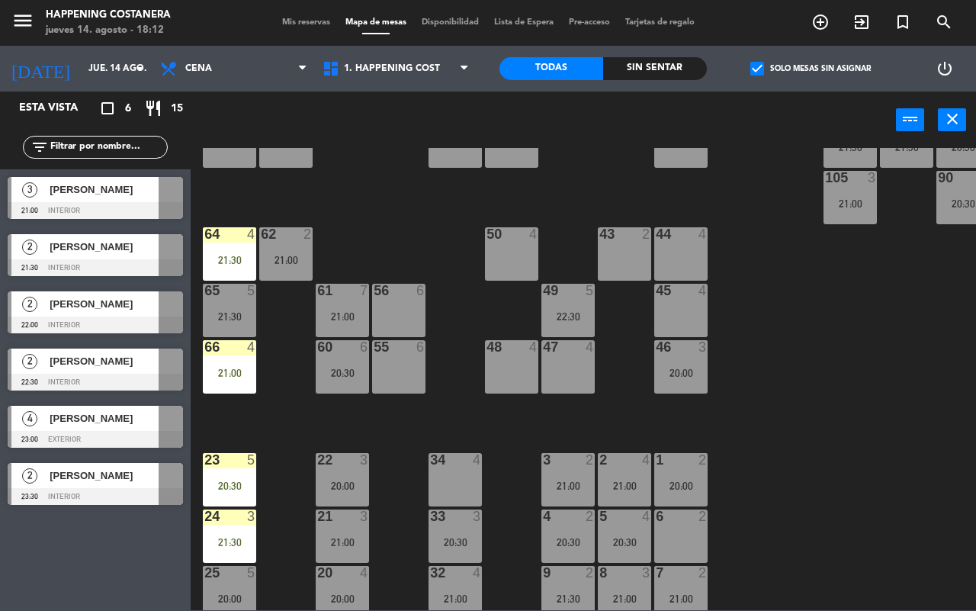
click at [88, 192] on span "[PERSON_NAME]" at bounding box center [104, 190] width 109 height 16
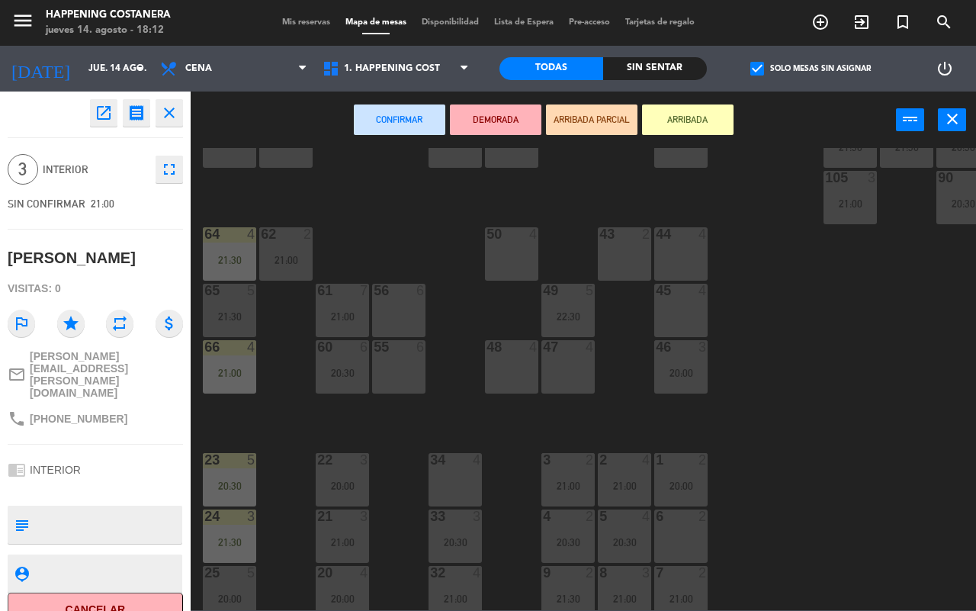
drag, startPoint x: 465, startPoint y: 490, endPoint x: 465, endPoint y: 452, distance: 38.1
click at [465, 490] on div "34 4" at bounding box center [455, 479] width 53 height 53
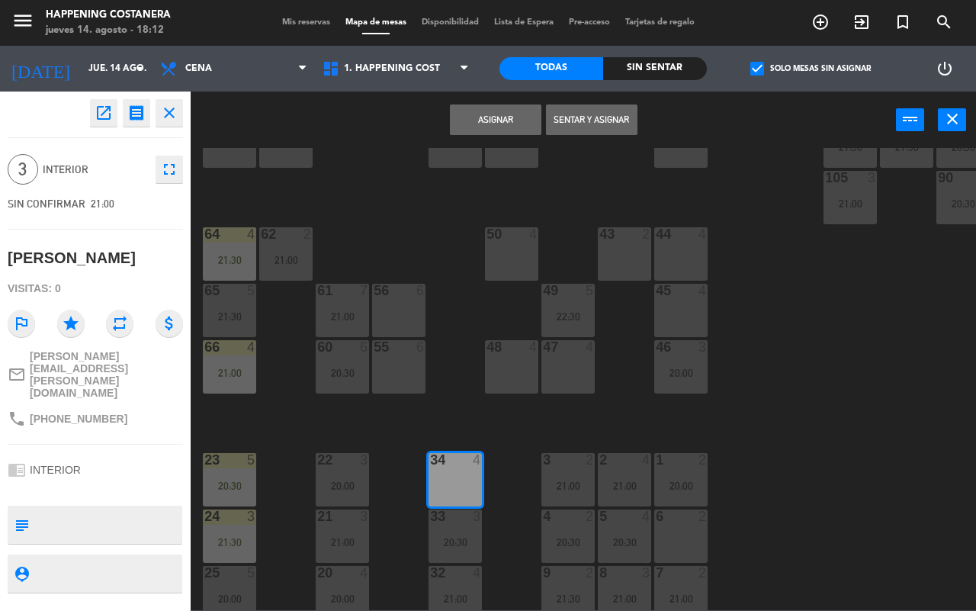
click at [486, 114] on button "Asignar" at bounding box center [496, 119] width 92 height 31
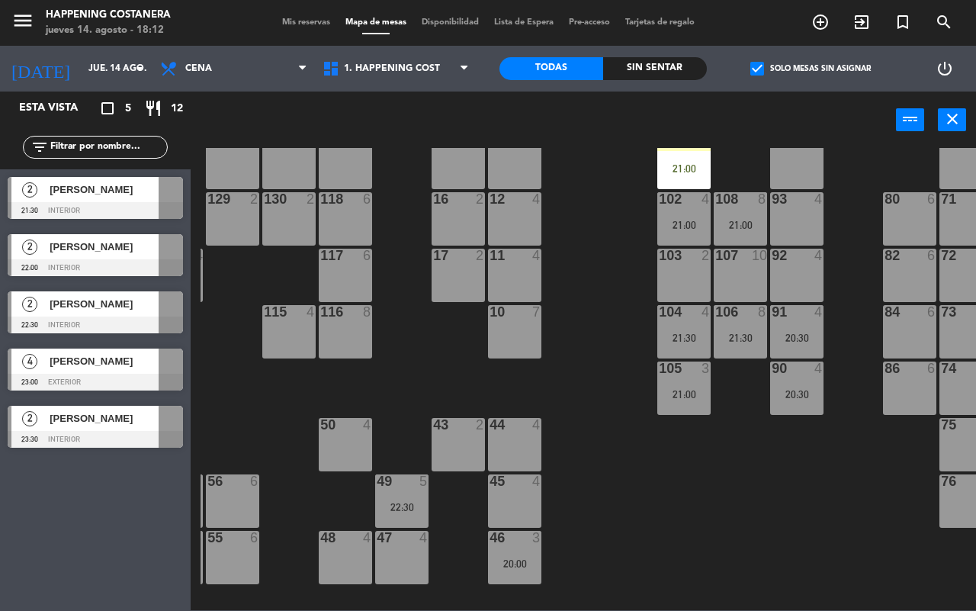
scroll to position [95, 176]
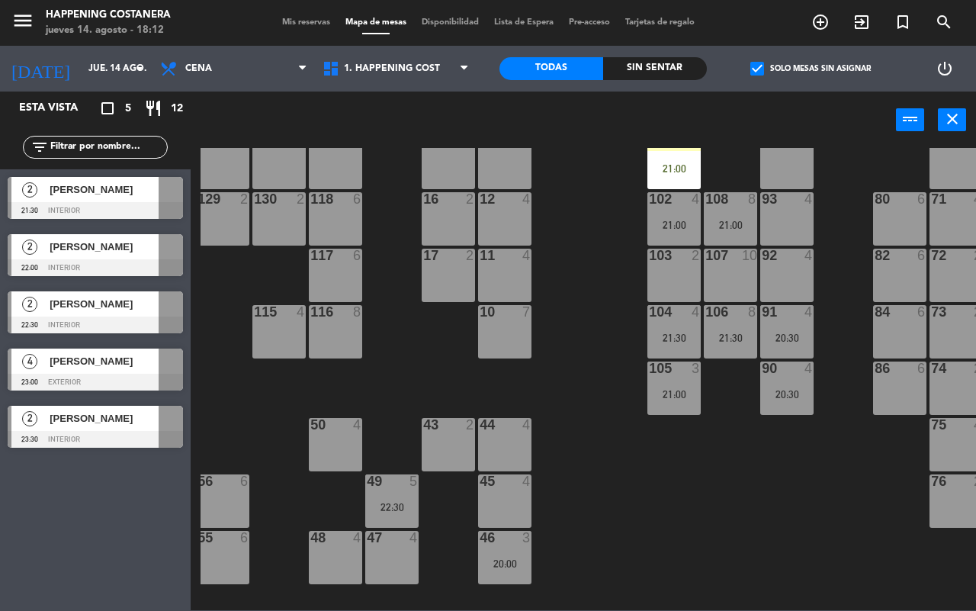
click at [96, 198] on span "[PERSON_NAME]" at bounding box center [104, 190] width 109 height 16
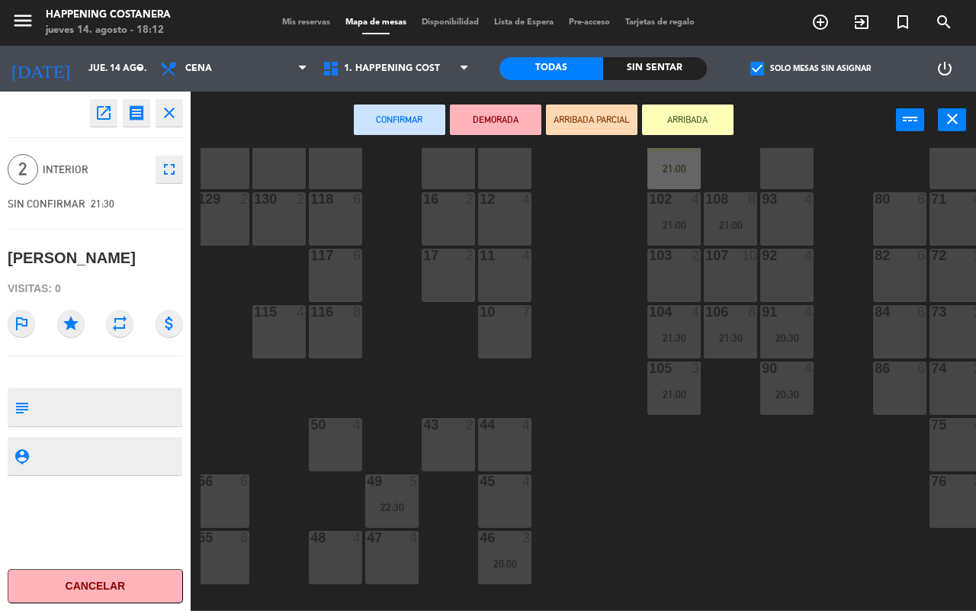
click at [687, 279] on div "103 2" at bounding box center [674, 275] width 53 height 53
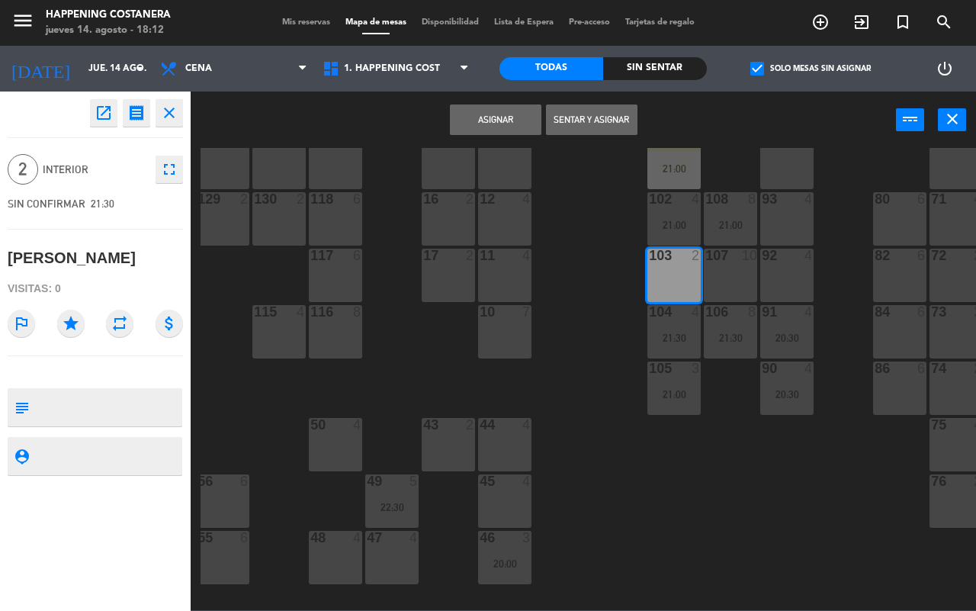
click at [497, 116] on button "Asignar" at bounding box center [496, 119] width 92 height 31
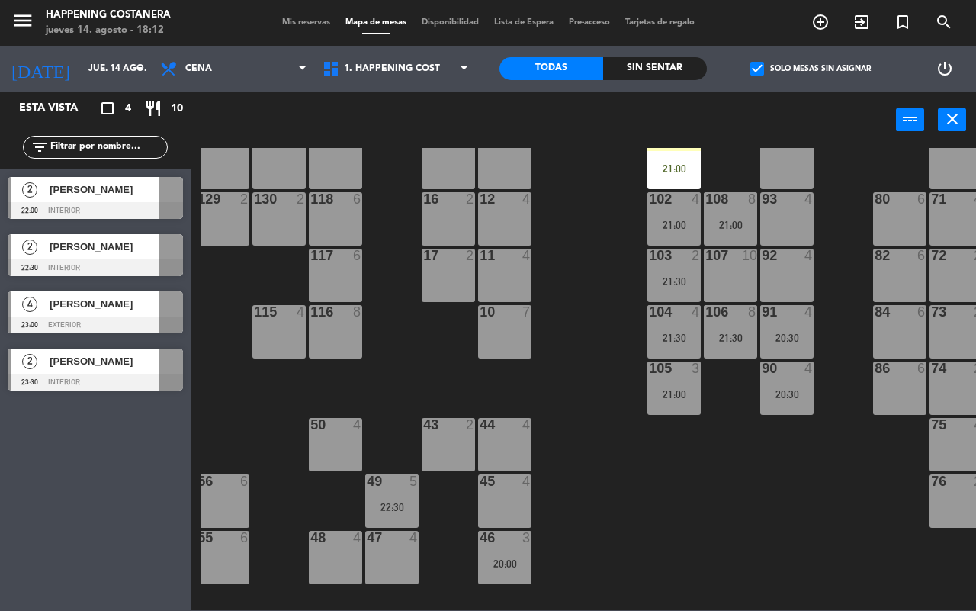
scroll to position [95, 0]
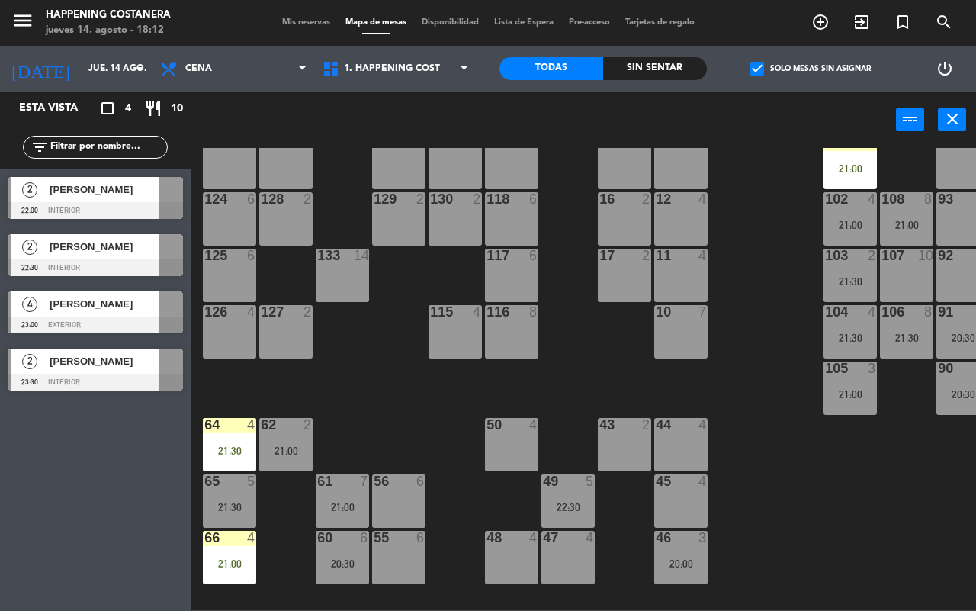
click at [761, 63] on span "check_box" at bounding box center [758, 69] width 14 height 14
click at [811, 69] on input "check_box Solo mesas sin asignar" at bounding box center [811, 69] width 0 height 0
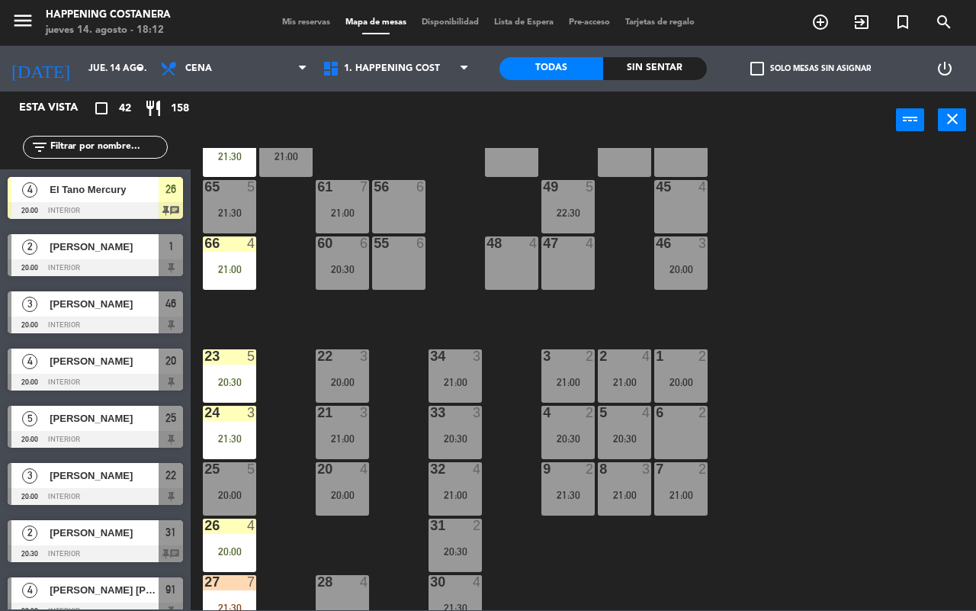
scroll to position [416, 0]
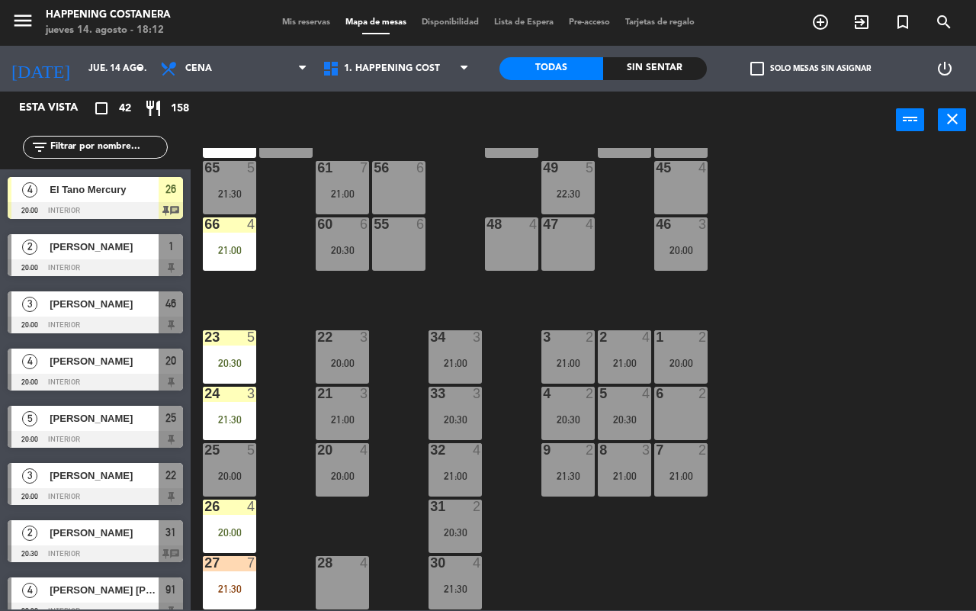
click at [92, 317] on div at bounding box center [95, 325] width 175 height 17
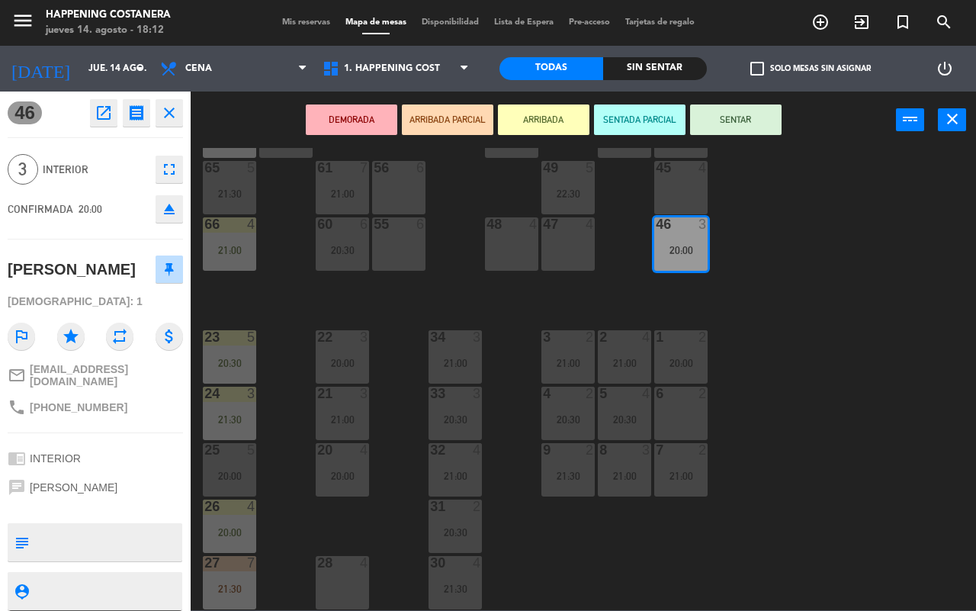
click at [131, 113] on icon "receipt" at bounding box center [136, 113] width 18 height 18
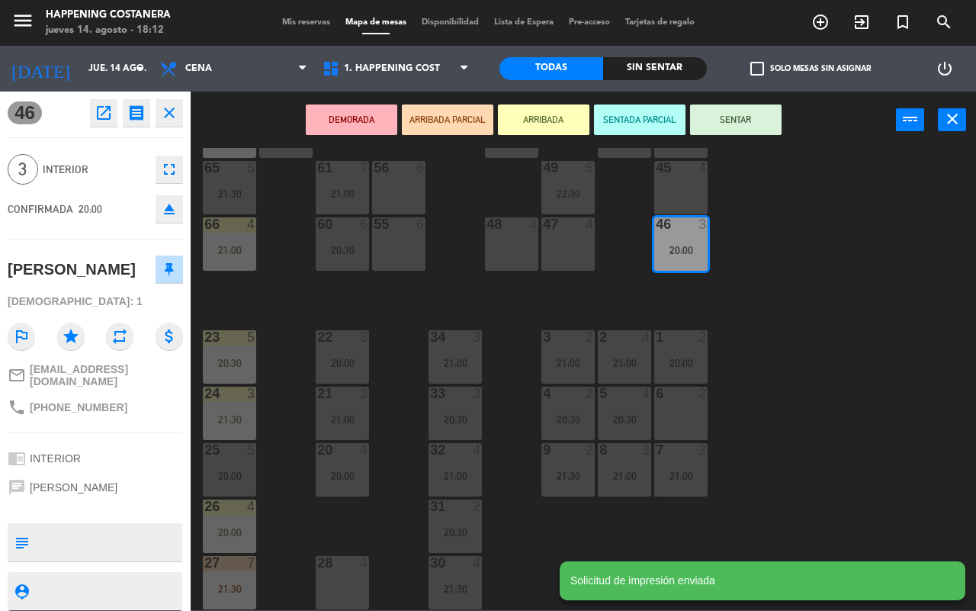
click at [105, 105] on icon "open_in_new" at bounding box center [104, 113] width 18 height 18
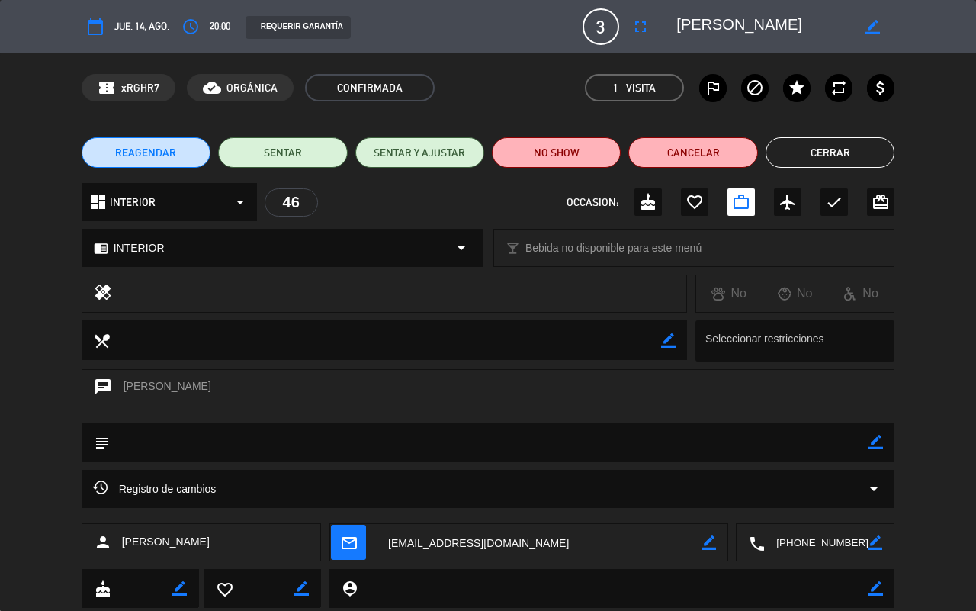
click at [874, 27] on icon "border_color" at bounding box center [873, 27] width 14 height 14
click at [696, 25] on textarea at bounding box center [764, 26] width 175 height 27
type textarea "[PERSON_NAME]"
click at [867, 27] on icon at bounding box center [873, 27] width 14 height 14
click at [809, 153] on button "Cerrar" at bounding box center [830, 152] width 129 height 31
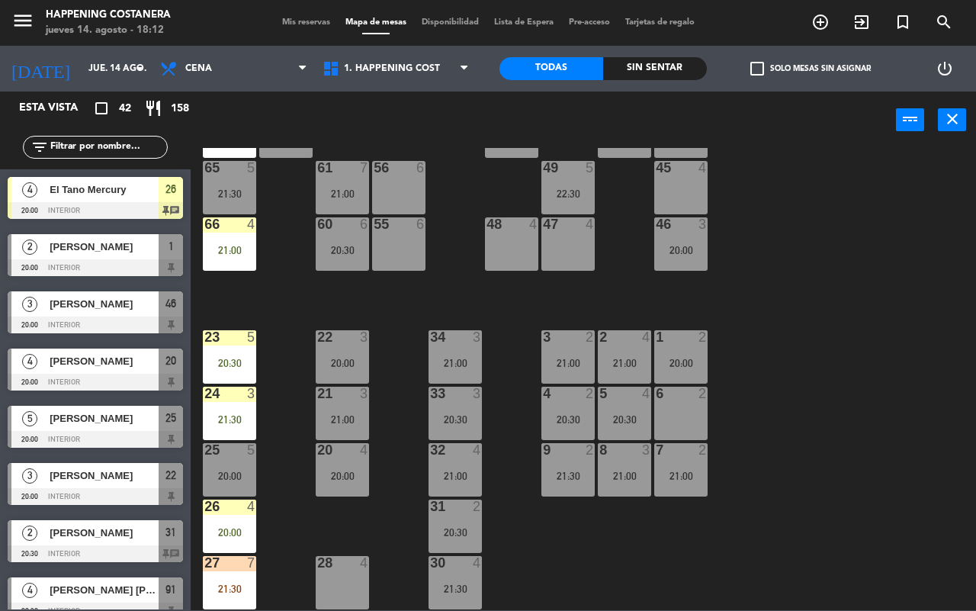
click at [99, 312] on span "[PERSON_NAME]" at bounding box center [104, 304] width 109 height 16
